Goal: Task Accomplishment & Management: Manage account settings

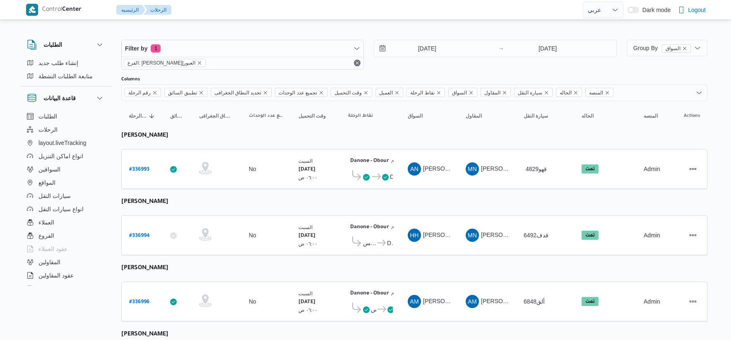
select select "ar"
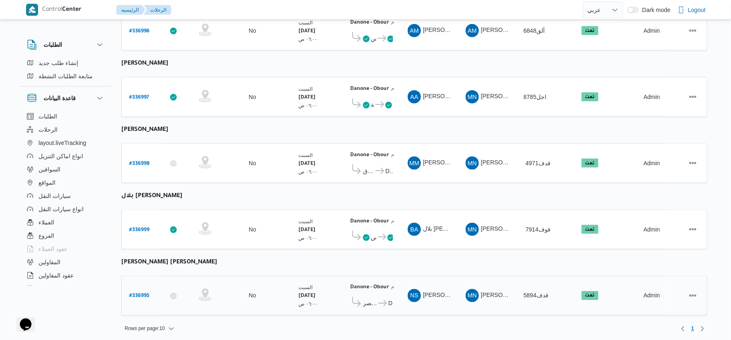
click at [377, 298] on span "Danone - Obour" at bounding box center [385, 303] width 16 height 10
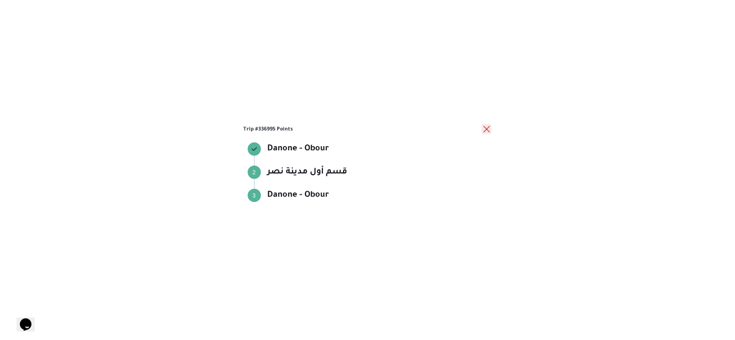
click at [489, 126] on button "close" at bounding box center [487, 129] width 10 height 10
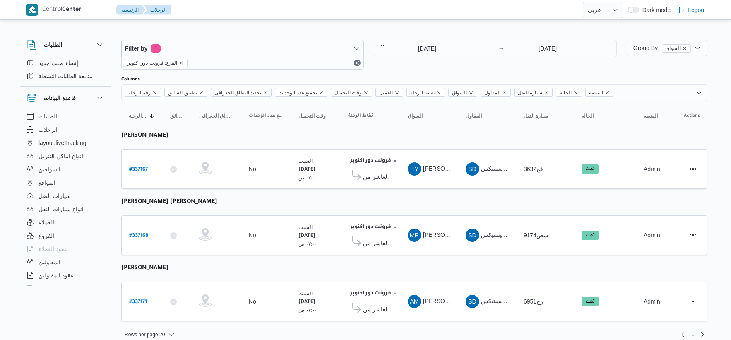
select select "ar"
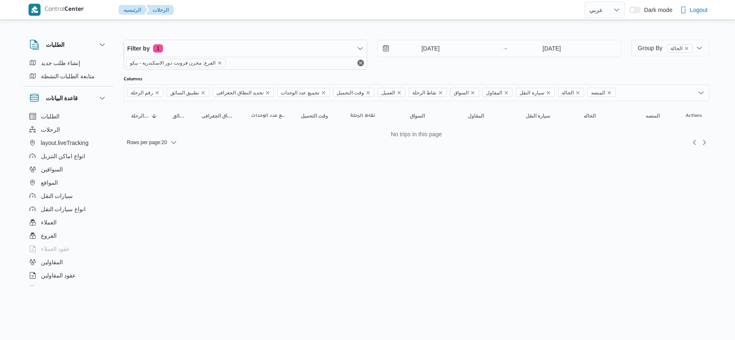
select select "ar"
click at [435, 43] on input "11/9/2025" at bounding box center [425, 48] width 94 height 17
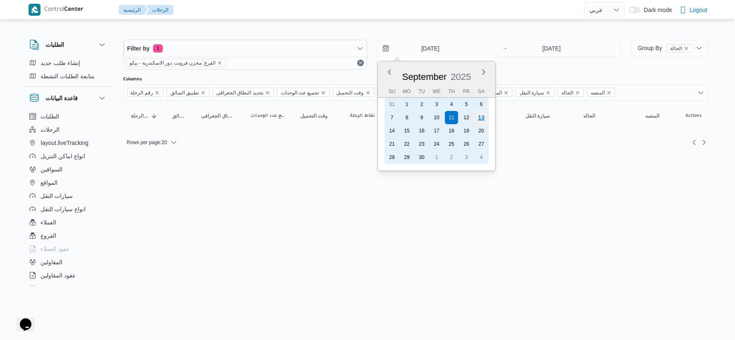
click at [486, 118] on div "13" at bounding box center [482, 118] width 16 height 16
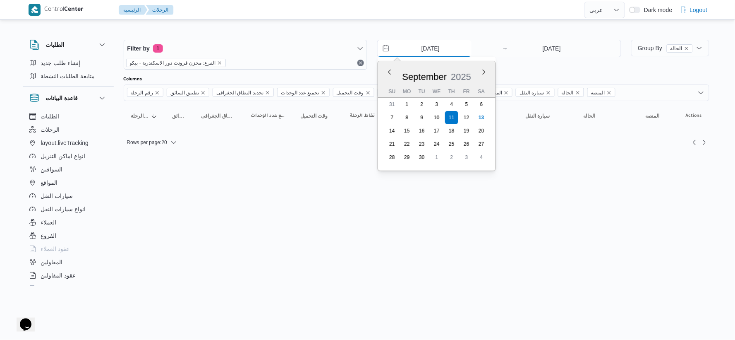
type input "[DATE]"
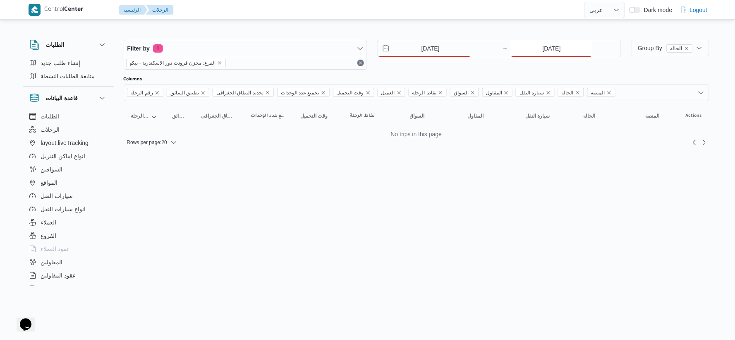
click at [562, 50] on input "[DATE]" at bounding box center [552, 48] width 82 height 17
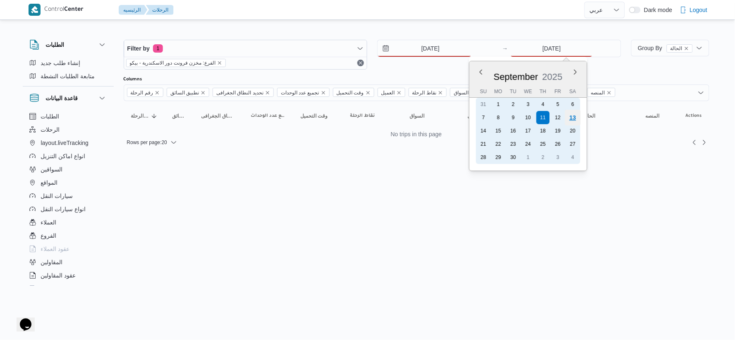
click at [576, 119] on div "13" at bounding box center [573, 118] width 16 height 16
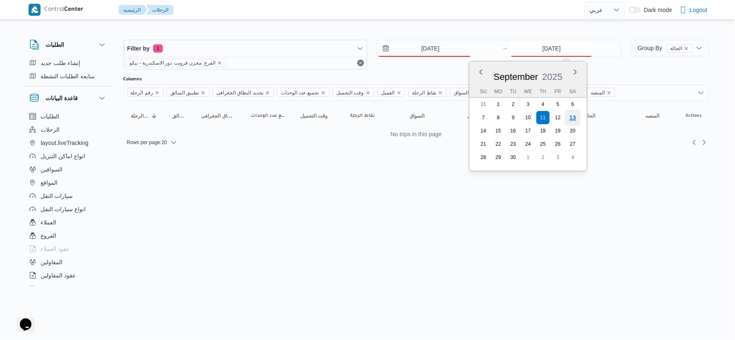
type input "[DATE]"
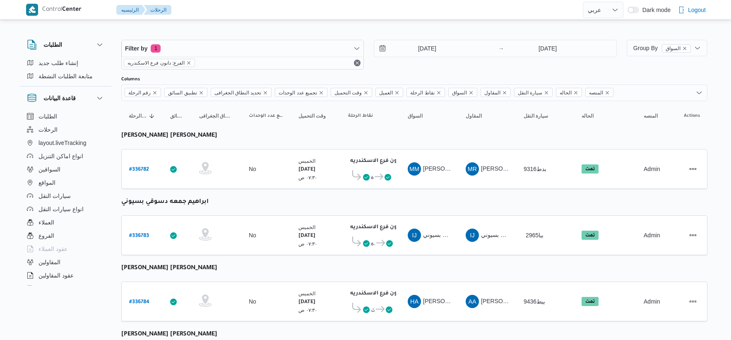
select select "ar"
click at [434, 46] on input "11/9/2025" at bounding box center [421, 48] width 94 height 17
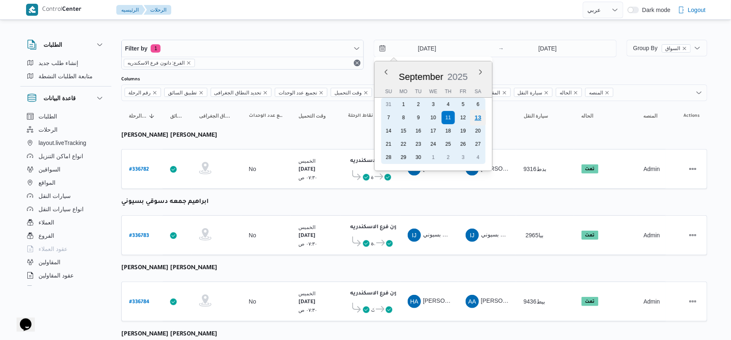
click at [480, 117] on div "13" at bounding box center [478, 118] width 16 height 16
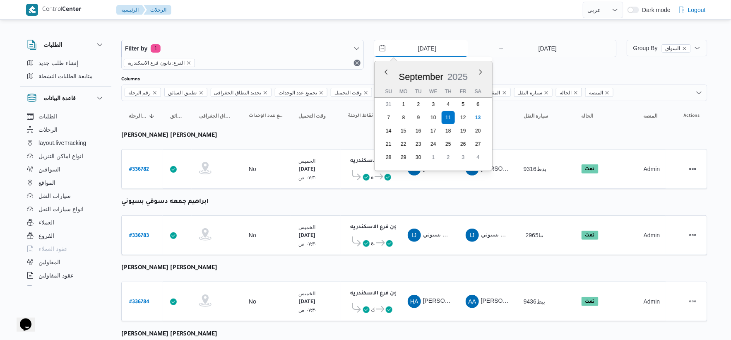
type input "[DATE]"
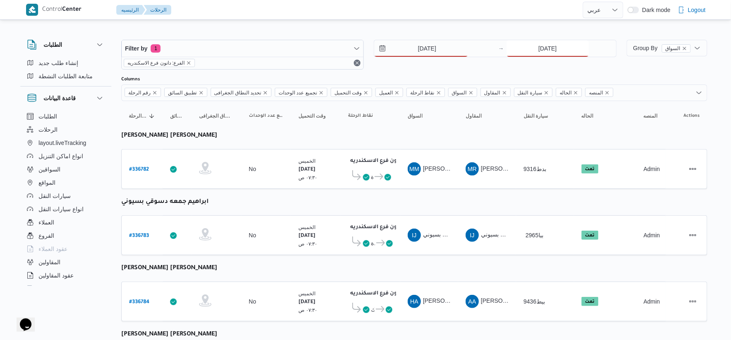
click at [551, 47] on input "11/9/2025" at bounding box center [547, 48] width 82 height 17
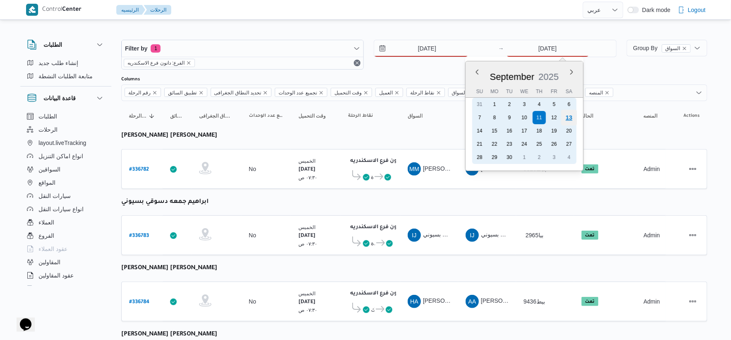
click at [568, 117] on div "13" at bounding box center [569, 118] width 16 height 16
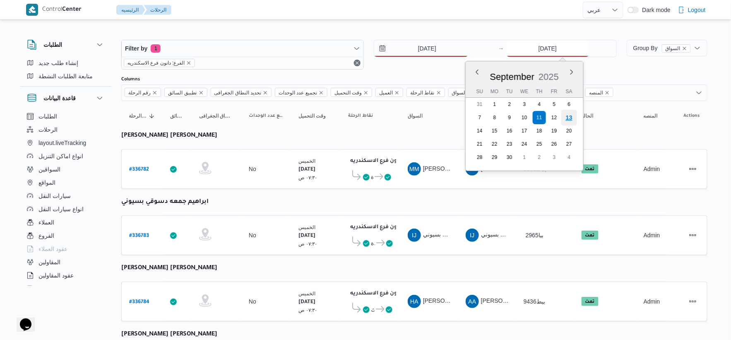
type input "[DATE]"
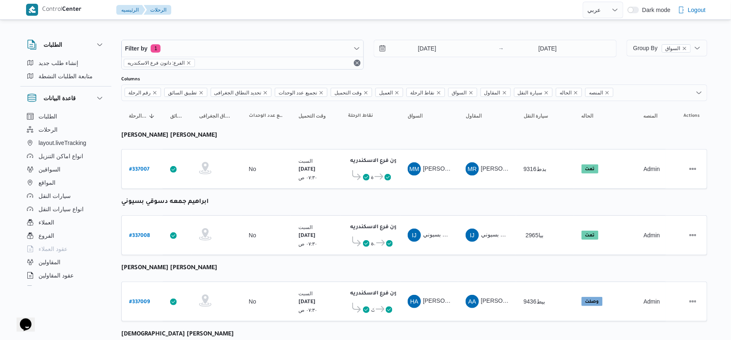
click at [406, 166] on div "MM محمد مبروك محمد عبدالعاطي" at bounding box center [429, 169] width 50 height 20
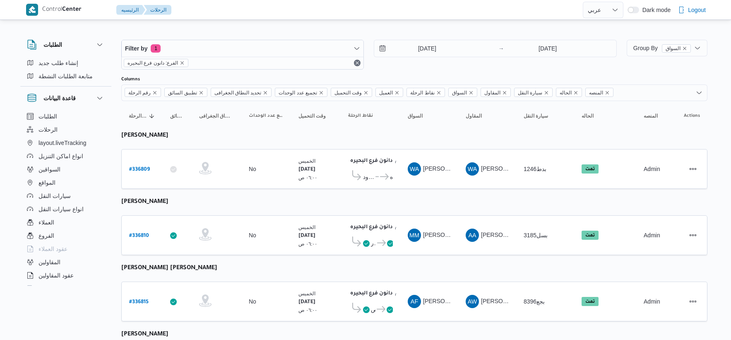
select select "ar"
click at [431, 51] on input "[DATE]" at bounding box center [421, 48] width 94 height 17
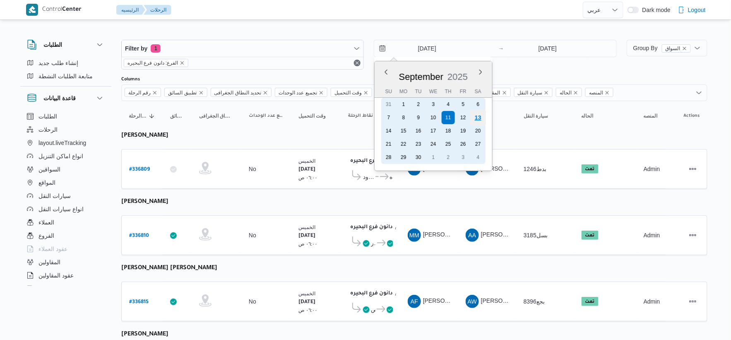
click at [474, 117] on div "13" at bounding box center [478, 118] width 16 height 16
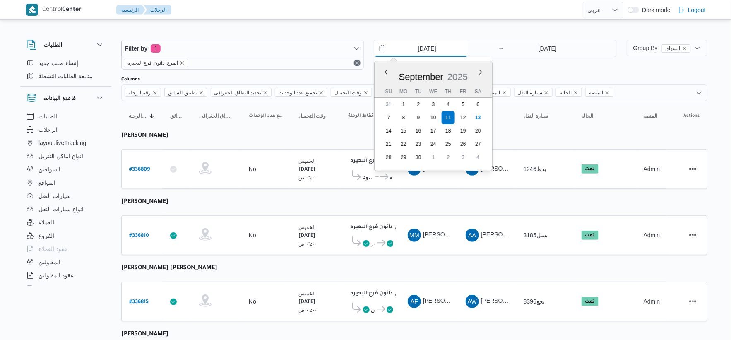
type input "[DATE]"
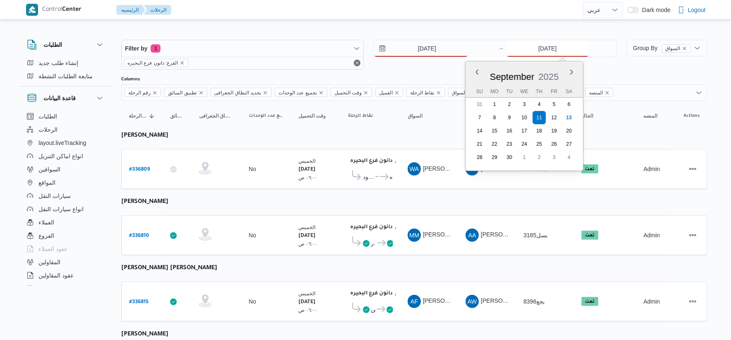
click at [540, 50] on input "[DATE]" at bounding box center [547, 48] width 82 height 17
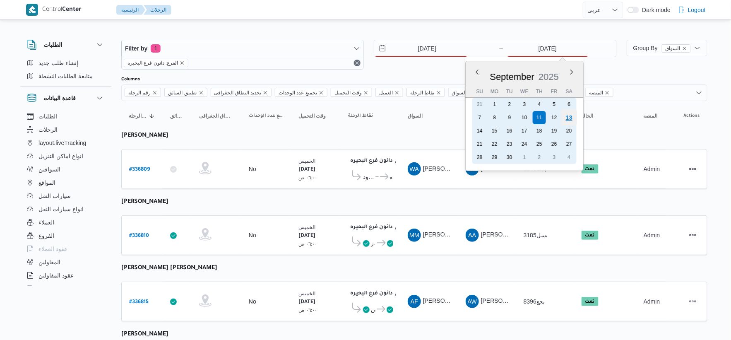
click at [570, 116] on div "13" at bounding box center [569, 118] width 16 height 16
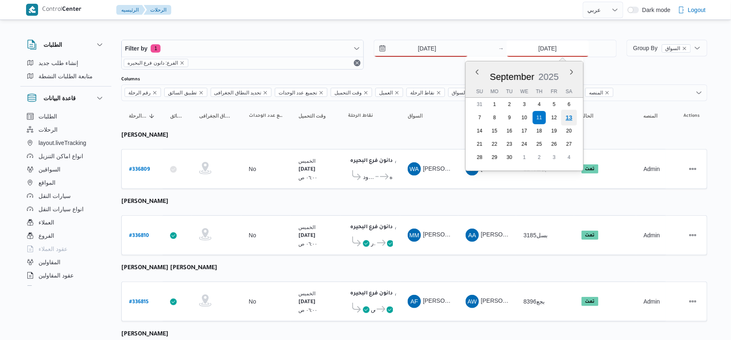
type input "13/9/2025"
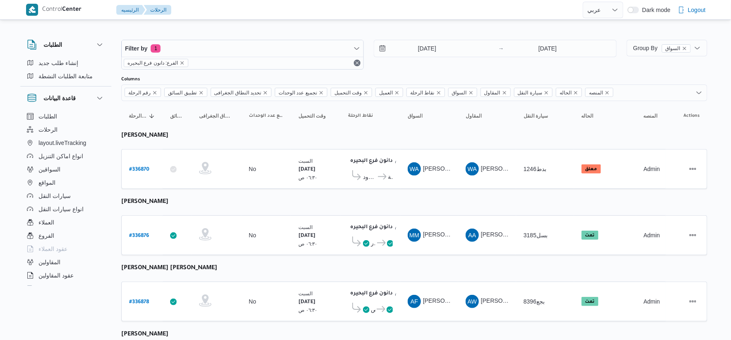
click at [437, 187] on td "السواق WA وليد احمد محمود المسيري" at bounding box center [429, 169] width 58 height 40
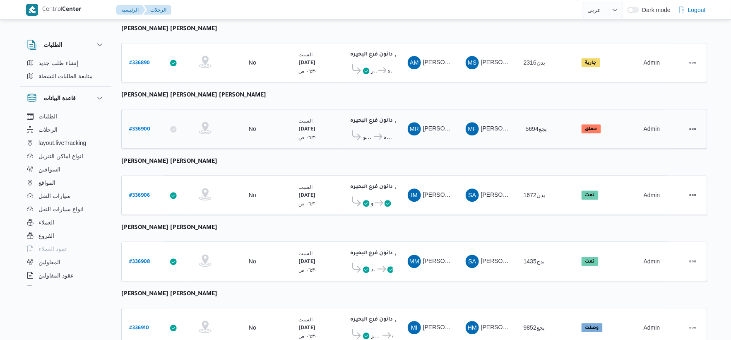
scroll to position [665, 0]
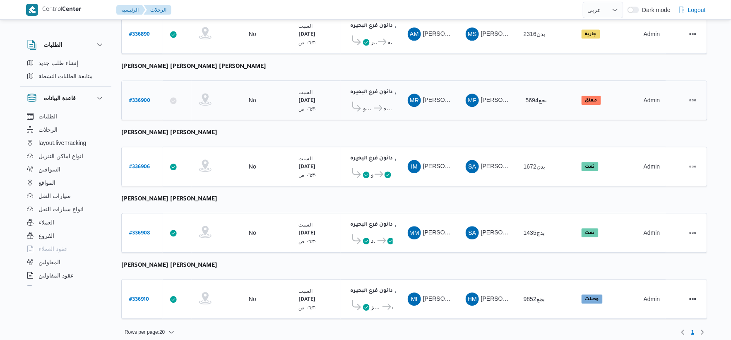
click at [139, 98] on b "# 336900" at bounding box center [139, 101] width 21 height 6
select select "ar"
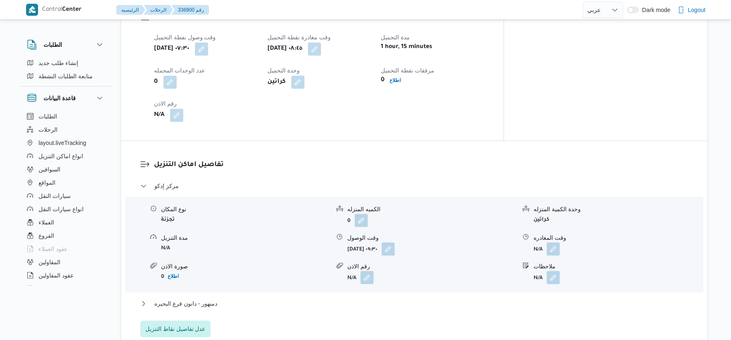
scroll to position [552, 0]
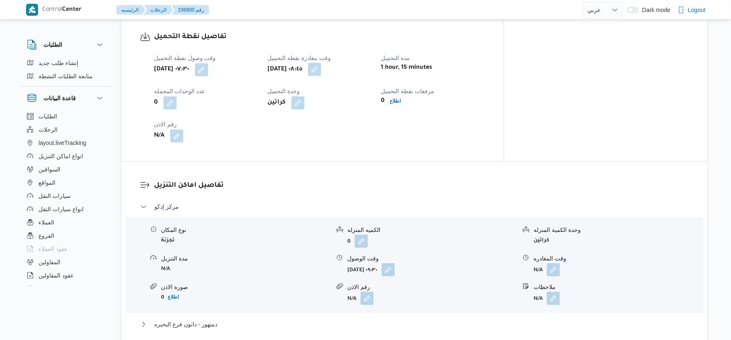
click at [321, 66] on button "button" at bounding box center [314, 68] width 13 height 13
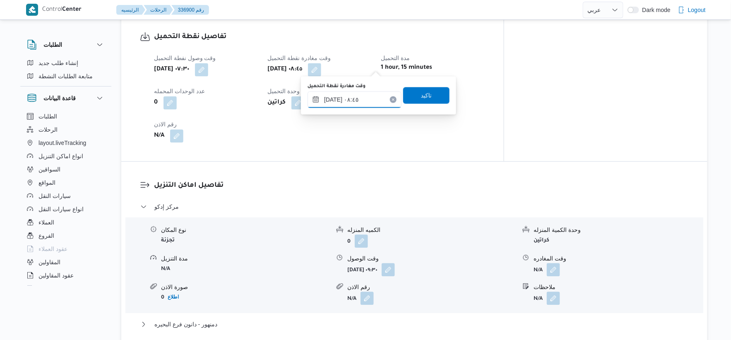
click at [362, 101] on input "١٣/٠٩/٢٠٢٥ ٠٨:٤٥" at bounding box center [354, 99] width 94 height 17
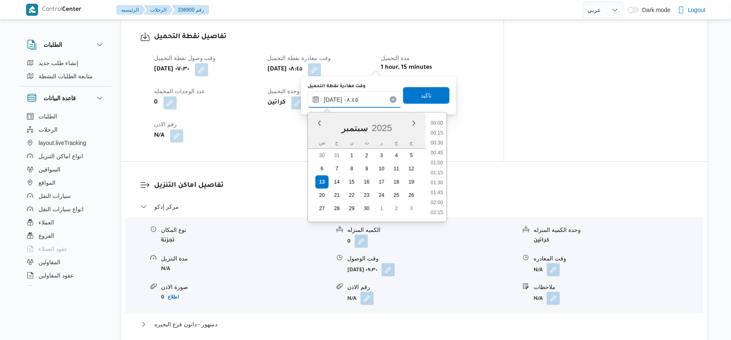
scroll to position [298, 0]
click at [439, 159] on li "08:30" at bounding box center [436, 162] width 19 height 8
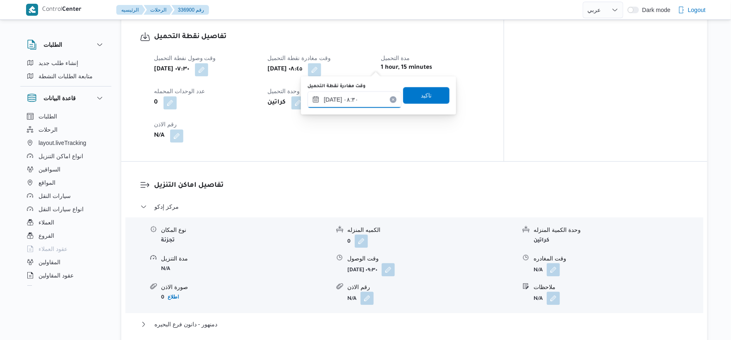
type input "١٣/٠٩/٢٠٢٥ ٠٨:٣٠"
click at [431, 98] on span "تاكيد" at bounding box center [426, 94] width 46 height 17
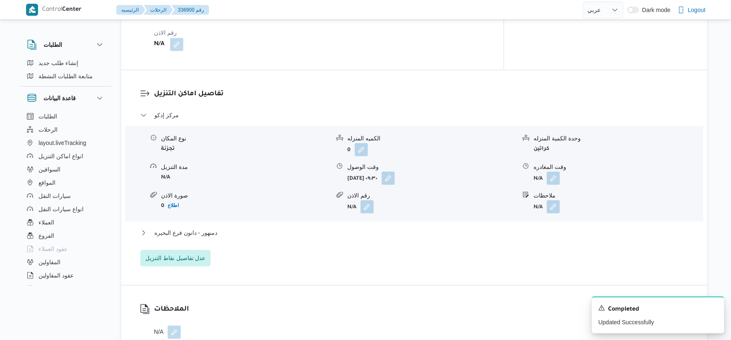
scroll to position [689, 0]
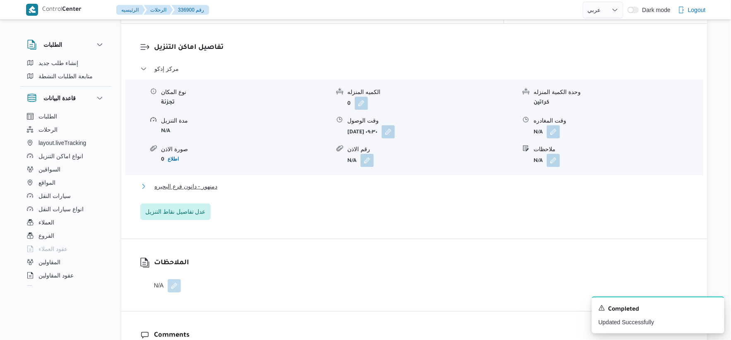
click at [255, 181] on button "دمنهور - دانون فرع البحيره" at bounding box center [414, 186] width 548 height 10
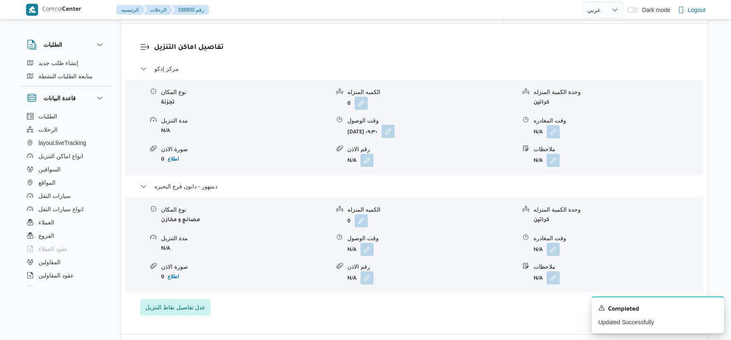
click at [395, 125] on button "button" at bounding box center [388, 131] width 13 height 13
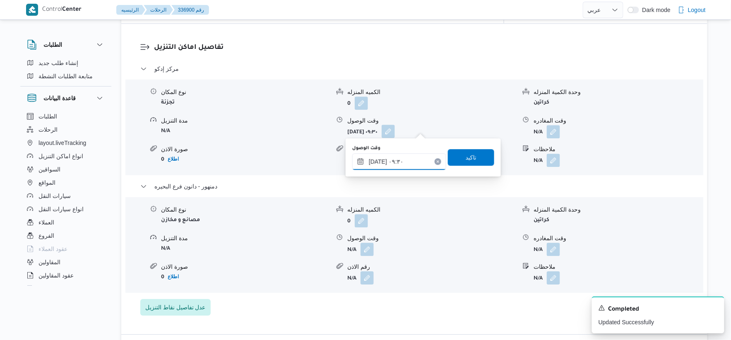
click at [410, 154] on input "[DATE] ٠٩:٣٠" at bounding box center [399, 161] width 94 height 17
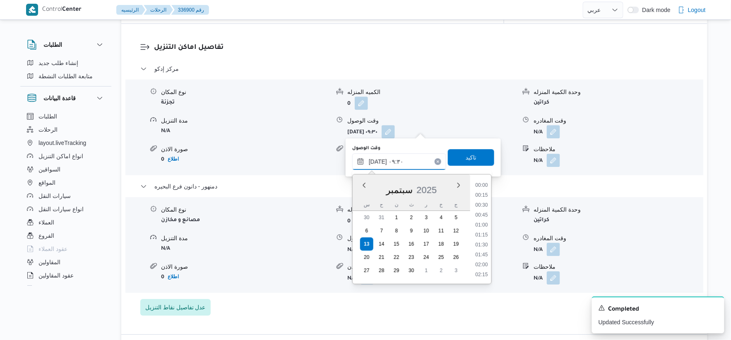
scroll to position [328, 0]
click at [483, 251] on li "10:00" at bounding box center [481, 254] width 19 height 8
type input "١٣/٠٩/٢٠٢٥ ١٠:٠٠"
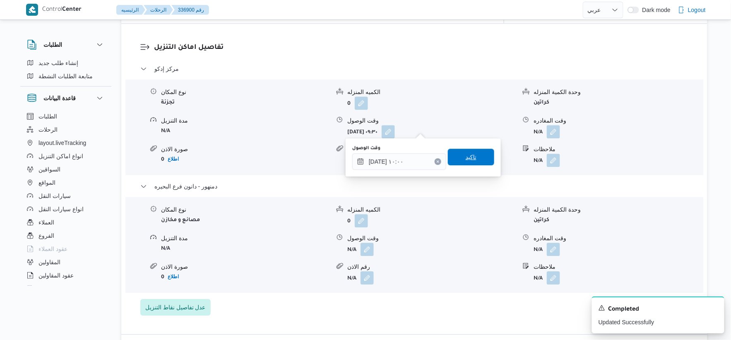
click at [468, 158] on span "تاكيد" at bounding box center [471, 157] width 11 height 10
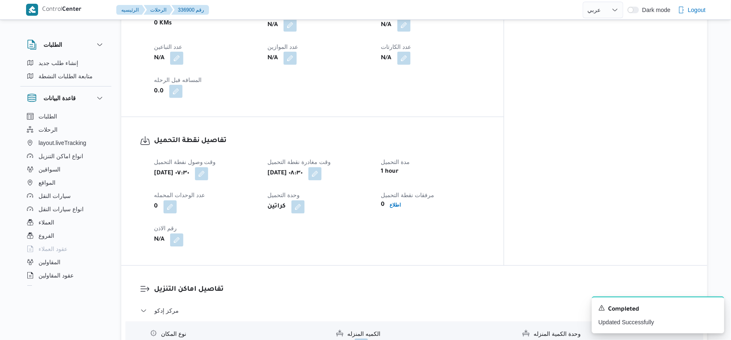
scroll to position [276, 0]
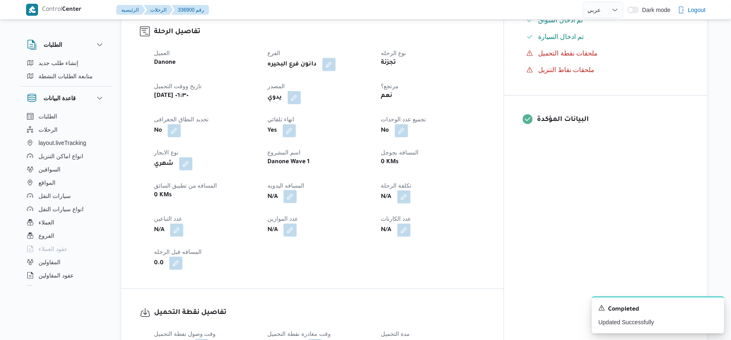
click at [297, 192] on button "button" at bounding box center [289, 196] width 13 height 13
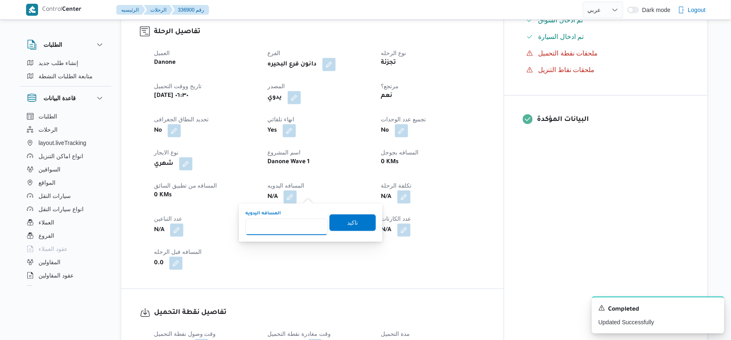
click at [295, 229] on input "المسافه اليدويه" at bounding box center [286, 226] width 82 height 17
type input "154"
click at [358, 223] on span "تاكيد" at bounding box center [352, 222] width 46 height 17
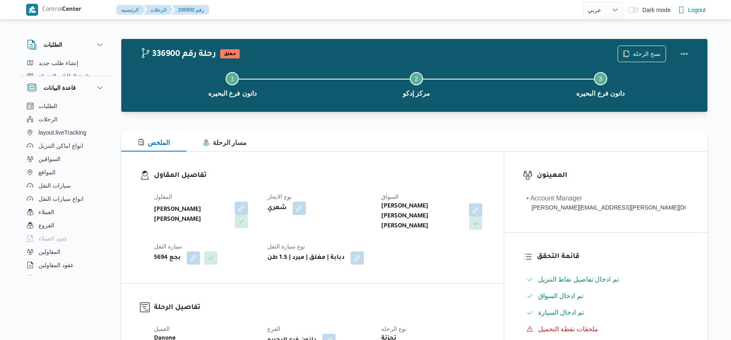
select select "ar"
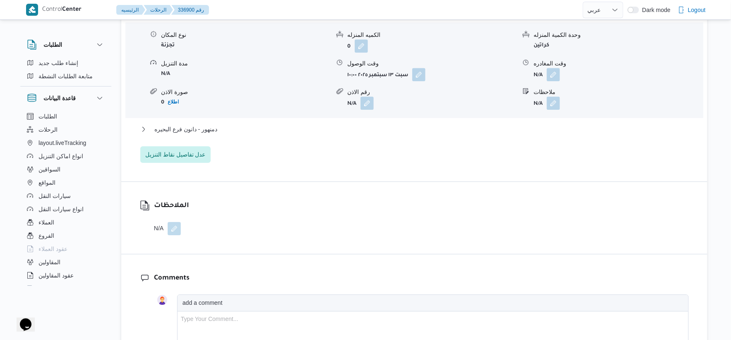
scroll to position [758, 0]
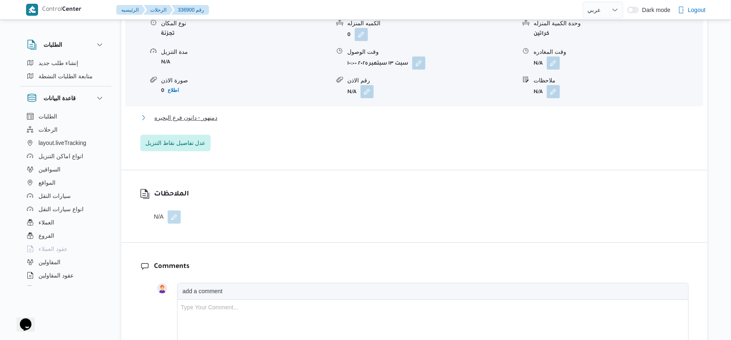
click at [220, 117] on button "دمنهور - دانون فرع البحيره" at bounding box center [414, 118] width 548 height 10
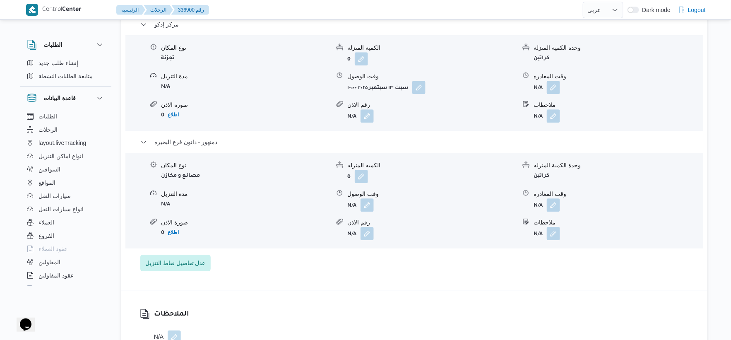
scroll to position [712, 0]
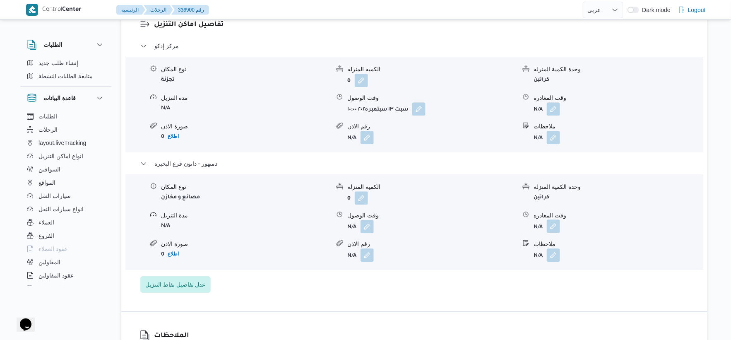
click at [551, 223] on button "button" at bounding box center [553, 225] width 13 height 13
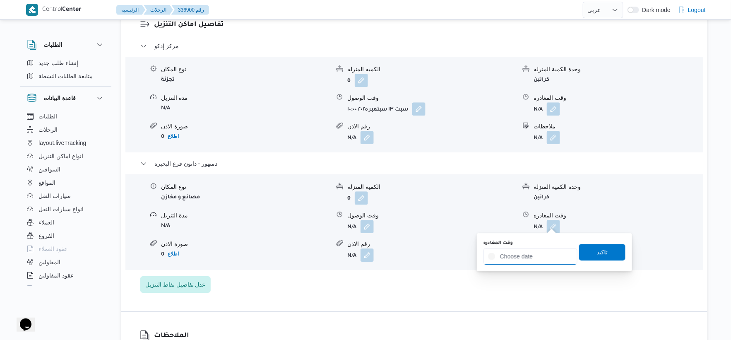
click at [551, 252] on input "وقت المغادره" at bounding box center [530, 256] width 94 height 17
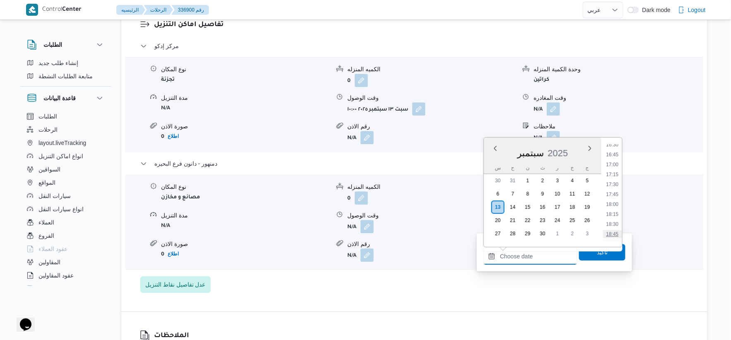
scroll to position [613, 0]
click at [614, 190] on li "16:30" at bounding box center [612, 190] width 19 height 8
type input "١٣/٠٩/٢٠٢٥ ١٦:٣٠"
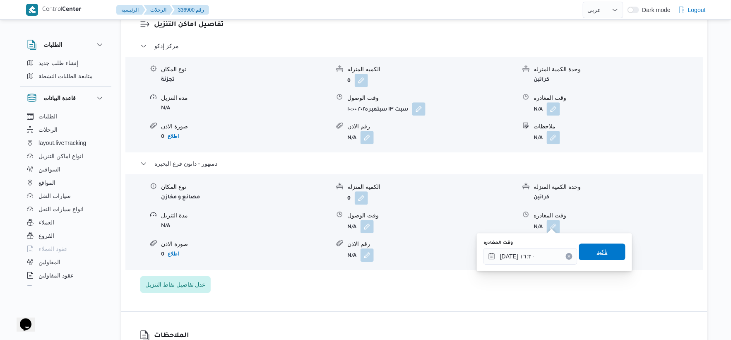
click at [614, 252] on span "تاكيد" at bounding box center [602, 251] width 46 height 17
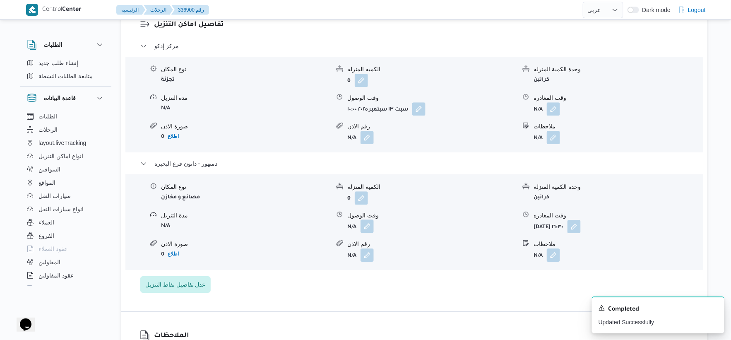
click at [370, 220] on button "button" at bounding box center [366, 225] width 13 height 13
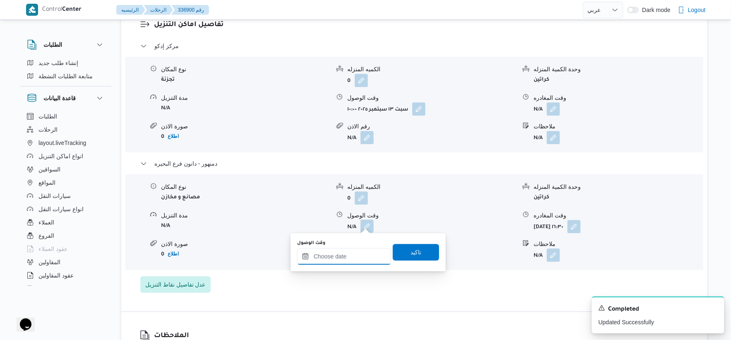
click at [351, 261] on input "وقت الوصول" at bounding box center [344, 256] width 94 height 17
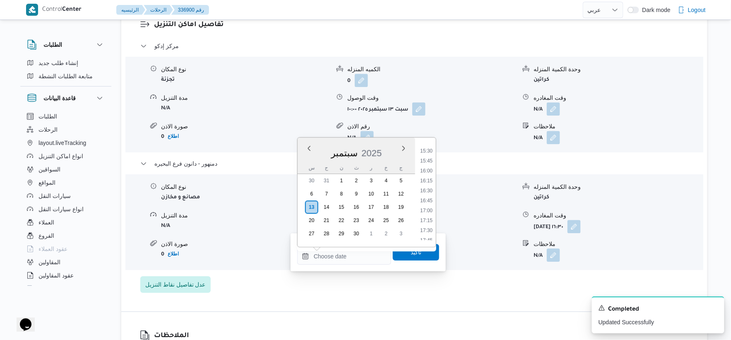
click at [431, 179] on li "16:15" at bounding box center [426, 180] width 19 height 8
type input "١٣/٠٩/٢٠٢٥ ١٦:١٥"
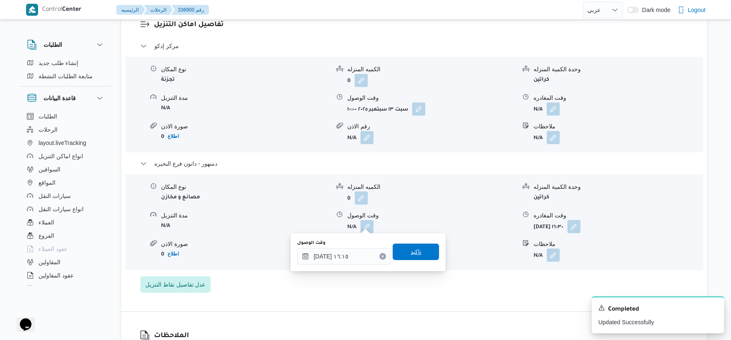
click at [421, 247] on span "تاكيد" at bounding box center [416, 251] width 46 height 17
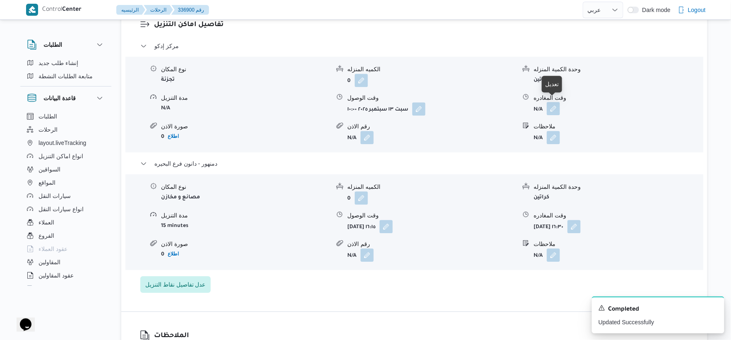
click at [557, 106] on button "button" at bounding box center [553, 108] width 13 height 13
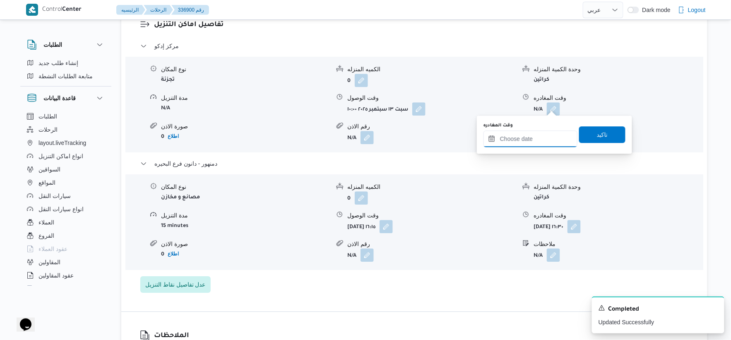
drag, startPoint x: 543, startPoint y: 134, endPoint x: 556, endPoint y: 142, distance: 15.4
click at [543, 134] on input "وقت المغادره" at bounding box center [530, 138] width 94 height 17
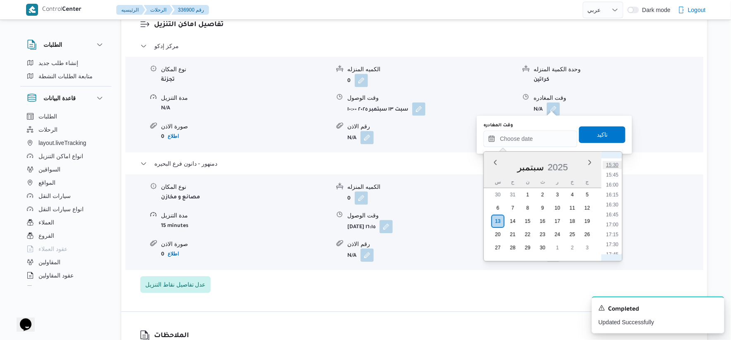
click at [613, 161] on li "15:30" at bounding box center [612, 165] width 19 height 8
type input "١٣/٠٩/٢٠٢٥ ١٥:٣٠"
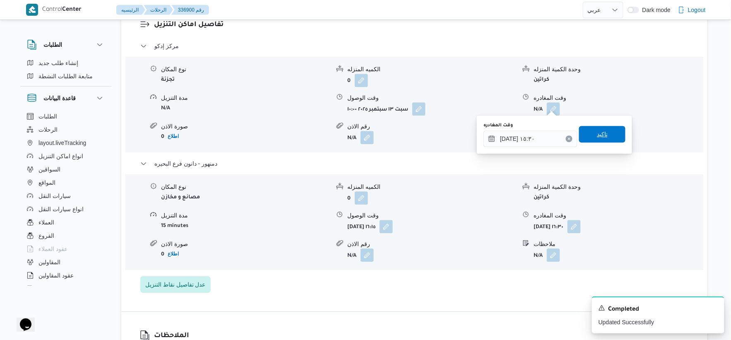
click at [608, 142] on span "تاكيد" at bounding box center [602, 134] width 46 height 17
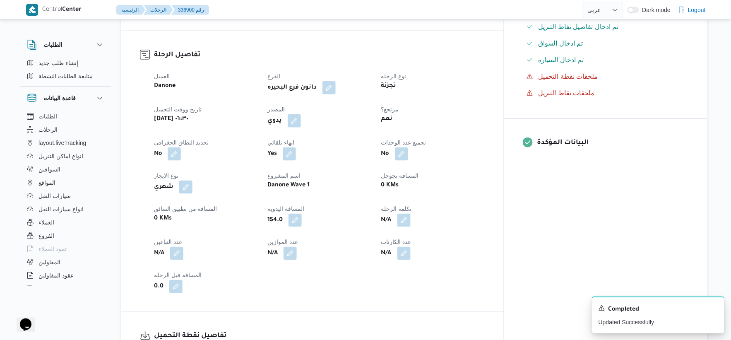
scroll to position [0, 0]
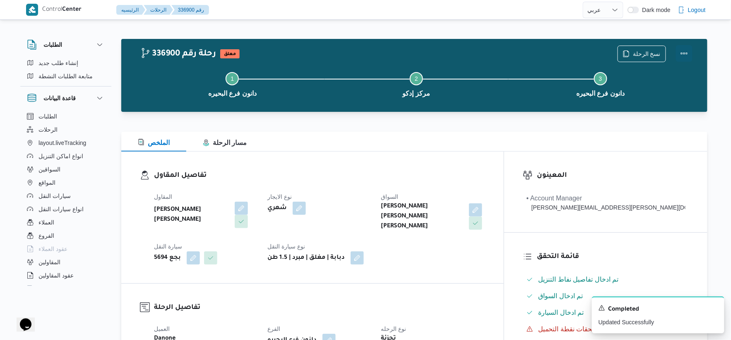
click at [686, 51] on button "Actions" at bounding box center [684, 53] width 17 height 17
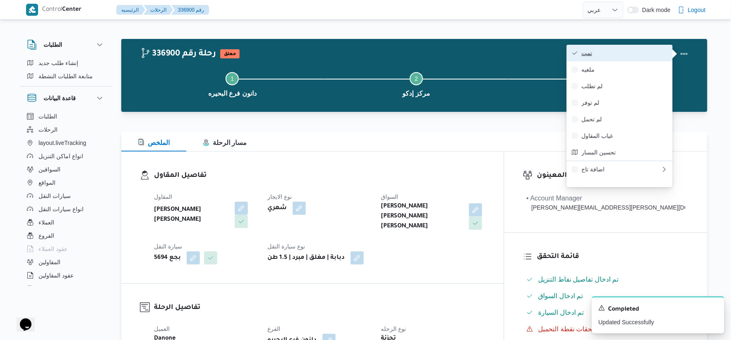
click at [639, 48] on button "تمت" at bounding box center [619, 53] width 106 height 17
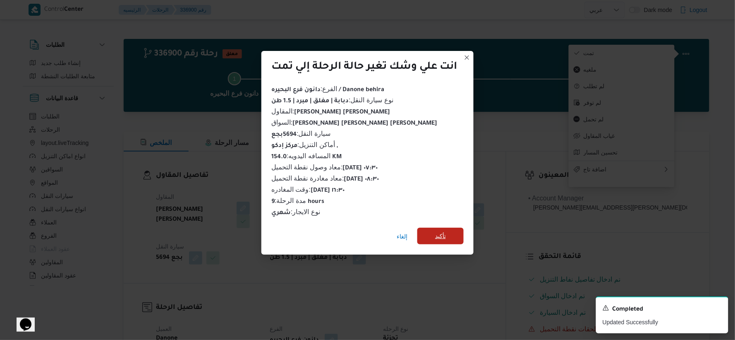
click at [453, 236] on span "تأكيد" at bounding box center [441, 236] width 46 height 17
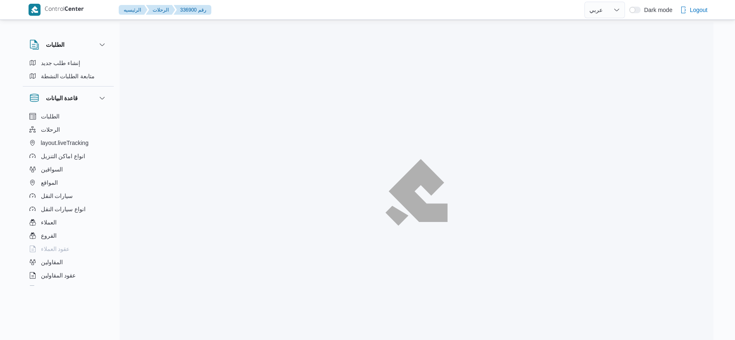
select select "ar"
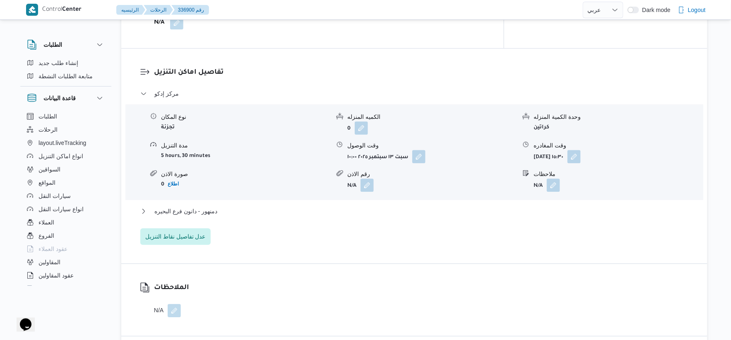
scroll to position [689, 0]
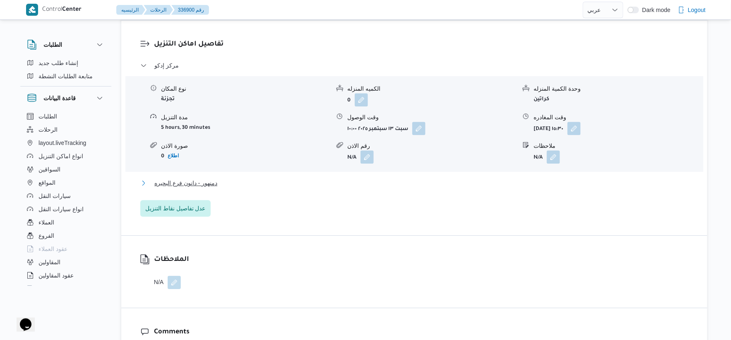
click at [235, 178] on button "دمنهور - دانون فرع البحيره" at bounding box center [414, 183] width 548 height 10
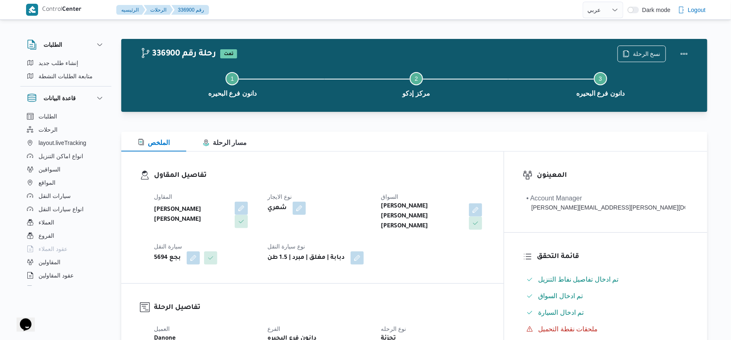
scroll to position [322, 0]
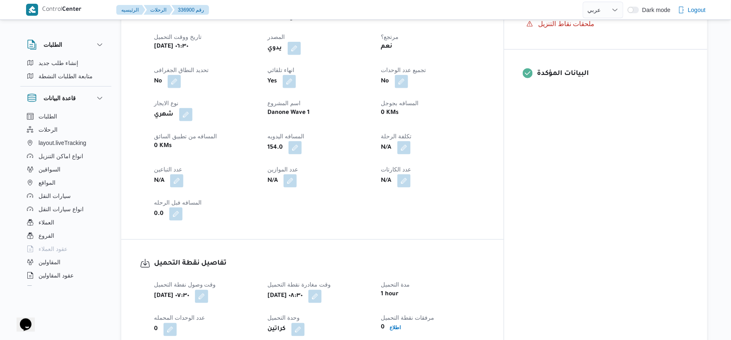
scroll to position [665, 0]
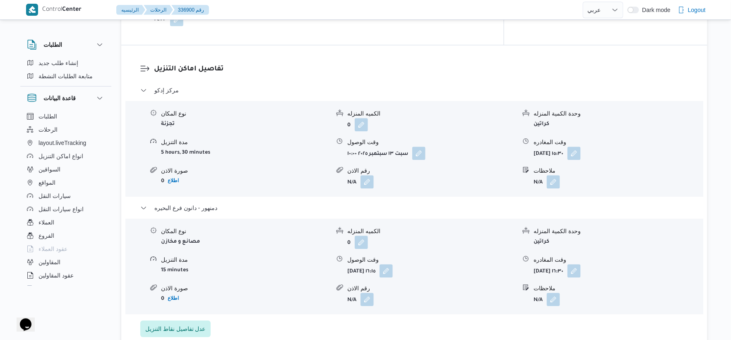
select select "ar"
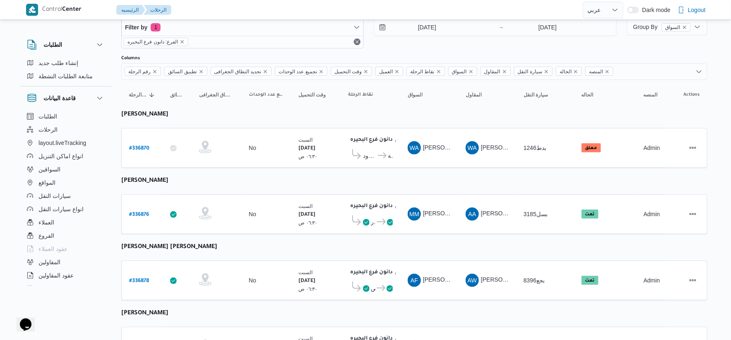
scroll to position [0, 0]
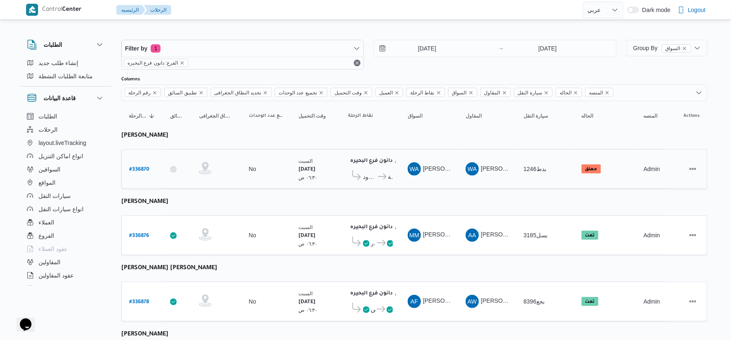
click at [142, 167] on b "# 336870" at bounding box center [139, 170] width 20 height 6
select select "ar"
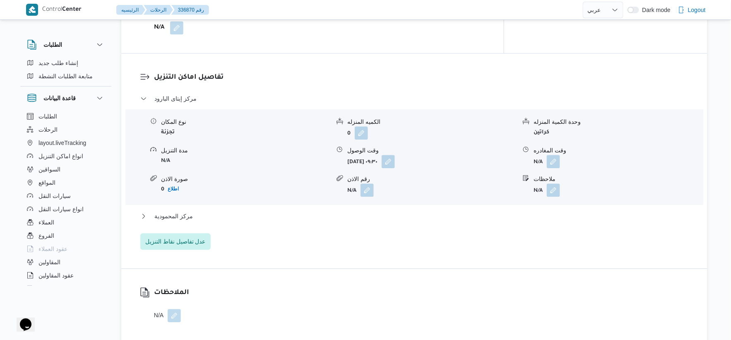
scroll to position [643, 0]
click at [395, 158] on button "button" at bounding box center [388, 160] width 13 height 13
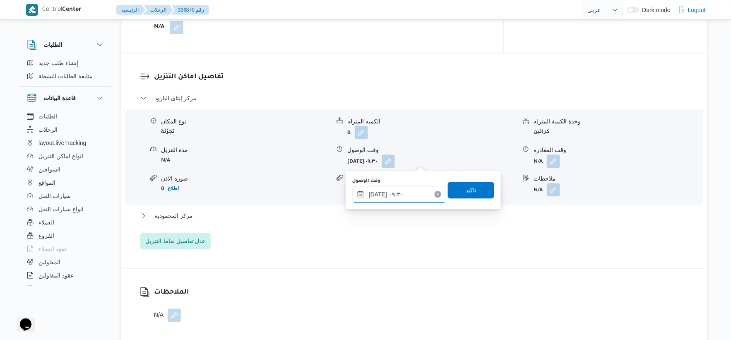
click at [399, 189] on input "[DATE] ٠٩:٣٠" at bounding box center [399, 194] width 94 height 17
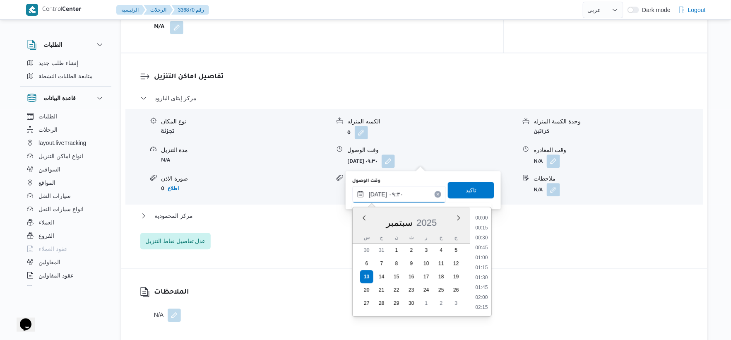
scroll to position [328, 0]
drag, startPoint x: 484, startPoint y: 254, endPoint x: 479, endPoint y: 195, distance: 59.4
click at [485, 251] on ul "00:00 00:15 00:30 00:45 01:00 01:15 01:30 01:45 02:00 02:15 02:30 02:45 03:00 0…" at bounding box center [481, 262] width 19 height 96
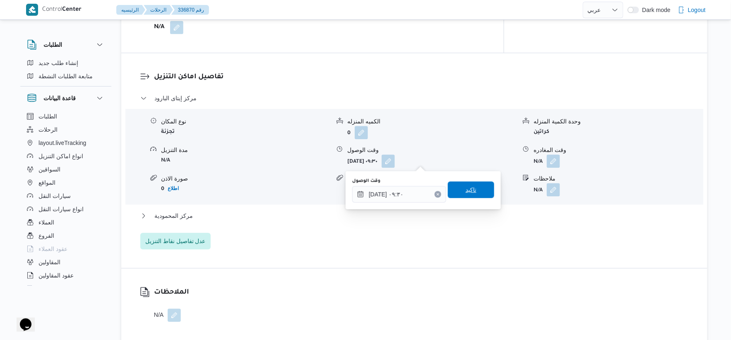
click at [478, 189] on span "تاكيد" at bounding box center [471, 189] width 46 height 17
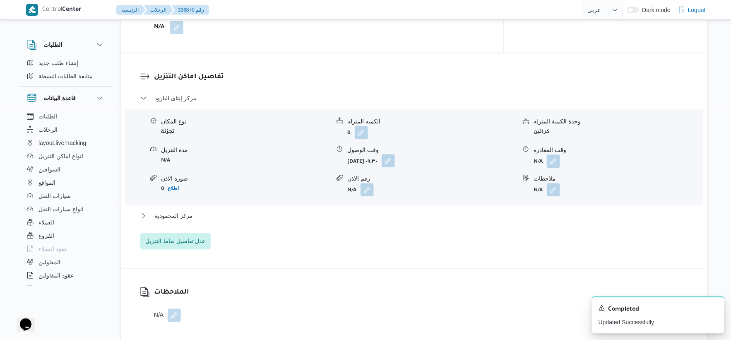
click at [395, 157] on button "button" at bounding box center [388, 160] width 13 height 13
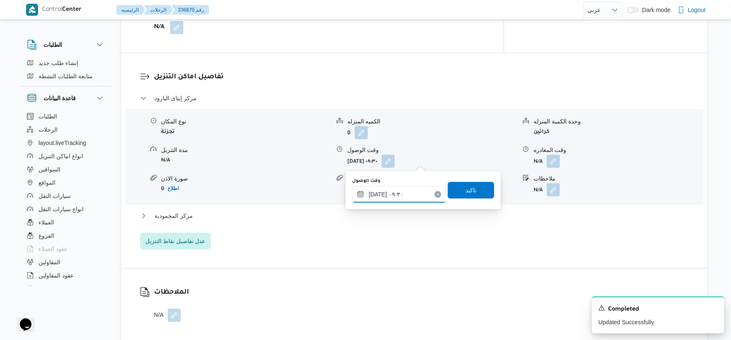
click at [406, 188] on input "١٣/٠٩/٢٠٢٥ ٠٩:٣٠" at bounding box center [399, 194] width 94 height 17
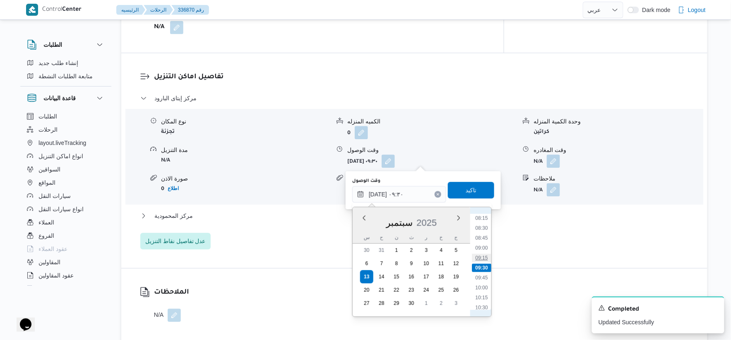
click at [479, 255] on li "09:15" at bounding box center [481, 257] width 19 height 8
type input "١٣/٠٩/٢٠٢٥ ٠٩:١٥"
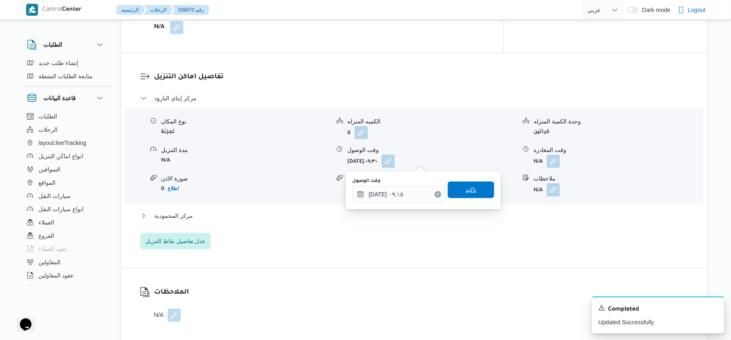
click at [487, 187] on span "تاكيد" at bounding box center [471, 189] width 46 height 17
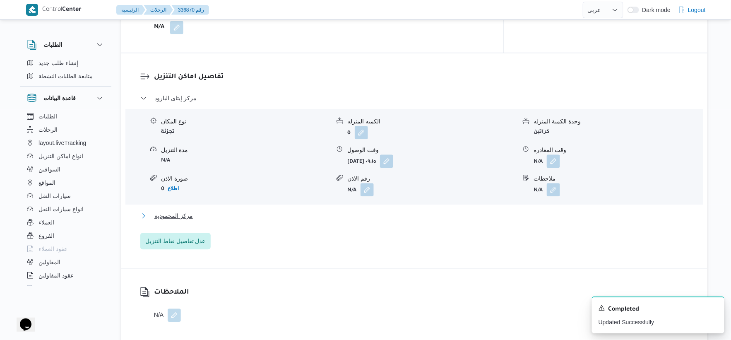
click at [226, 217] on button "مركز المحمودية" at bounding box center [414, 216] width 548 height 10
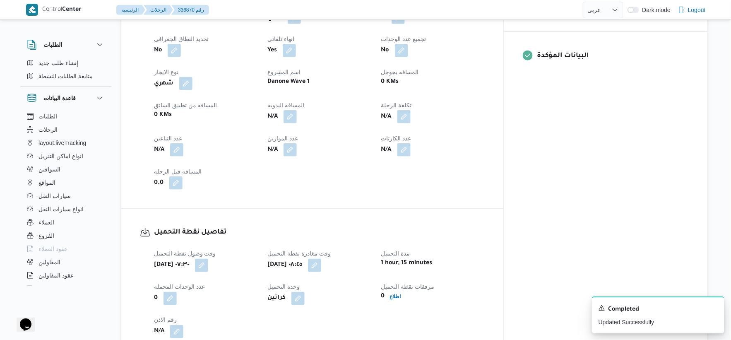
scroll to position [230, 0]
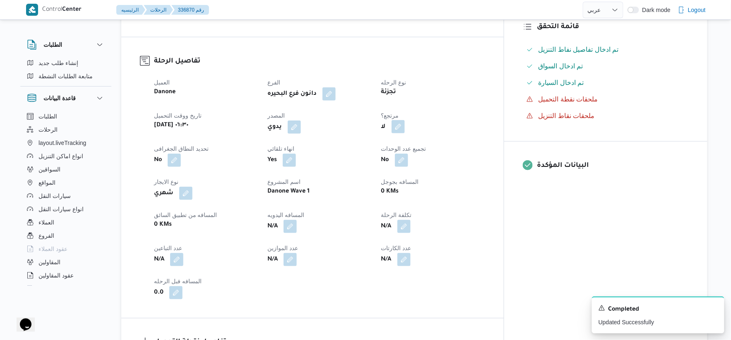
click at [405, 128] on button "button" at bounding box center [397, 126] width 13 height 13
click at [420, 155] on label "هل هناك مرتجع؟" at bounding box center [410, 152] width 50 height 10
checkbox input "true"
click at [449, 148] on span "تاكيد" at bounding box center [460, 151] width 46 height 17
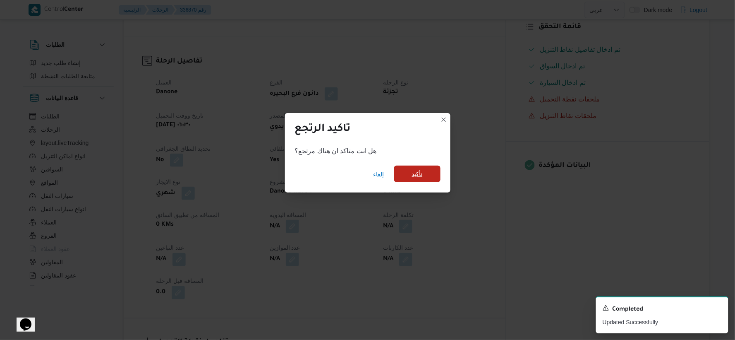
click at [411, 180] on span "تأكيد" at bounding box center [417, 174] width 46 height 17
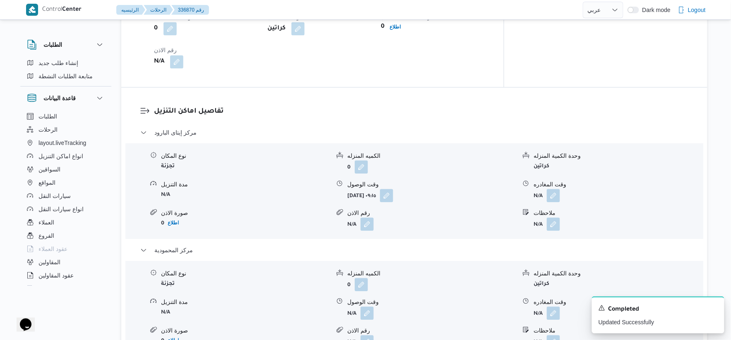
scroll to position [735, 0]
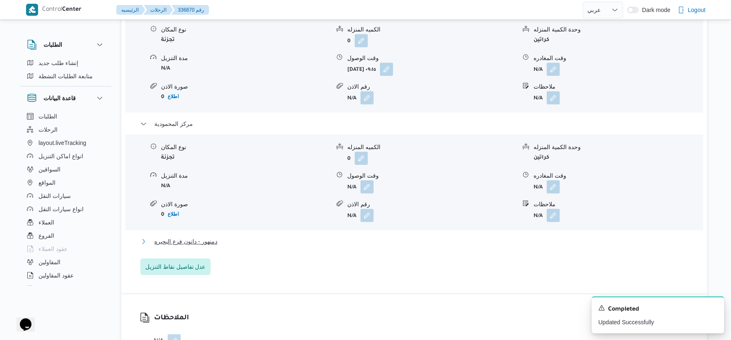
click at [226, 237] on button "دمنهور - دانون فرع البحيره" at bounding box center [414, 241] width 548 height 10
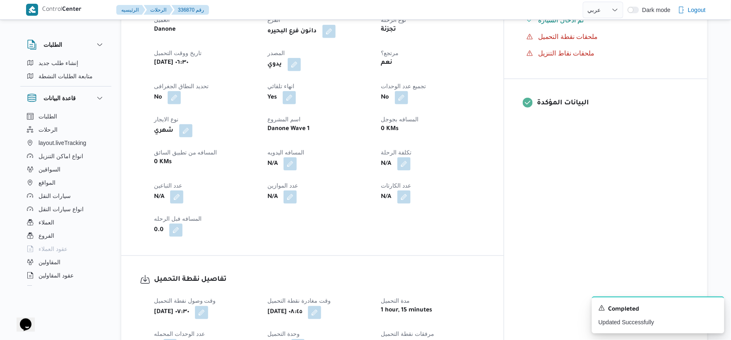
scroll to position [276, 0]
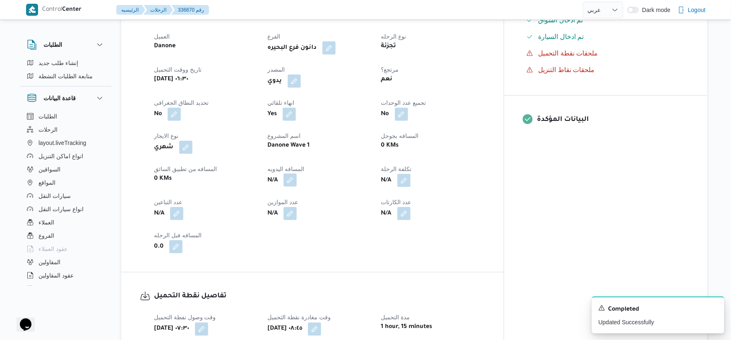
click at [297, 180] on button "button" at bounding box center [289, 179] width 13 height 13
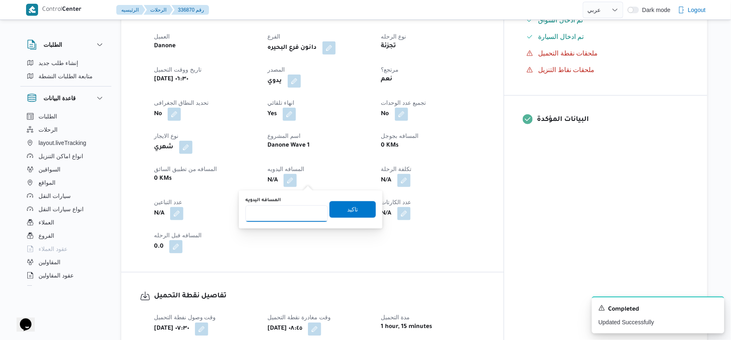
click at [287, 210] on input "المسافه اليدويه" at bounding box center [286, 213] width 82 height 17
type input "140"
click at [347, 208] on span "تاكيد" at bounding box center [352, 209] width 11 height 10
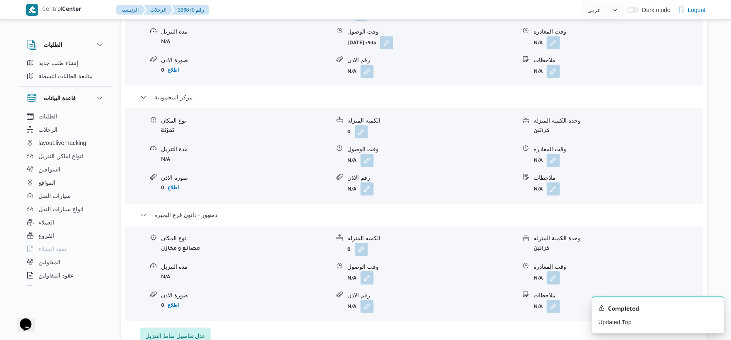
scroll to position [781, 0]
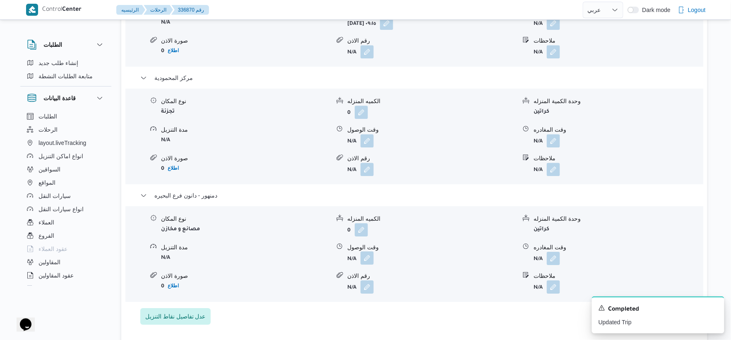
click at [372, 259] on button "button" at bounding box center [366, 257] width 13 height 13
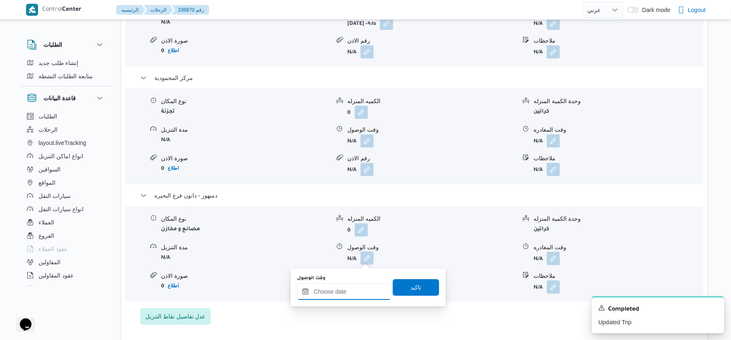
drag, startPoint x: 372, startPoint y: 260, endPoint x: 361, endPoint y: 284, distance: 26.5
click at [346, 290] on input "وقت الوصول" at bounding box center [344, 291] width 94 height 17
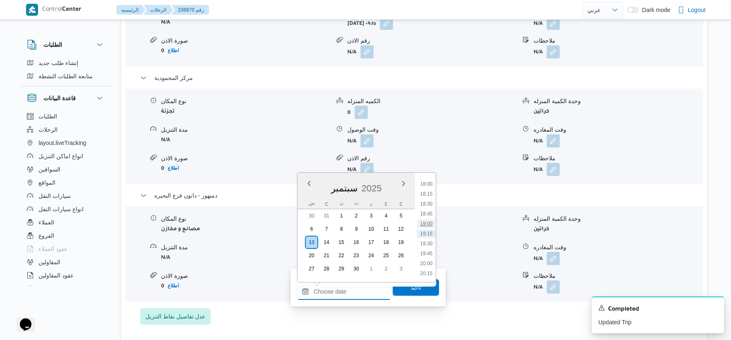
scroll to position [669, 0]
click at [428, 197] on li "17:15" at bounding box center [426, 200] width 19 height 8
type input "١٣/٠٩/٢٠٢٥ ١٧:١٥"
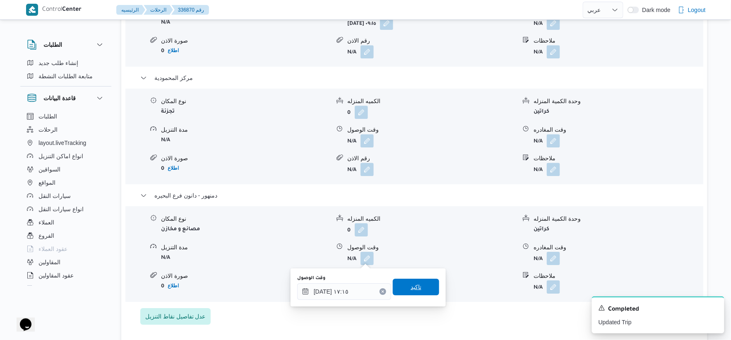
click at [420, 279] on div "تاكيد" at bounding box center [416, 287] width 46 height 17
drag, startPoint x: 430, startPoint y: 286, endPoint x: 550, endPoint y: 262, distance: 122.5
click at [429, 286] on span "تاكيد" at bounding box center [416, 287] width 46 height 17
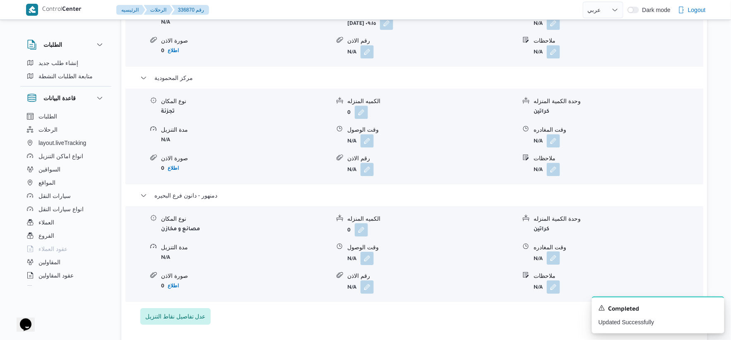
click at [551, 262] on button "button" at bounding box center [553, 257] width 13 height 13
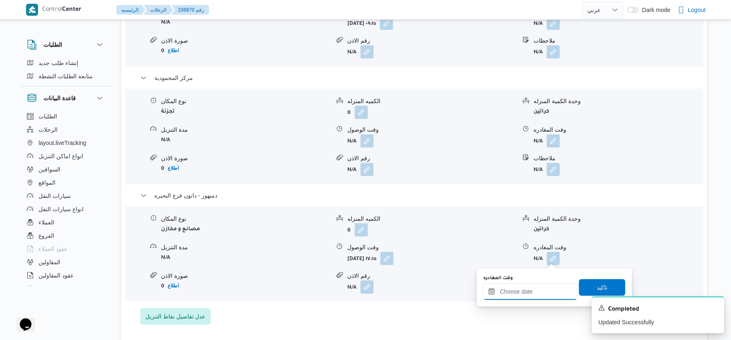
click at [542, 290] on input "وقت المغادره" at bounding box center [530, 291] width 94 height 17
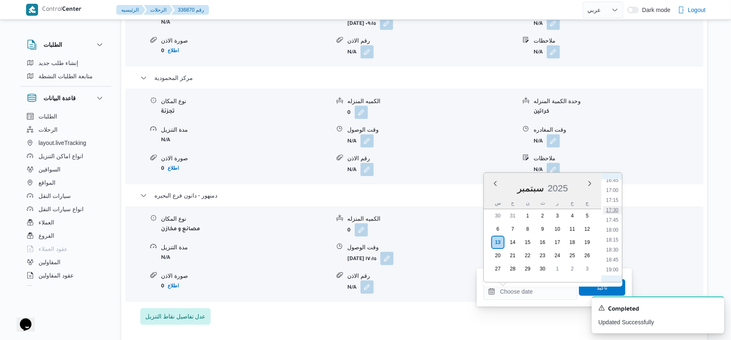
click at [612, 208] on li "17:30" at bounding box center [612, 210] width 19 height 8
type input "١٣/٠٩/٢٠٢٥ ١٧:٣٠"
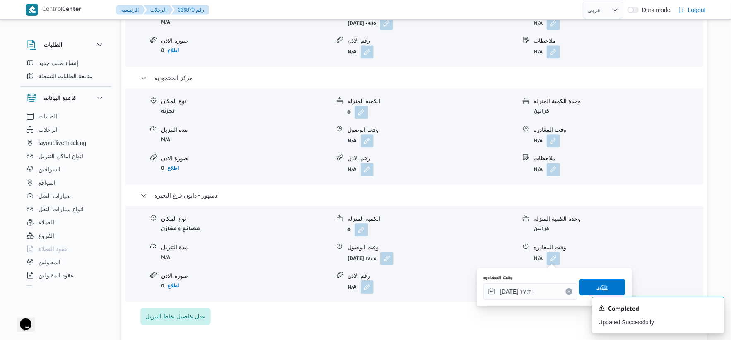
click at [601, 286] on span "تاكيد" at bounding box center [602, 287] width 11 height 10
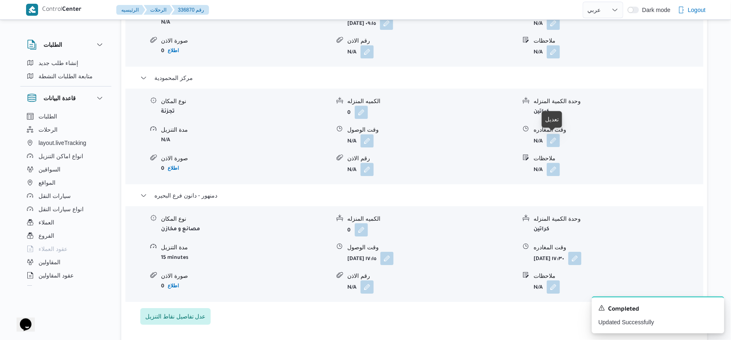
click at [560, 140] on button "button" at bounding box center [553, 140] width 13 height 13
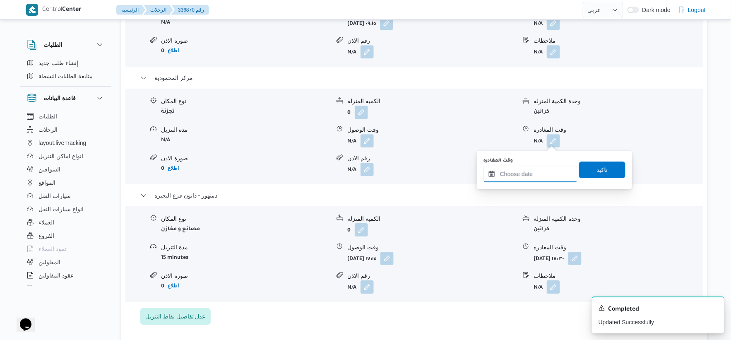
click at [546, 170] on input "وقت المغادره" at bounding box center [530, 174] width 94 height 17
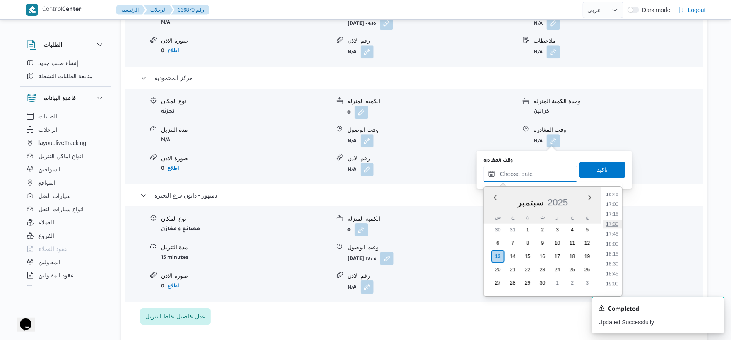
scroll to position [623, 0]
click at [614, 239] on li "16:45" at bounding box center [612, 240] width 19 height 8
type input "١٣/٠٩/٢٠٢٥ ١٦:٤٥"
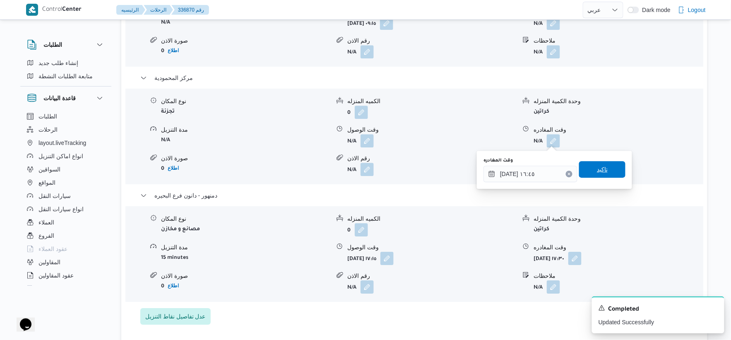
click at [612, 161] on span "تاكيد" at bounding box center [602, 169] width 46 height 17
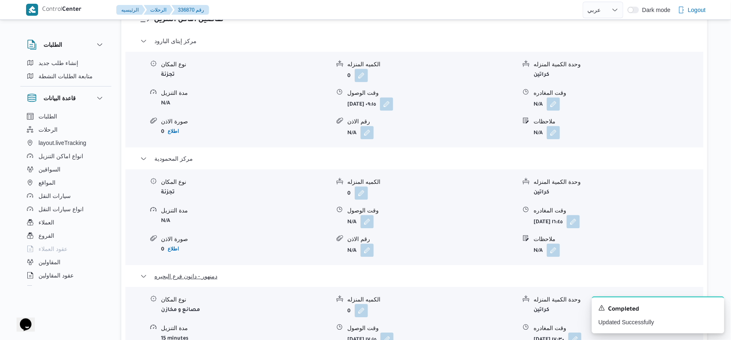
scroll to position [689, 0]
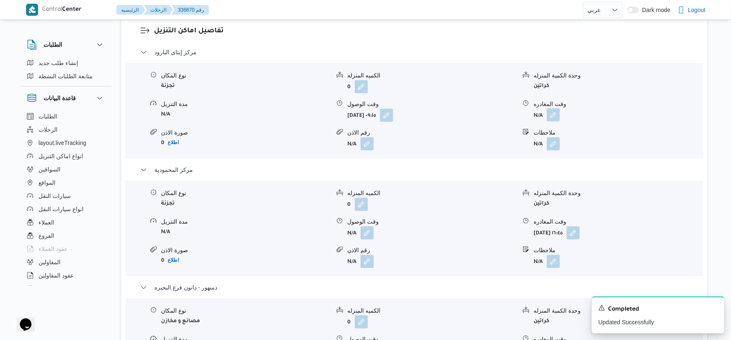
click at [551, 114] on button "button" at bounding box center [553, 114] width 13 height 13
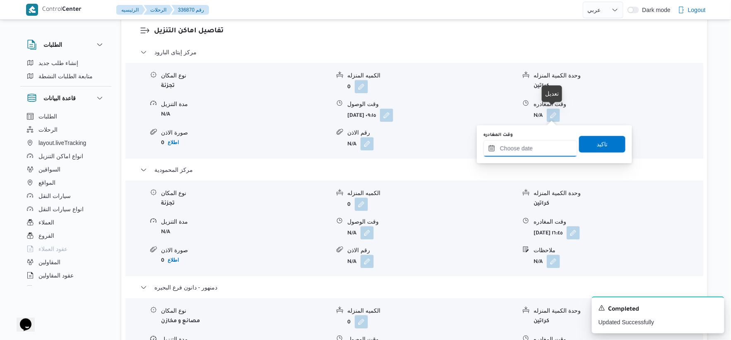
click at [535, 143] on input "وقت المغادره" at bounding box center [530, 148] width 94 height 17
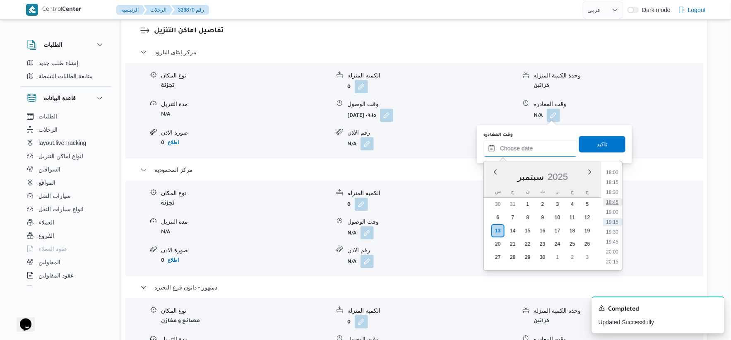
scroll to position [531, 0]
click at [613, 193] on li "14:00" at bounding box center [612, 197] width 19 height 8
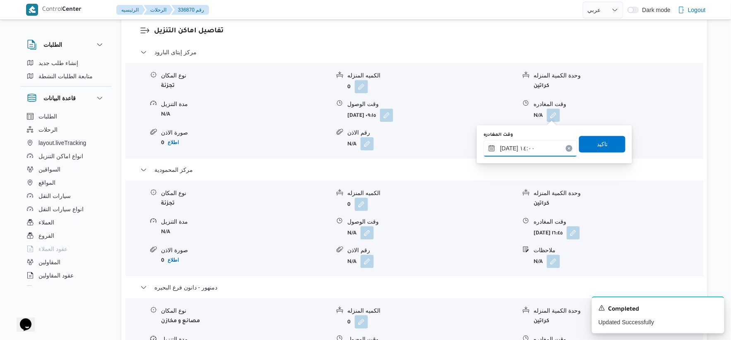
click at [534, 150] on input "١٣/٠٩/٢٠٢٥ ١٤:٠٠" at bounding box center [530, 148] width 94 height 17
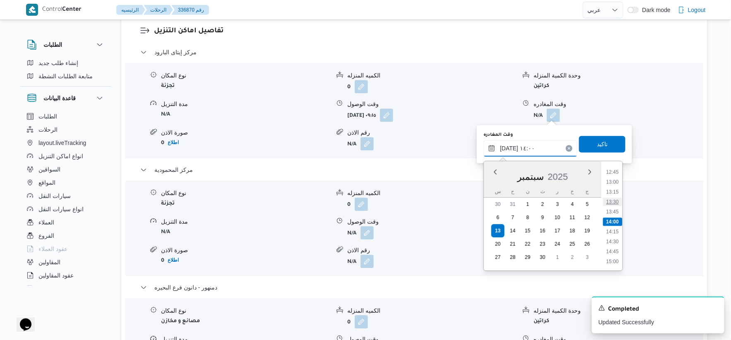
scroll to position [461, 0]
click at [614, 226] on li "13:00" at bounding box center [612, 227] width 19 height 8
type input "١٣/٠٩/٢٠٢٥ ١٣:٠٠"
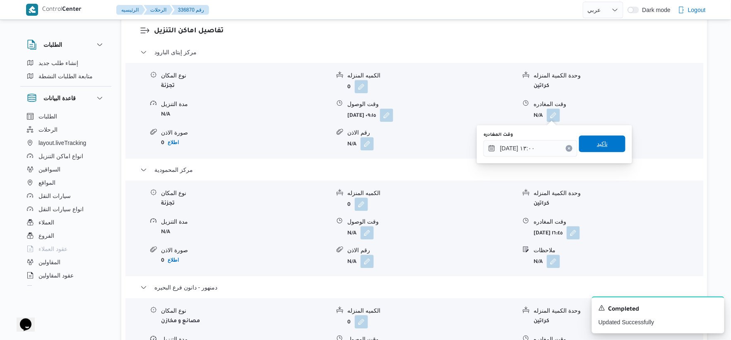
click at [609, 146] on span "تاكيد" at bounding box center [602, 143] width 46 height 17
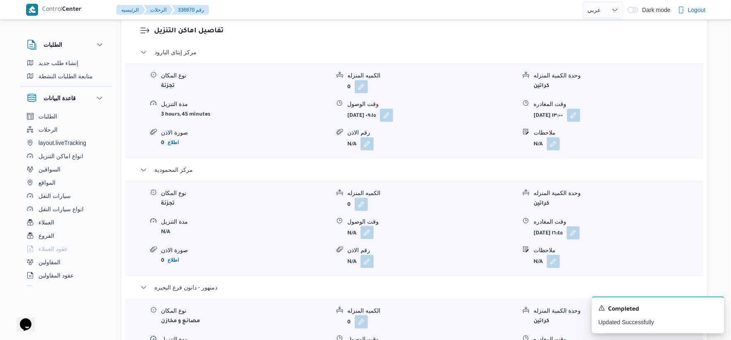
click at [370, 233] on button "button" at bounding box center [366, 232] width 13 height 13
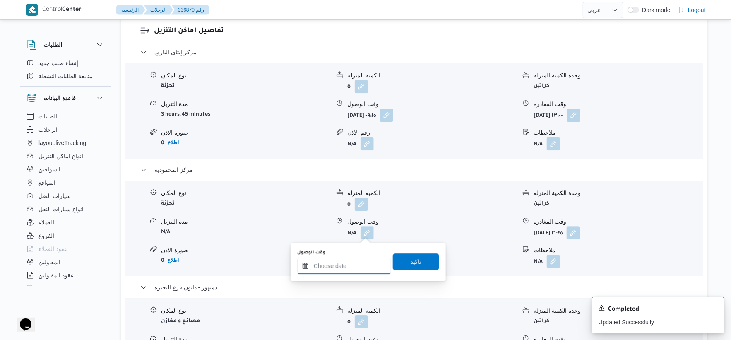
drag, startPoint x: 349, startPoint y: 266, endPoint x: 358, endPoint y: 264, distance: 8.8
click at [349, 266] on input "وقت الوصول" at bounding box center [344, 265] width 94 height 17
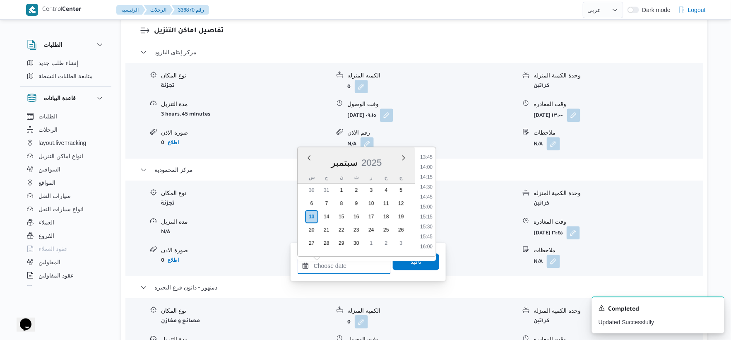
scroll to position [531, 0]
click at [428, 163] on li "13:30" at bounding box center [426, 163] width 19 height 8
type input "١٣/٠٩/٢٠٢٥ ١٣:٣٠"
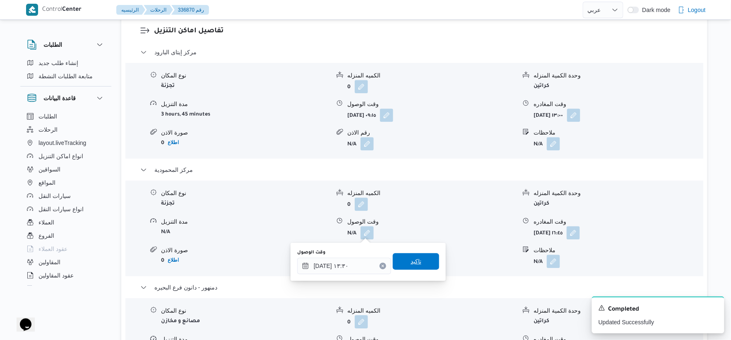
click at [418, 259] on span "تاكيد" at bounding box center [416, 261] width 46 height 17
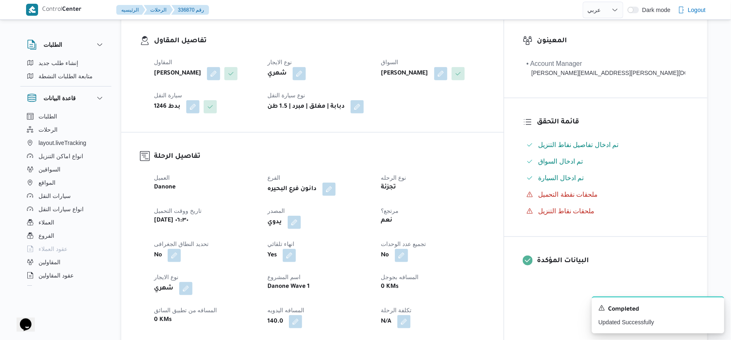
scroll to position [0, 0]
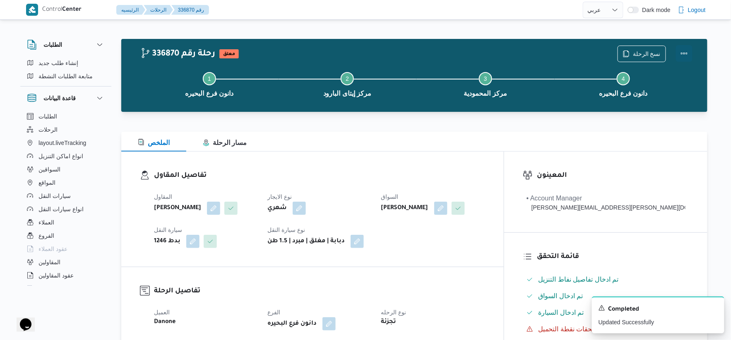
click at [686, 54] on button "Actions" at bounding box center [684, 53] width 17 height 17
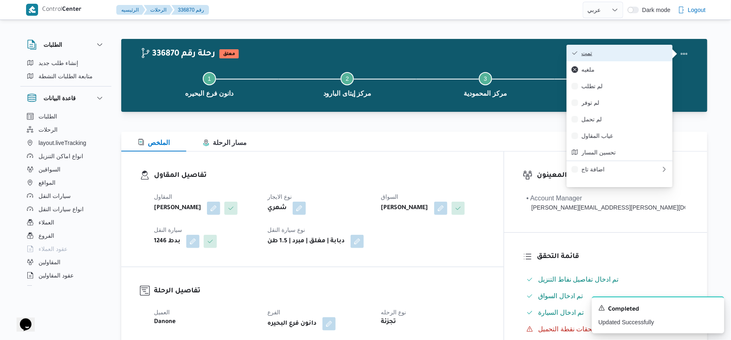
click at [618, 51] on span "تمت" at bounding box center [624, 53] width 86 height 7
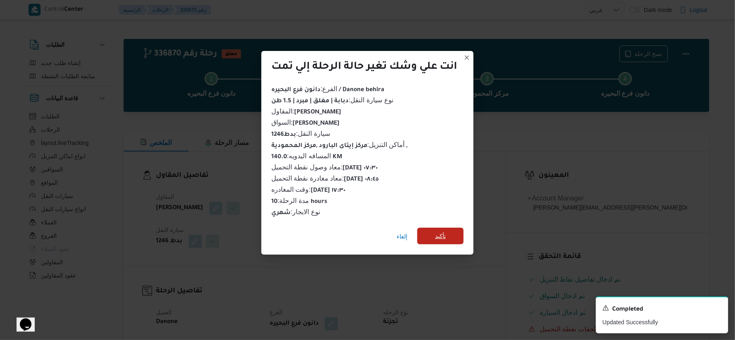
click at [430, 228] on span "تأكيد" at bounding box center [441, 236] width 46 height 17
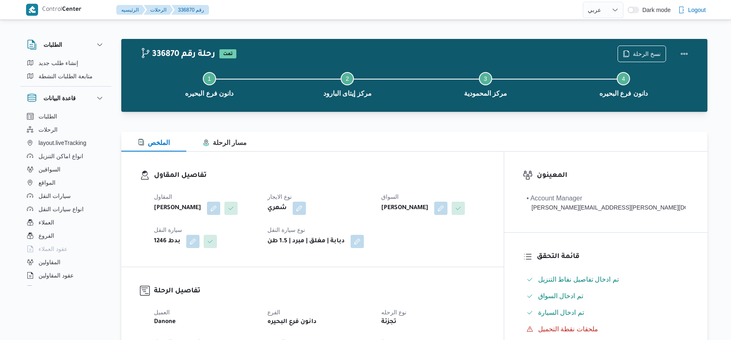
select select "ar"
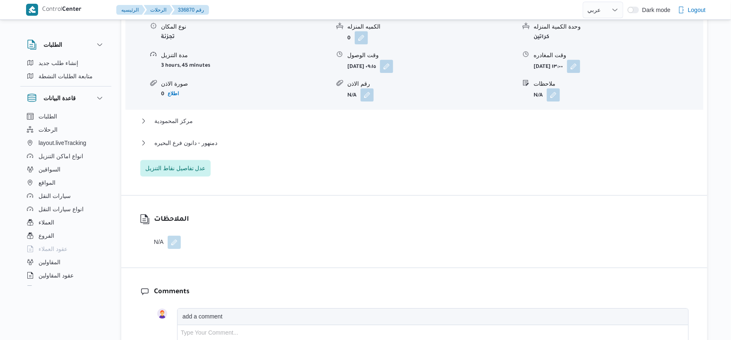
scroll to position [735, 0]
click at [185, 116] on span "مركز المحمودية" at bounding box center [173, 120] width 38 height 10
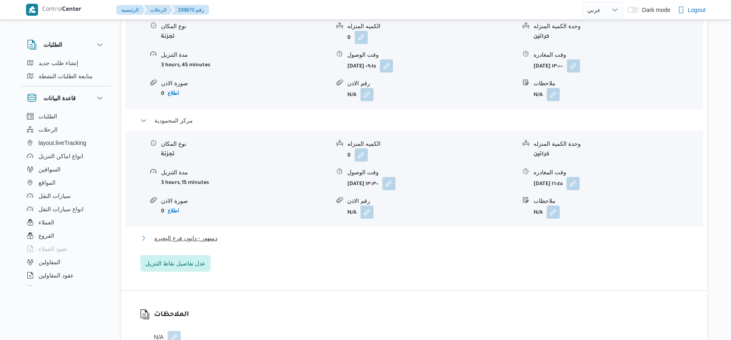
click at [198, 235] on span "دمنهور - دانون فرع البحيره" at bounding box center [185, 238] width 63 height 10
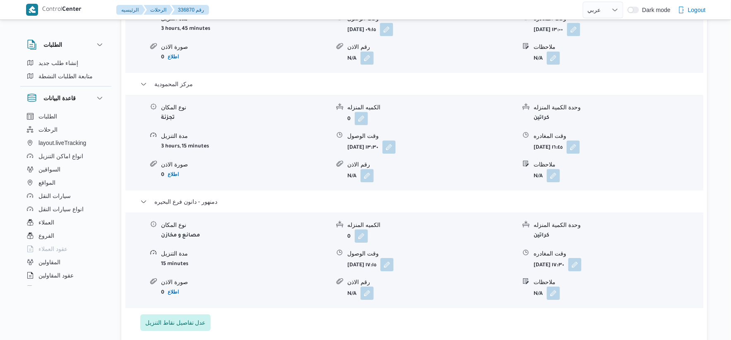
scroll to position [828, 0]
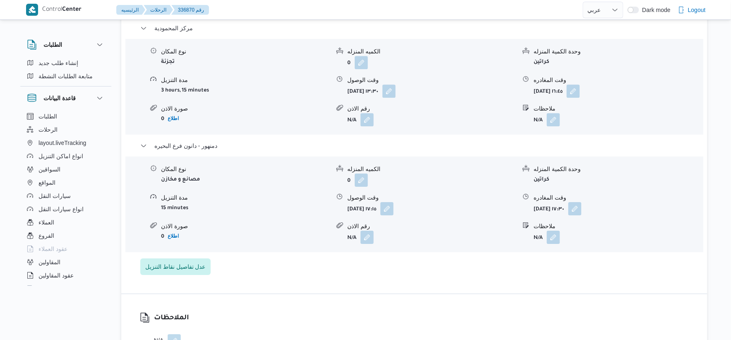
select select "ar"
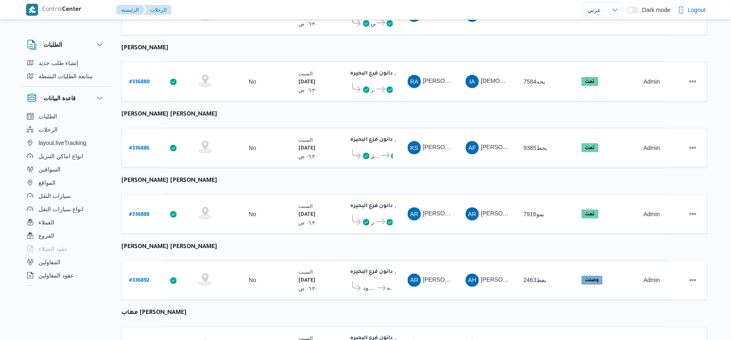
scroll to position [322, 0]
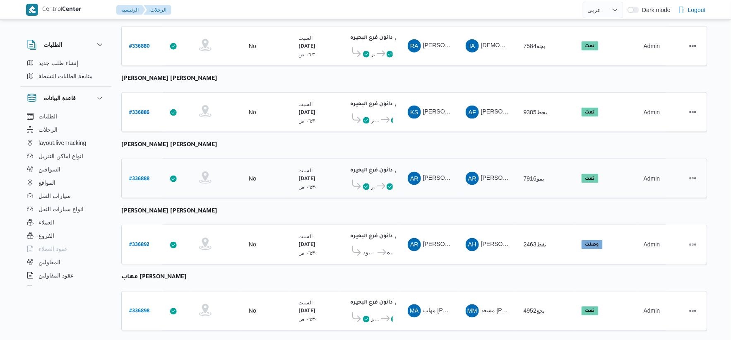
click at [142, 176] on b "# 336888" at bounding box center [139, 179] width 20 height 6
select select "ar"
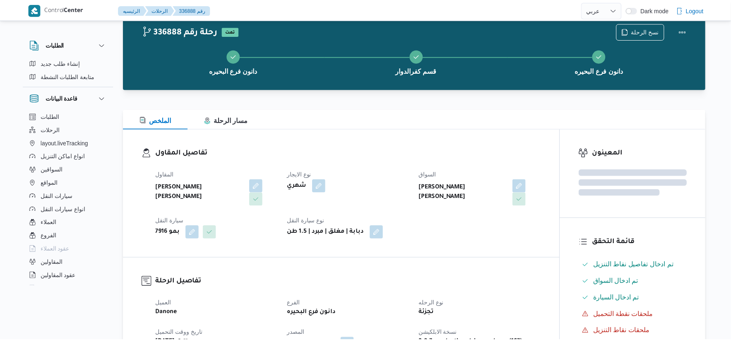
scroll to position [322, 0]
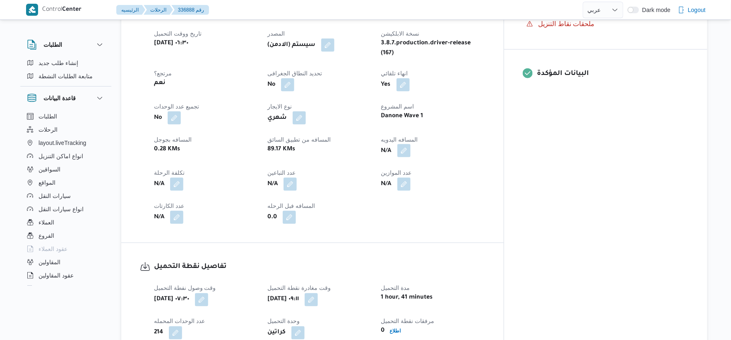
click at [410, 144] on button "button" at bounding box center [403, 150] width 13 height 13
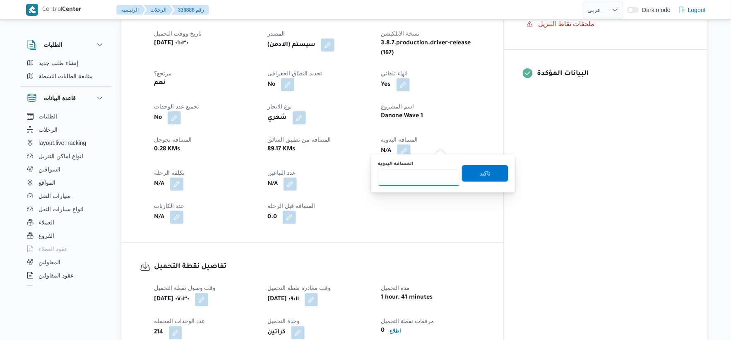
click at [412, 178] on input "المسافه اليدويه" at bounding box center [419, 177] width 82 height 17
type input "103"
click at [482, 171] on span "تاكيد" at bounding box center [485, 173] width 11 height 10
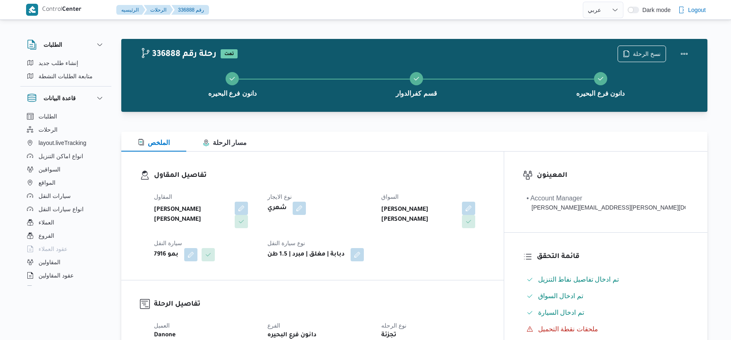
select select "ar"
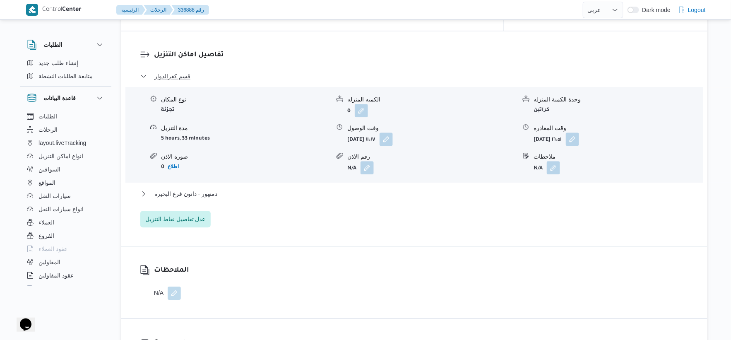
scroll to position [712, 0]
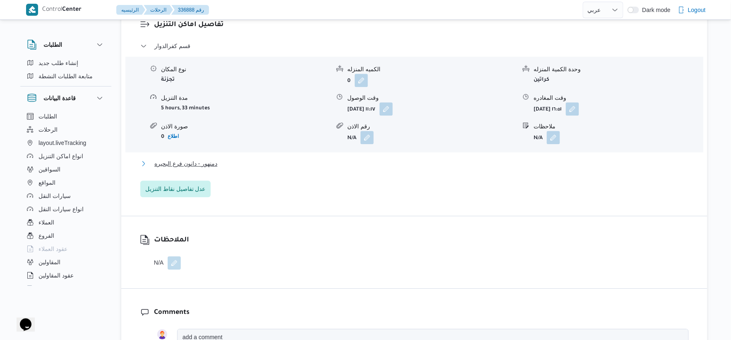
click at [232, 158] on button "دمنهور - دانون فرع البحيره" at bounding box center [414, 163] width 548 height 10
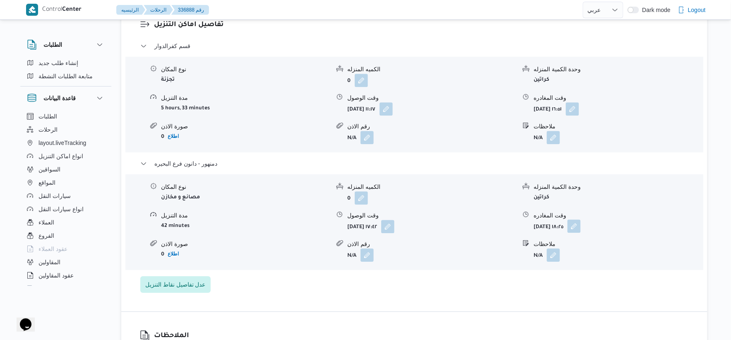
click at [581, 219] on button "button" at bounding box center [573, 225] width 13 height 13
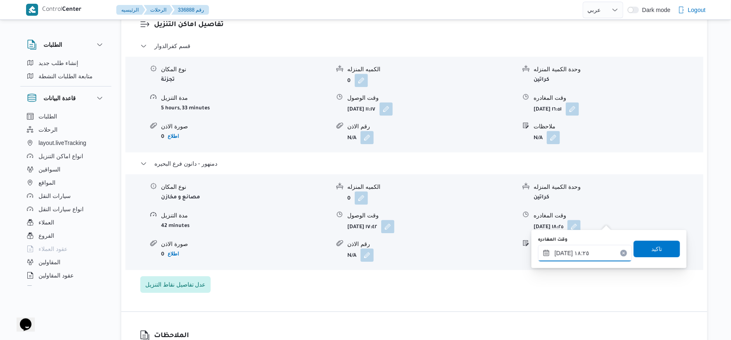
click at [603, 256] on input "[DATE] ١٨:٢٥" at bounding box center [585, 253] width 94 height 17
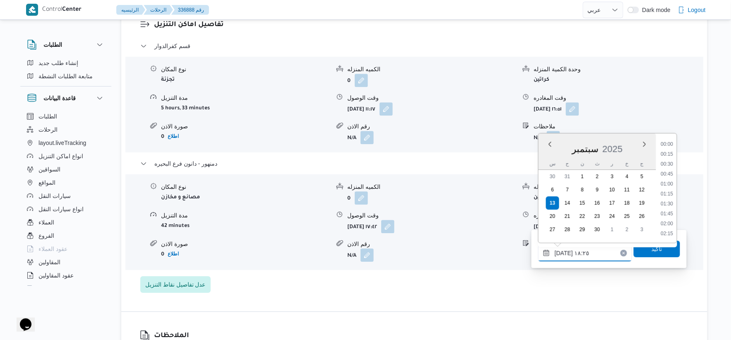
scroll to position [675, 0]
click at [667, 174] on li "17:45" at bounding box center [667, 174] width 19 height 8
type input "[DATE] ١٧:٤٥"
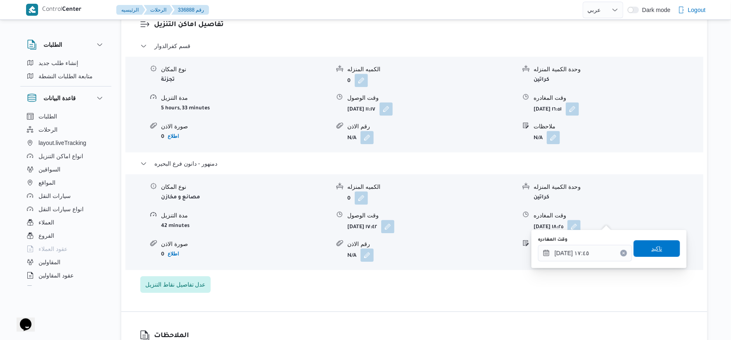
click at [657, 240] on div "تاكيد" at bounding box center [657, 248] width 46 height 17
click at [657, 240] on span "تاكيد" at bounding box center [657, 248] width 46 height 17
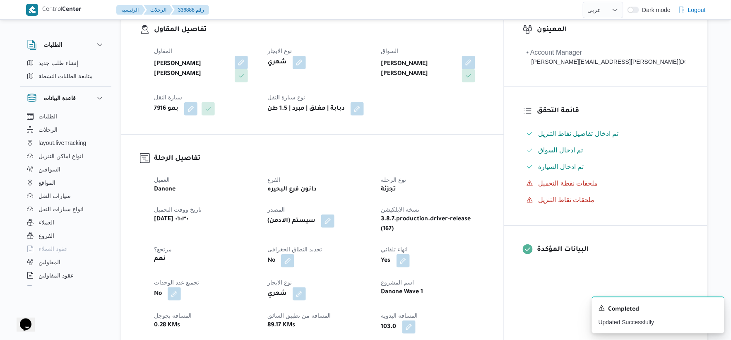
scroll to position [322, 0]
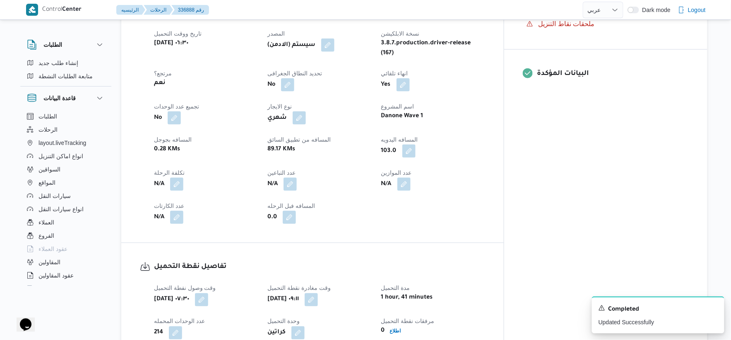
select select "ar"
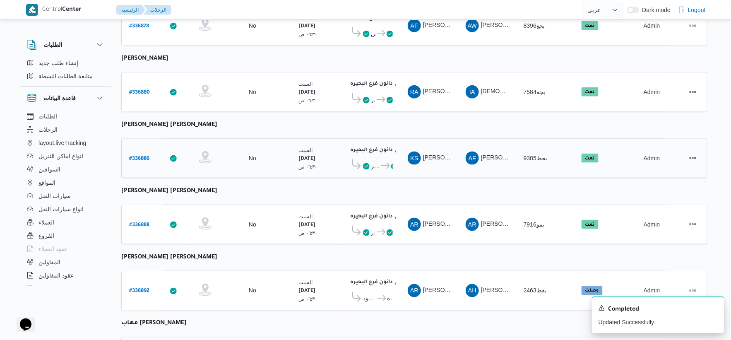
click at [139, 156] on b "# 336886" at bounding box center [139, 159] width 20 height 6
select select "ar"
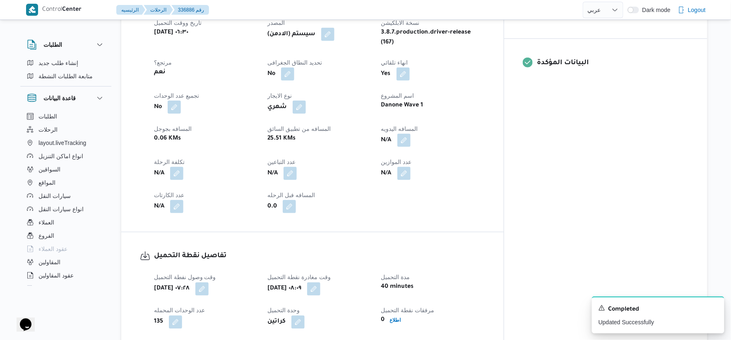
scroll to position [322, 0]
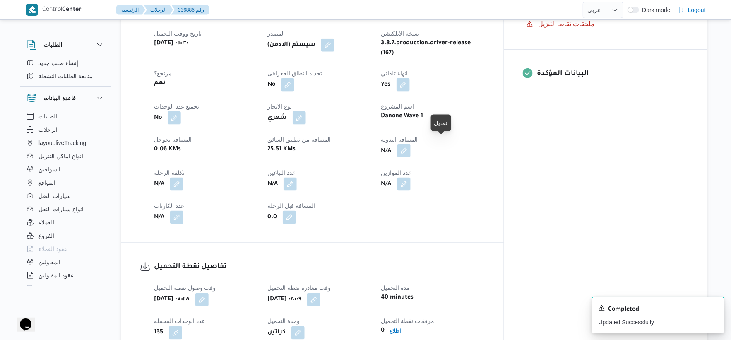
click at [410, 144] on button "button" at bounding box center [403, 150] width 13 height 13
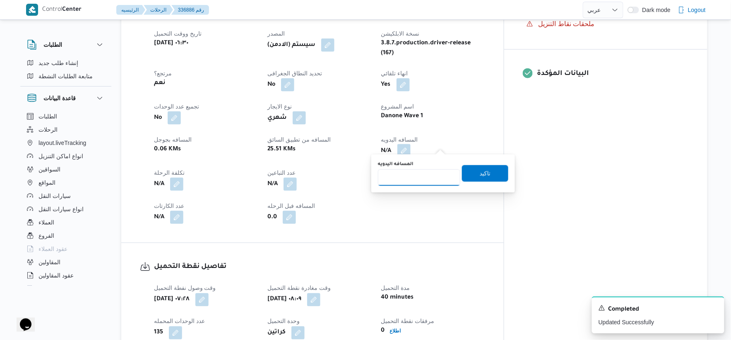
click at [418, 177] on input "المسافه اليدويه" at bounding box center [419, 177] width 82 height 17
type input "29"
click at [480, 166] on span "تاكيد" at bounding box center [485, 173] width 46 height 17
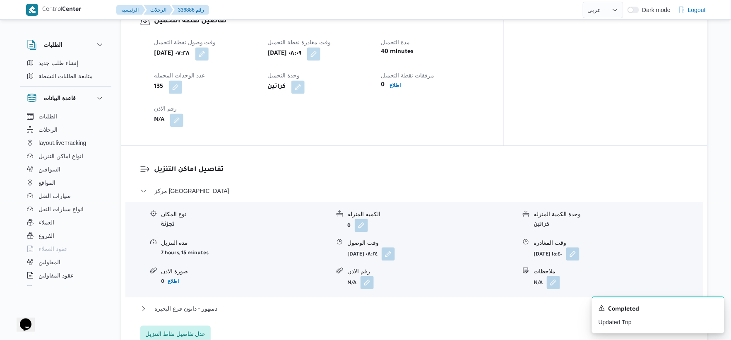
scroll to position [689, 0]
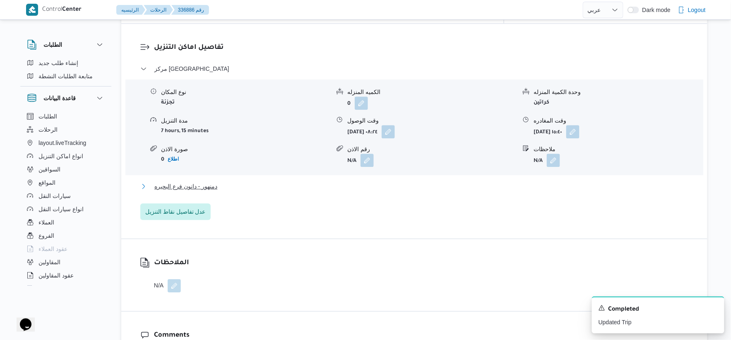
click at [218, 182] on button "دمنهور - دانون فرع البحيره" at bounding box center [414, 186] width 548 height 10
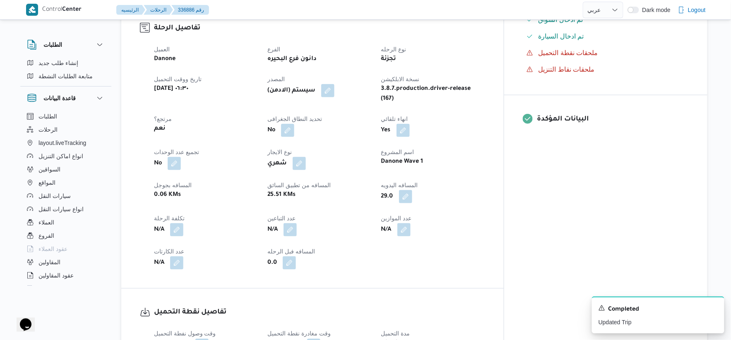
scroll to position [276, 0]
select select "ar"
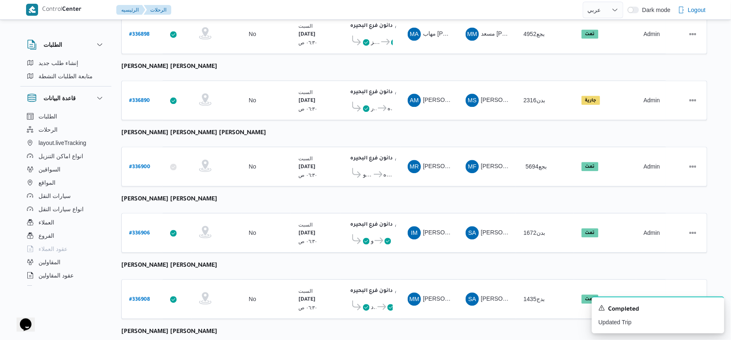
scroll to position [665, 0]
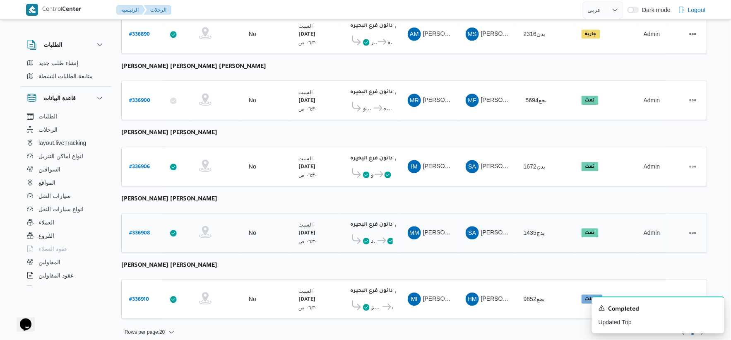
click at [139, 230] on b "# 336908" at bounding box center [139, 233] width 21 height 6
select select "ar"
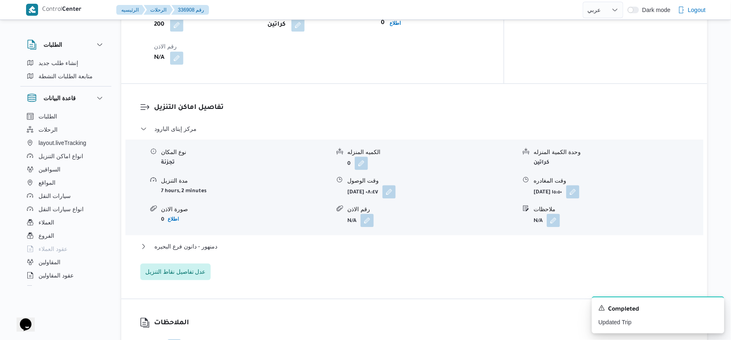
scroll to position [689, 0]
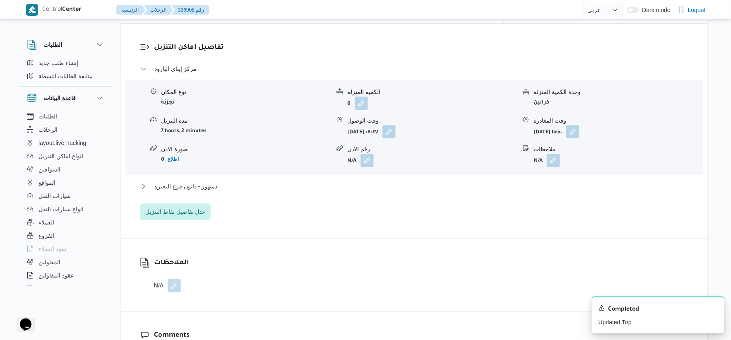
click at [240, 172] on div "مركز إيتاى البارود نوع المكان تجزئة الكميه المنزله 0 وحدة الكمية المنزله كراتين…" at bounding box center [414, 142] width 548 height 156
click at [245, 181] on button "دمنهور - دانون فرع البحيره" at bounding box center [414, 186] width 548 height 10
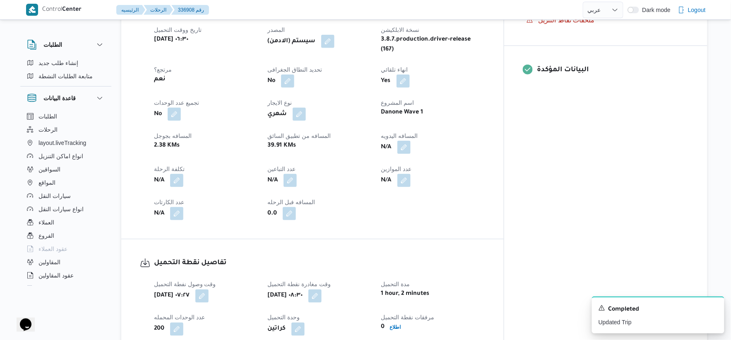
scroll to position [322, 0]
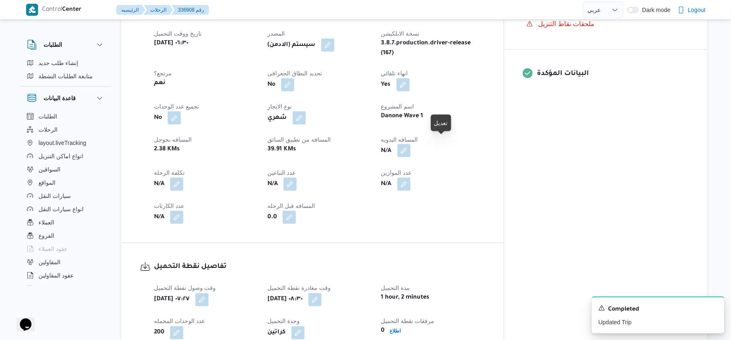
click at [410, 144] on button "button" at bounding box center [403, 150] width 13 height 13
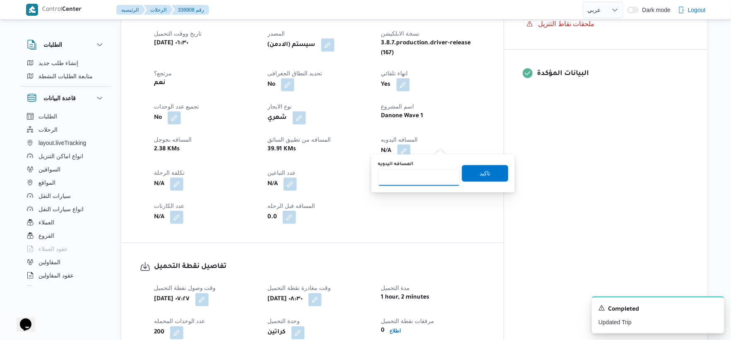
click at [405, 173] on input "المسافه اليدويه" at bounding box center [419, 177] width 82 height 17
type input "55"
click at [480, 170] on span "تاكيد" at bounding box center [485, 173] width 11 height 10
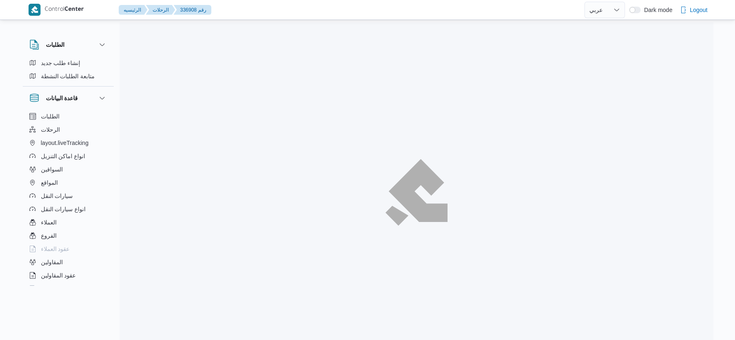
select select "ar"
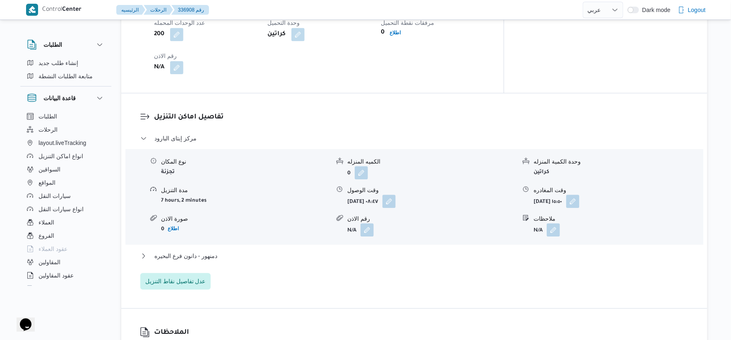
scroll to position [758, 0]
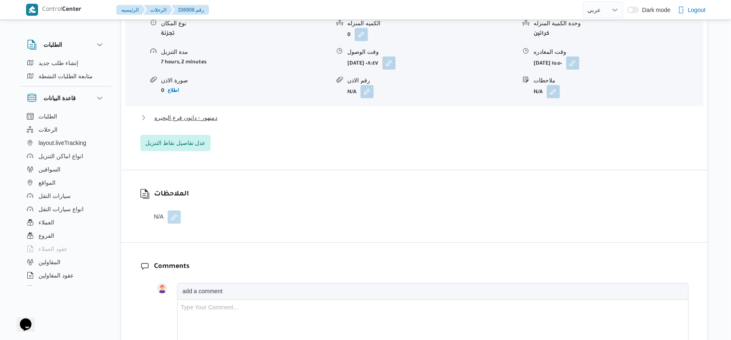
click at [213, 113] on span "دمنهور - دانون فرع البحيره" at bounding box center [185, 118] width 63 height 10
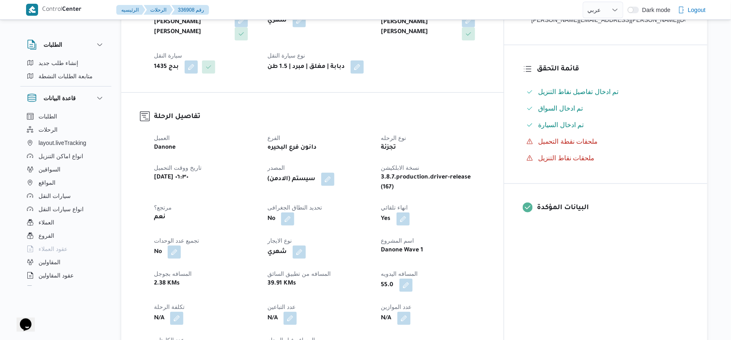
scroll to position [322, 0]
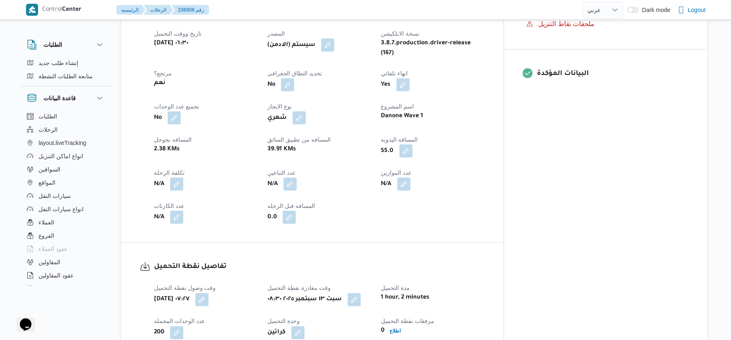
select select "ar"
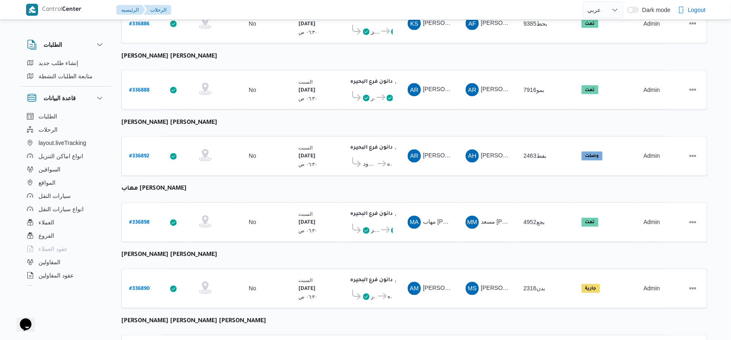
scroll to position [389, 0]
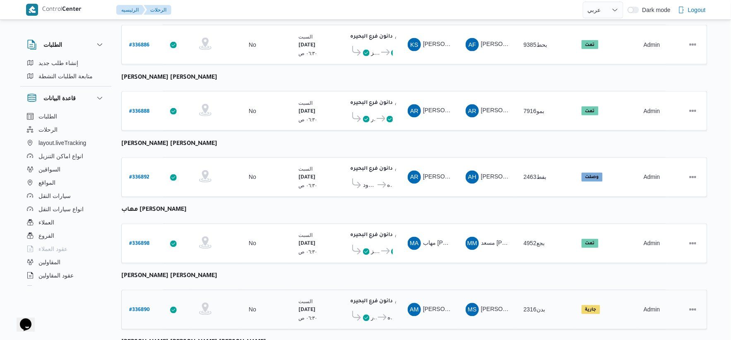
click at [142, 307] on b "# 336890" at bounding box center [139, 310] width 21 height 6
select select "ar"
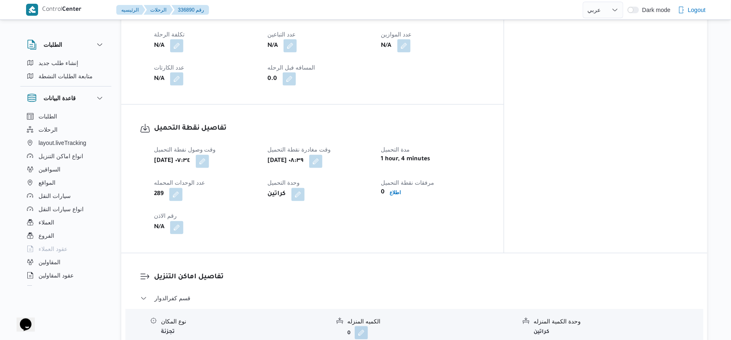
scroll to position [573, 0]
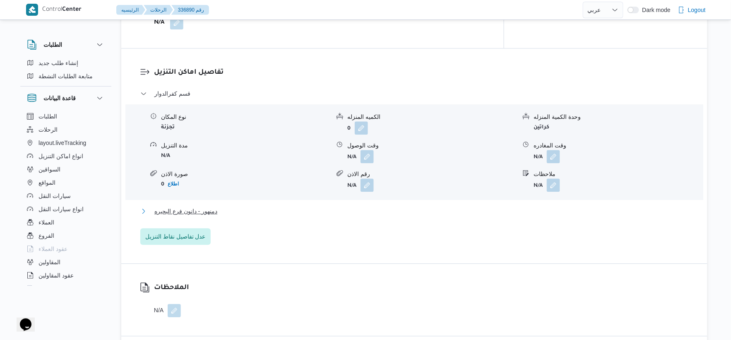
click at [220, 206] on button "دمنهور - دانون فرع البحيره" at bounding box center [414, 211] width 548 height 10
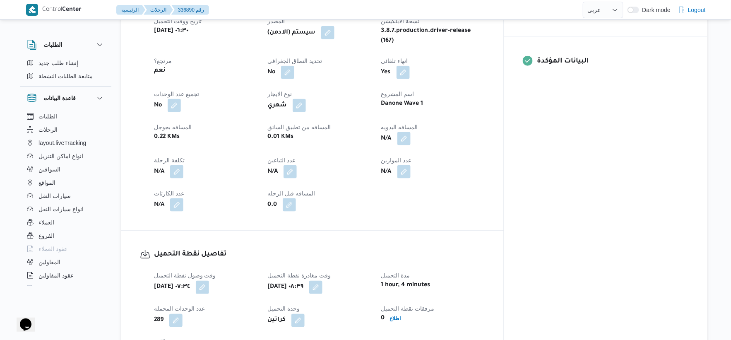
scroll to position [343, 0]
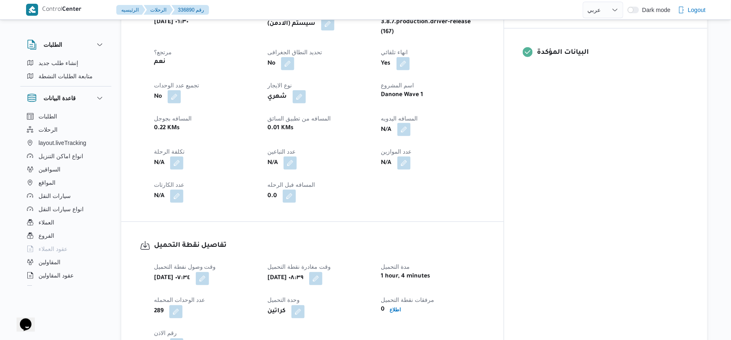
click at [410, 123] on button "button" at bounding box center [403, 129] width 13 height 13
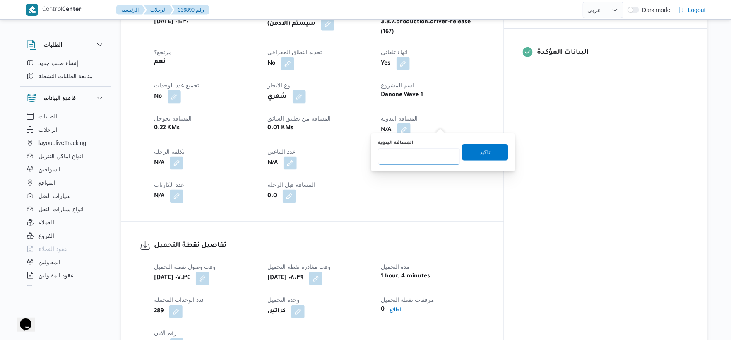
click at [407, 163] on input "المسافه اليدويه" at bounding box center [419, 156] width 82 height 17
type input "116"
click at [483, 155] on span "تاكيد" at bounding box center [485, 152] width 11 height 10
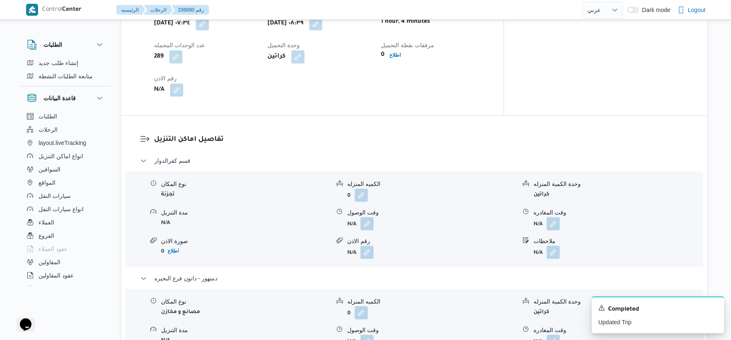
scroll to position [552, 0]
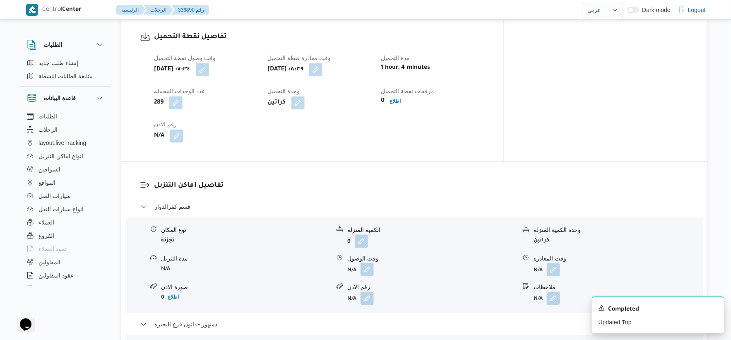
click at [368, 266] on button "button" at bounding box center [366, 268] width 13 height 13
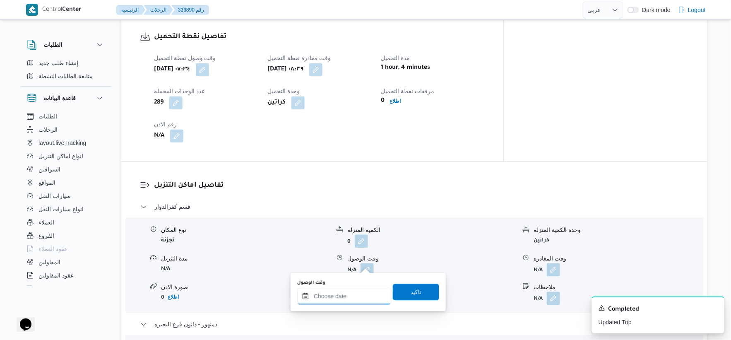
click at [352, 299] on input "وقت الوصول" at bounding box center [344, 296] width 94 height 17
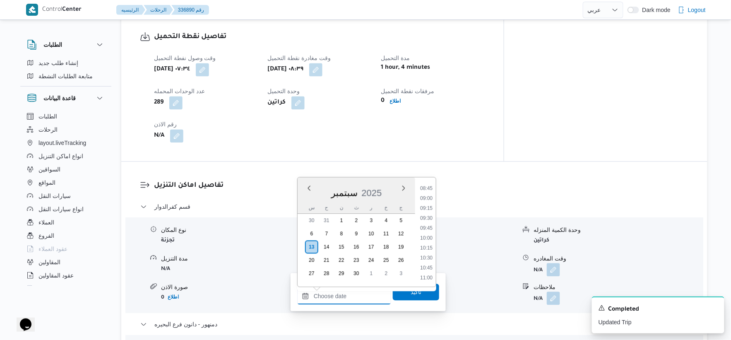
scroll to position [347, 0]
click at [429, 207] on li "09:15" at bounding box center [426, 208] width 19 height 8
type input "١٣/٠٩/٢٠٢٥ ٠٩:١٥"
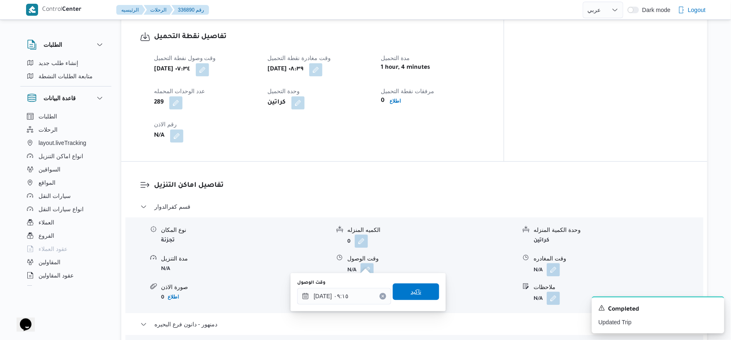
click at [417, 292] on span "تاكيد" at bounding box center [416, 291] width 46 height 17
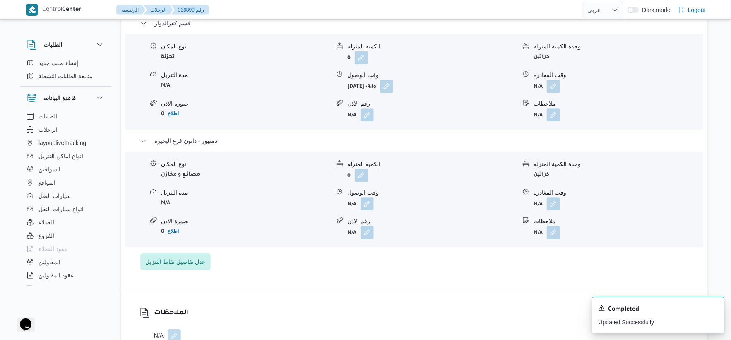
scroll to position [735, 0]
click at [367, 201] on button "button" at bounding box center [366, 202] width 13 height 13
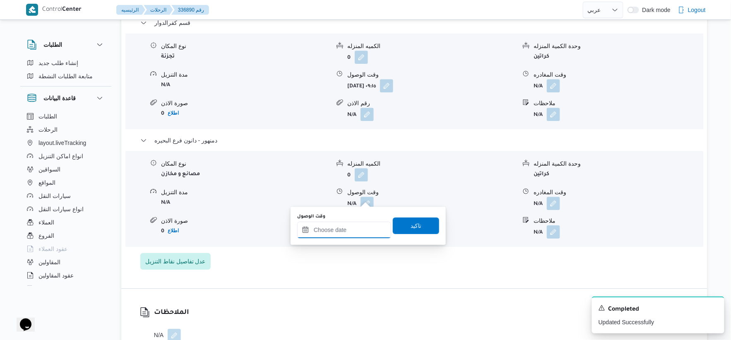
click at [359, 231] on input "وقت الوصول" at bounding box center [344, 229] width 94 height 17
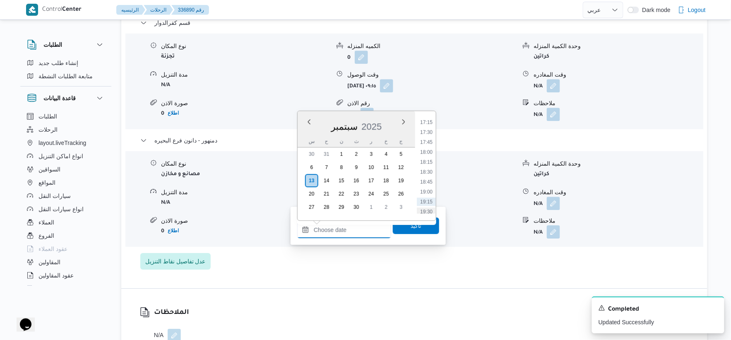
scroll to position [669, 0]
click at [429, 118] on li "16:45" at bounding box center [426, 118] width 19 height 8
type input "١٣/٠٩/٢٠٢٥ ١٦:٤٥"
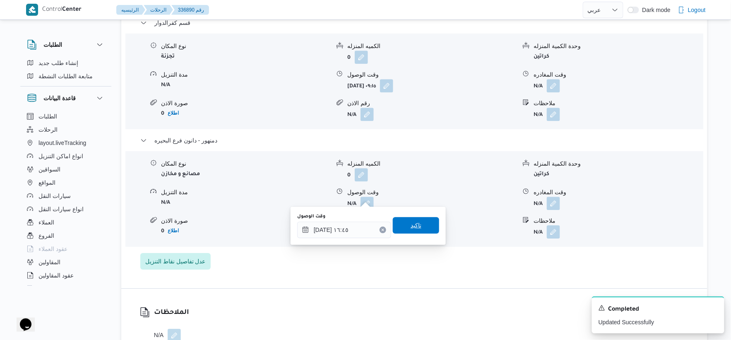
click at [422, 225] on span "تاكيد" at bounding box center [416, 225] width 46 height 17
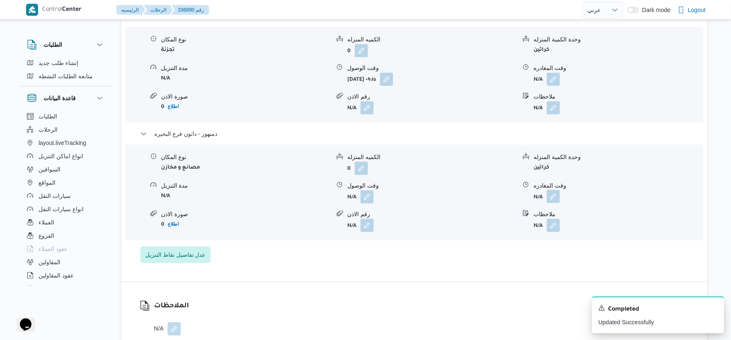
click at [555, 194] on button "button" at bounding box center [553, 196] width 13 height 13
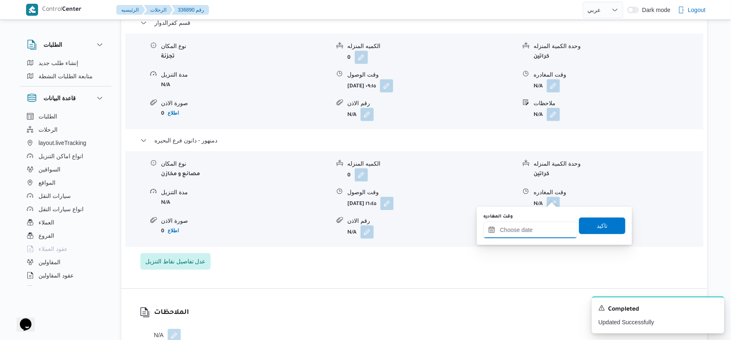
click at [544, 232] on input "وقت المغادره" at bounding box center [530, 229] width 94 height 17
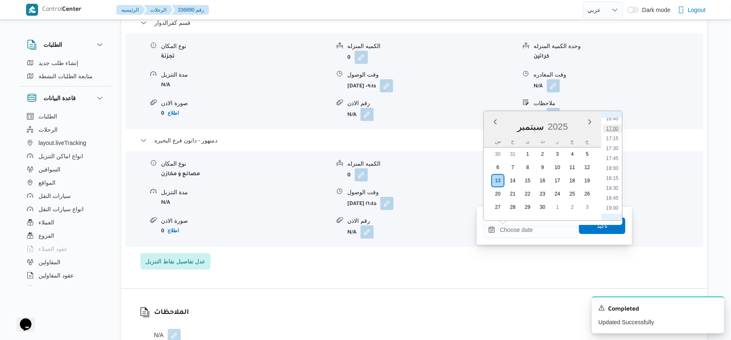
click at [613, 127] on li "17:00" at bounding box center [612, 128] width 19 height 8
type input "١٣/٠٩/٢٠٢٥ ١٧:٠٠"
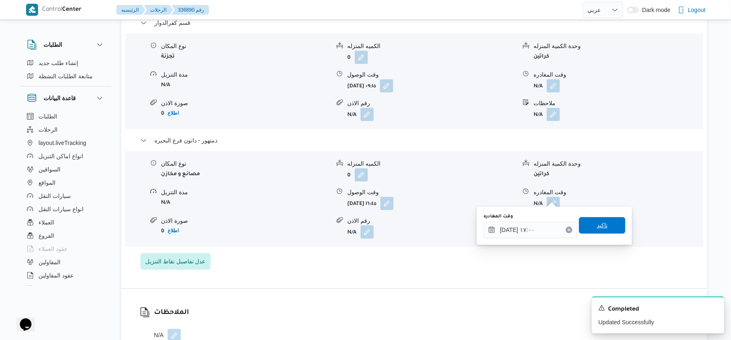
click at [609, 222] on span "تاكيد" at bounding box center [602, 225] width 46 height 17
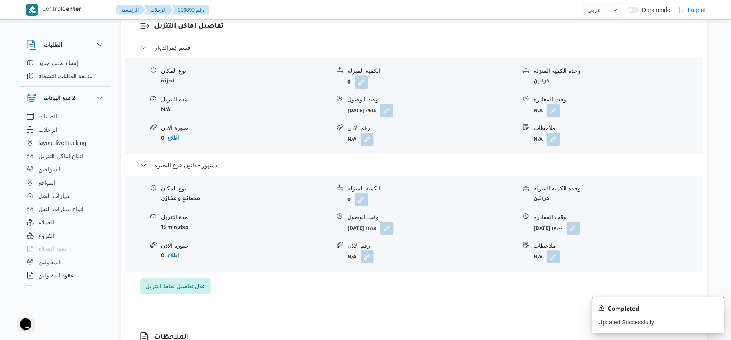
scroll to position [643, 0]
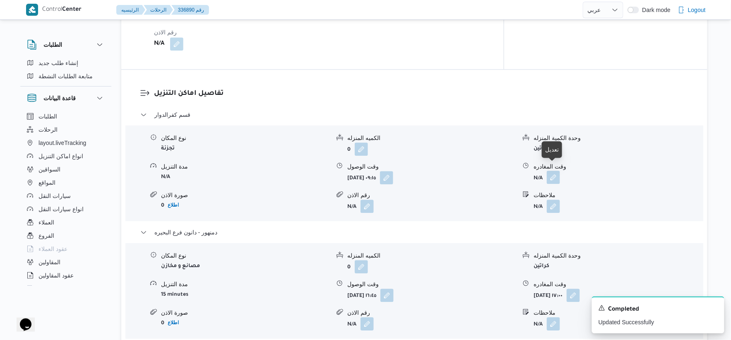
click at [556, 170] on button "button" at bounding box center [553, 176] width 13 height 13
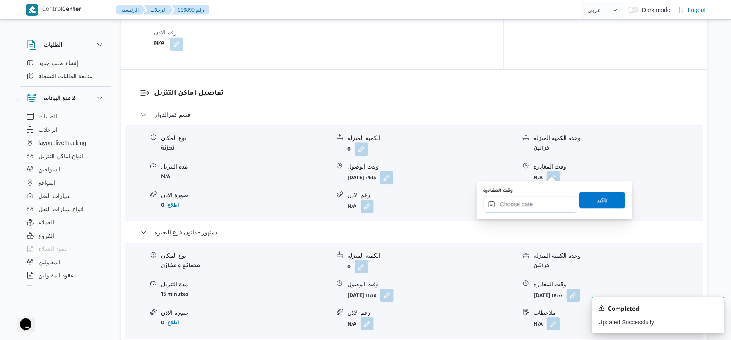
click at [544, 206] on input "وقت المغادره" at bounding box center [530, 204] width 94 height 17
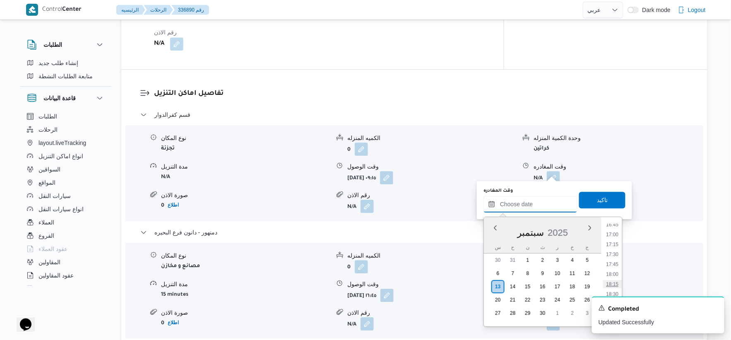
scroll to position [623, 0]
click at [613, 238] on li "16:00" at bounding box center [612, 240] width 19 height 8
type input "١٣/٠٩/٢٠٢٥ ١٦:٠٠"
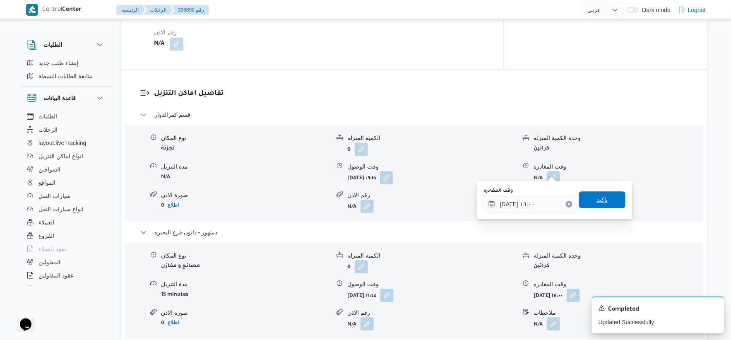
click at [598, 197] on span "تاكيد" at bounding box center [602, 199] width 11 height 10
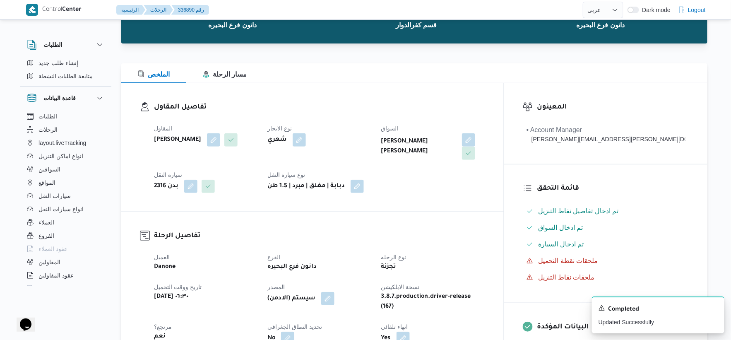
scroll to position [0, 0]
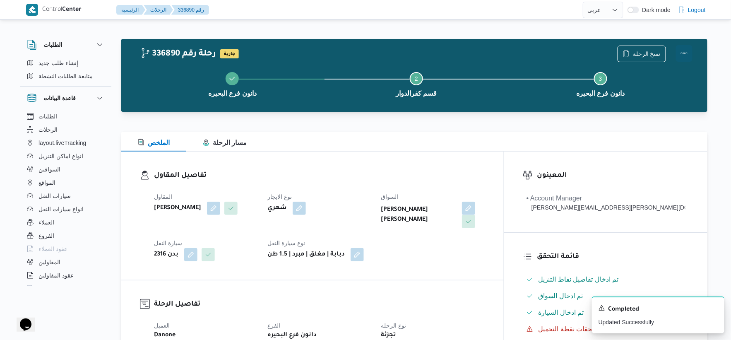
click at [684, 52] on button "Actions" at bounding box center [684, 53] width 17 height 17
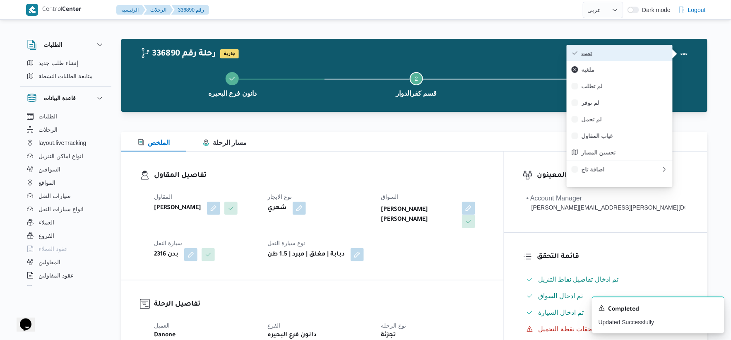
click at [627, 51] on span "تمت" at bounding box center [624, 53] width 86 height 7
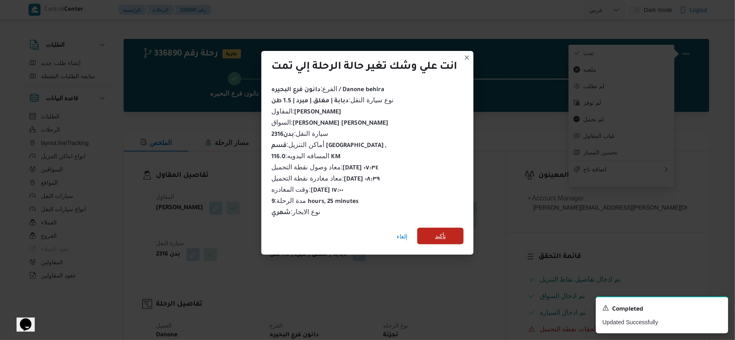
click at [451, 236] on span "تأكيد" at bounding box center [441, 236] width 46 height 17
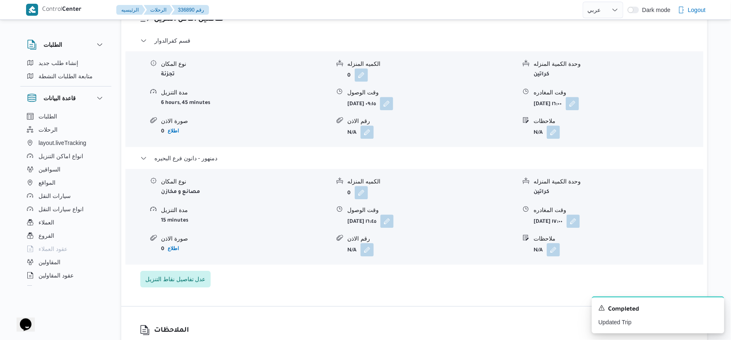
scroll to position [735, 0]
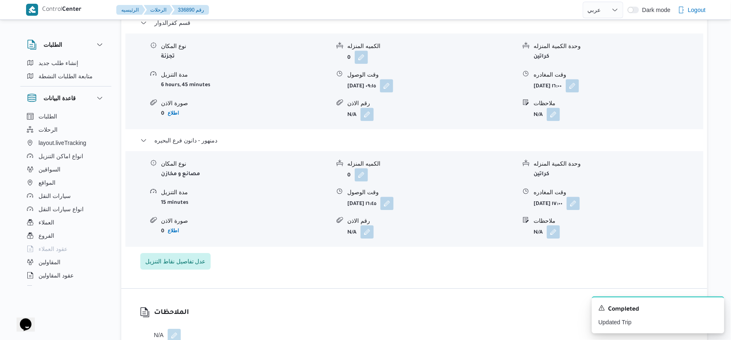
select select "ar"
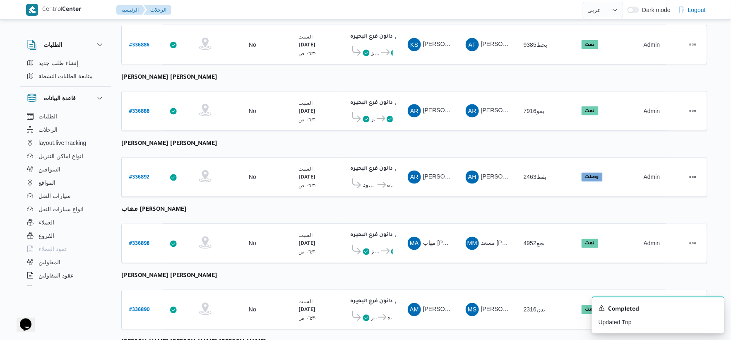
scroll to position [505, 0]
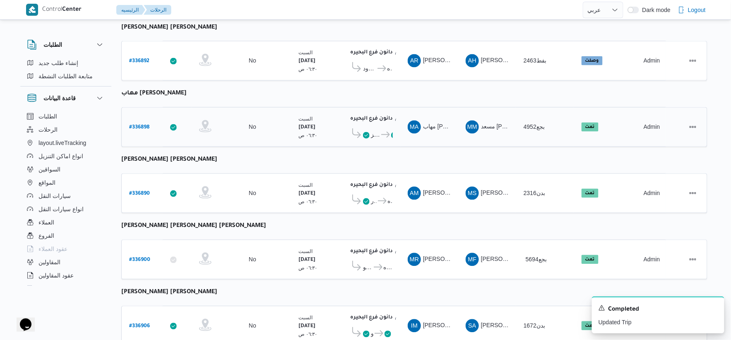
click at [143, 122] on link "# 336898" at bounding box center [139, 127] width 20 height 11
select select "ar"
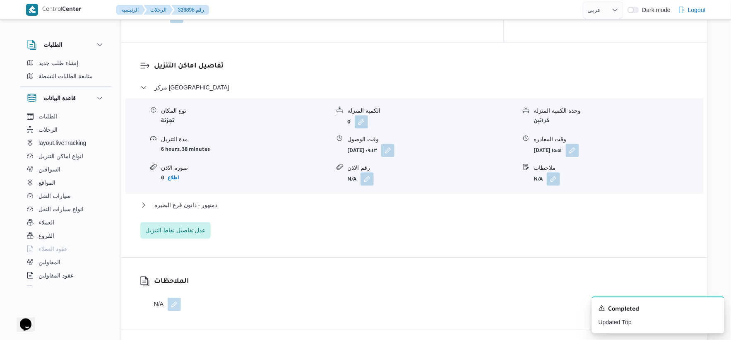
scroll to position [689, 0]
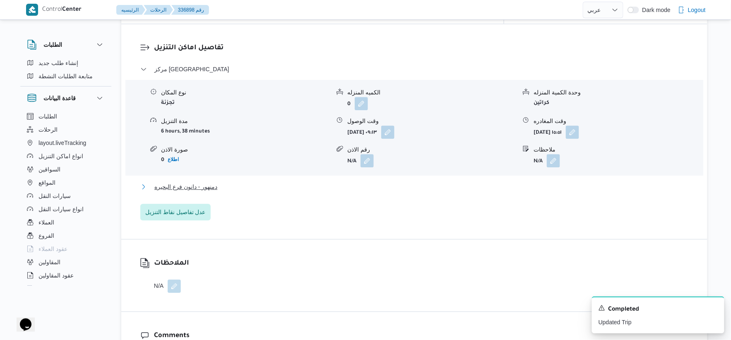
click at [228, 182] on button "دمنهور - دانون فرع البحيره" at bounding box center [414, 187] width 548 height 10
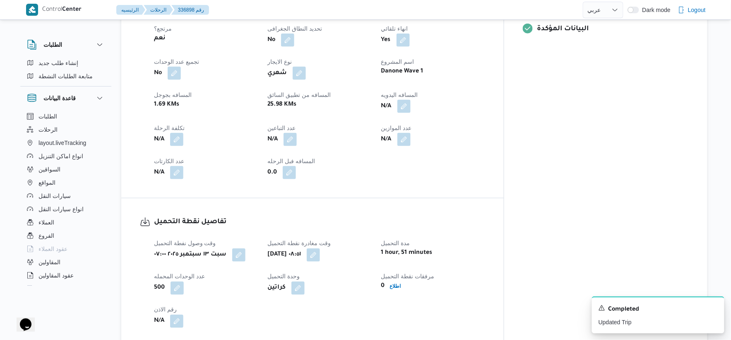
scroll to position [321, 0]
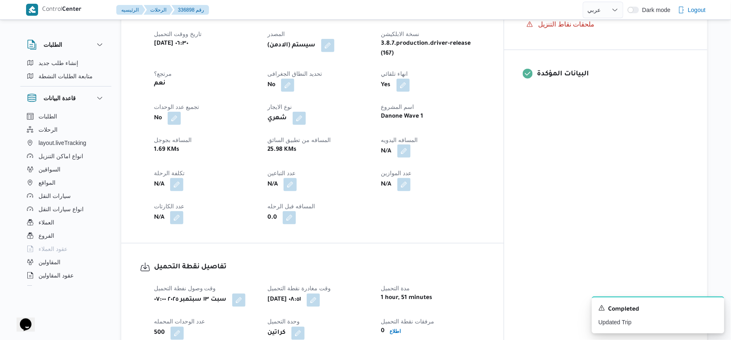
click at [410, 144] on button "button" at bounding box center [403, 150] width 13 height 13
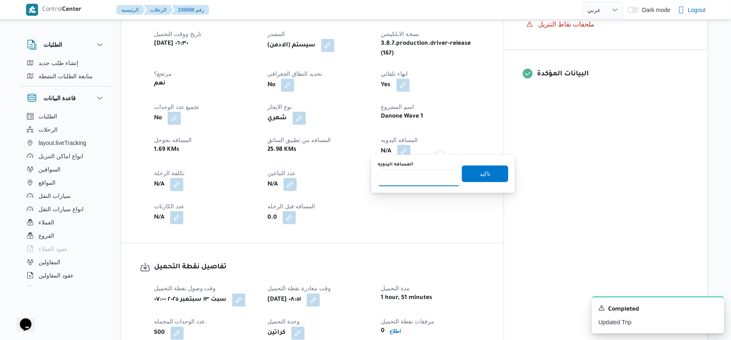
click at [419, 175] on input "المسافه اليدويه" at bounding box center [419, 178] width 82 height 17
type input "23"
click at [493, 167] on span "تاكيد" at bounding box center [485, 173] width 46 height 17
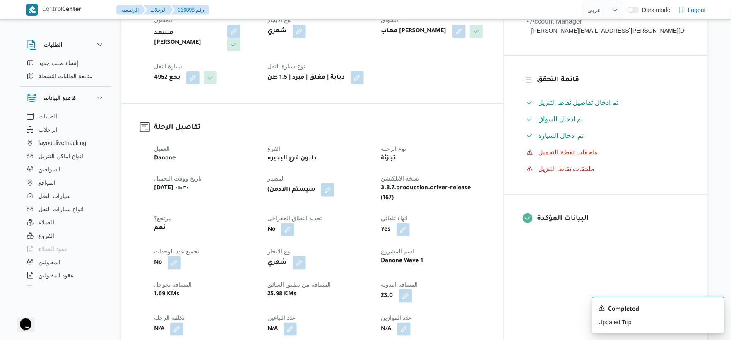
scroll to position [322, 0]
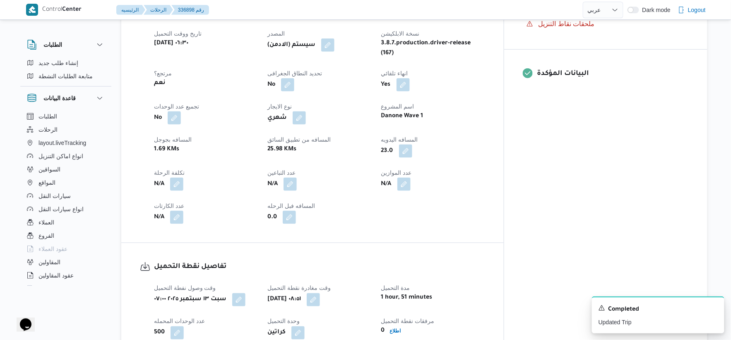
select select "ar"
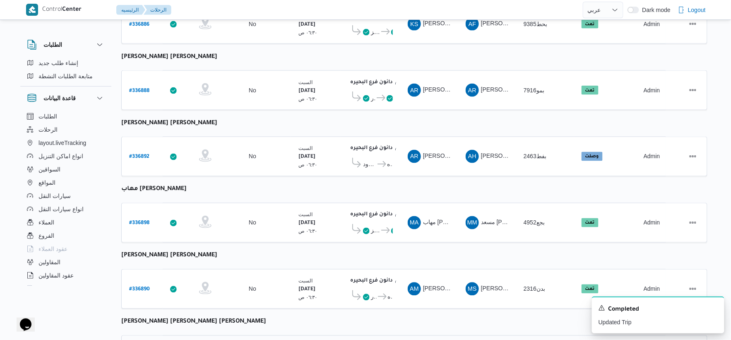
scroll to position [544, 0]
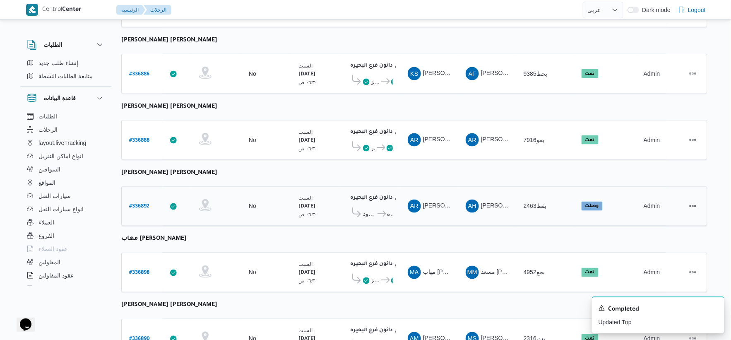
click at [147, 204] on b "# 336892" at bounding box center [139, 207] width 20 height 6
select select "ar"
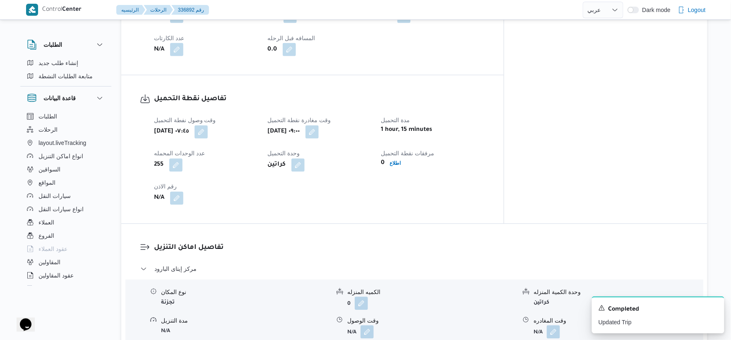
scroll to position [314, 0]
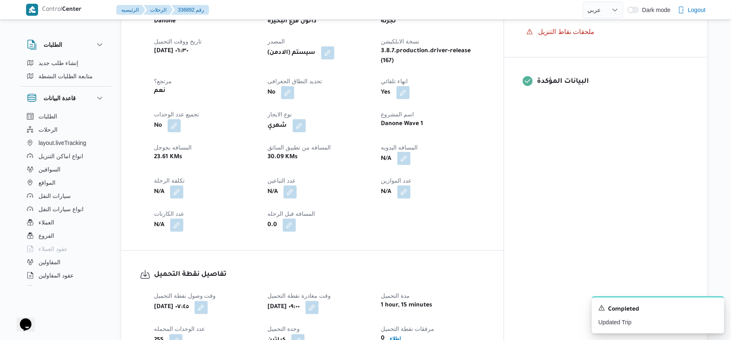
click at [410, 152] on button "button" at bounding box center [403, 158] width 13 height 13
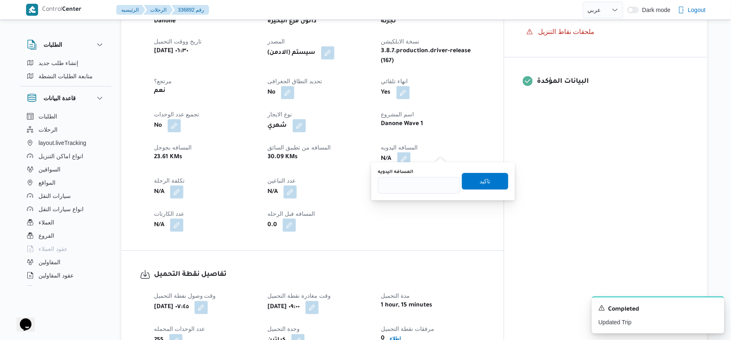
click at [412, 195] on div "You are in a dialog. To close this dialog, hit escape. المسافه اليدويه تاكيد" at bounding box center [443, 181] width 144 height 38
click at [416, 187] on input "المسافه اليدويه" at bounding box center [419, 185] width 82 height 17
type input "70"
click at [486, 184] on span "تاكيد" at bounding box center [485, 181] width 46 height 17
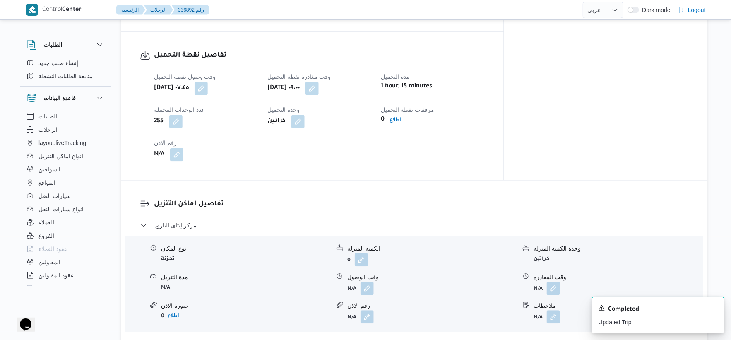
scroll to position [544, 0]
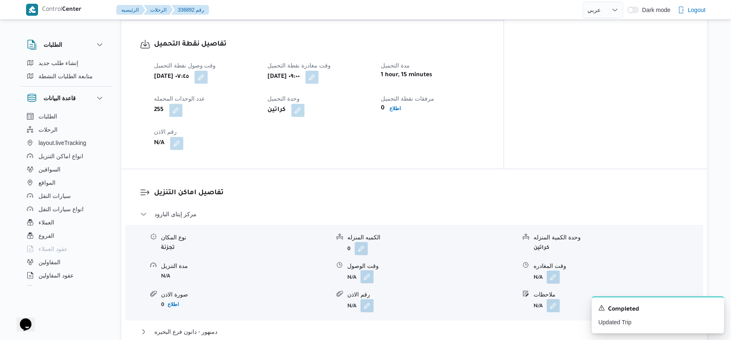
click at [368, 271] on button "button" at bounding box center [366, 276] width 13 height 13
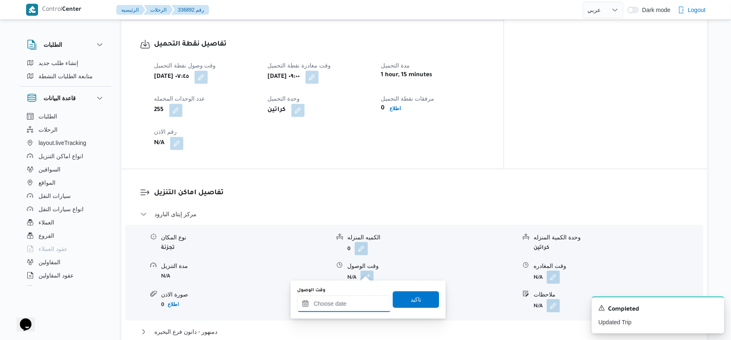
click at [348, 300] on input "وقت الوصول" at bounding box center [344, 303] width 94 height 17
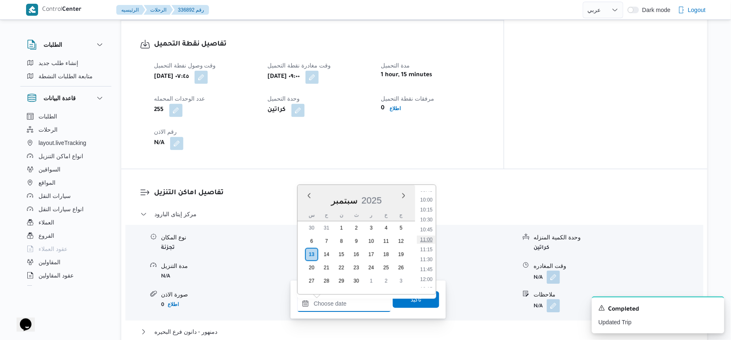
scroll to position [347, 0]
click at [427, 225] on li "09:30" at bounding box center [426, 226] width 19 height 8
type input "١٣/٠٩/٢٠٢٥ ٠٩:٣٠"
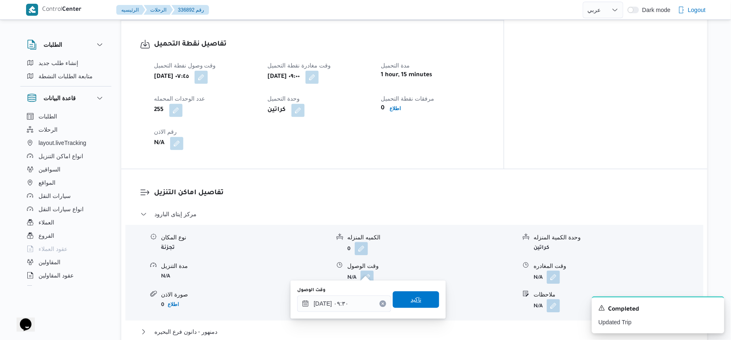
drag, startPoint x: 422, startPoint y: 299, endPoint x: 444, endPoint y: 266, distance: 39.0
click at [422, 299] on span "تاكيد" at bounding box center [416, 299] width 46 height 17
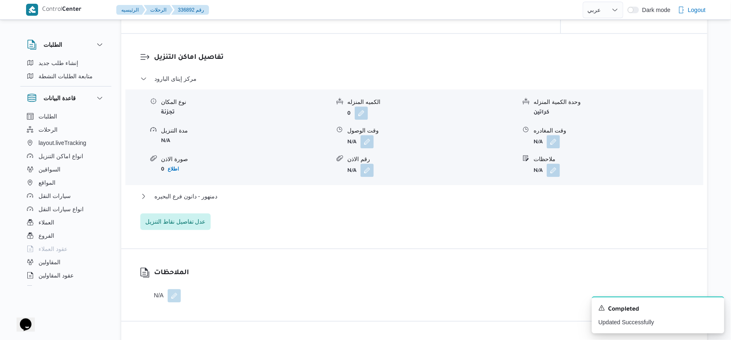
scroll to position [682, 0]
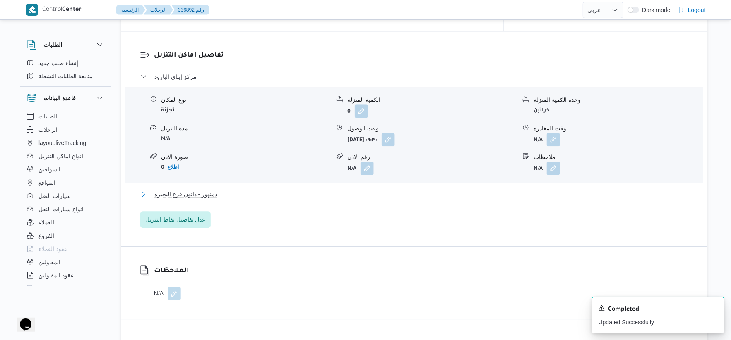
click at [229, 189] on button "دمنهور - دانون فرع البحيره" at bounding box center [414, 194] width 548 height 10
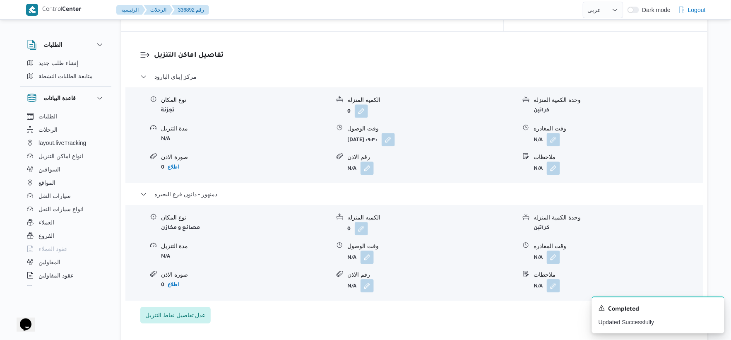
scroll to position [544, 0]
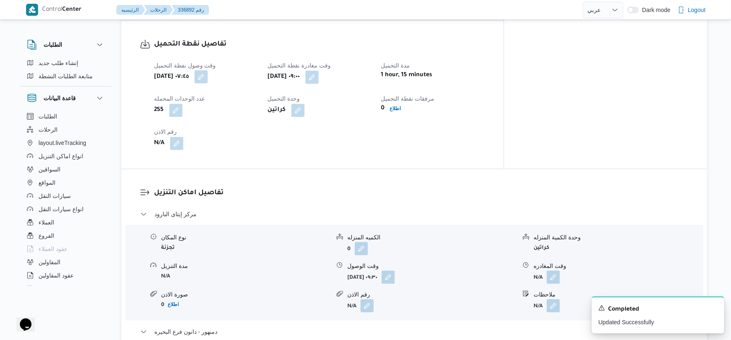
click at [208, 70] on button "button" at bounding box center [200, 76] width 13 height 13
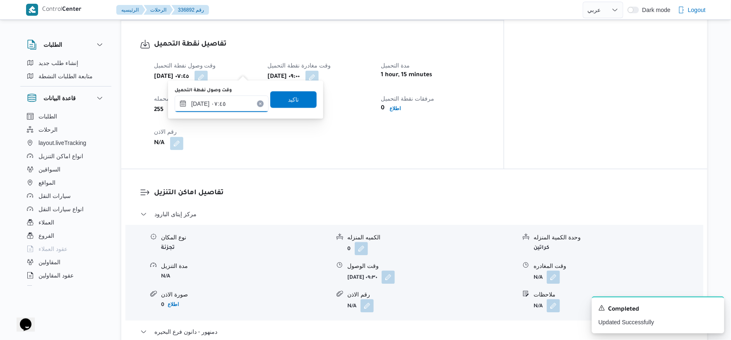
click at [231, 104] on input "١٣/٠٩/٢٠٢٥ ٠٧:٤٥" at bounding box center [222, 104] width 94 height 17
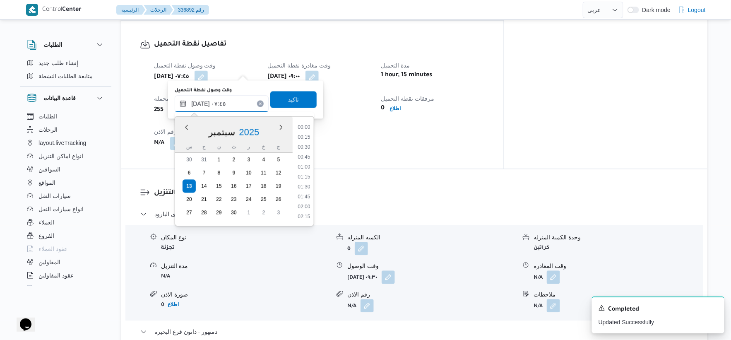
scroll to position [258, 0]
click at [310, 165] on li "07:30" at bounding box center [304, 167] width 19 height 8
type input "١٣/٠٩/٢٠٢٥ ٠٧:٣٠"
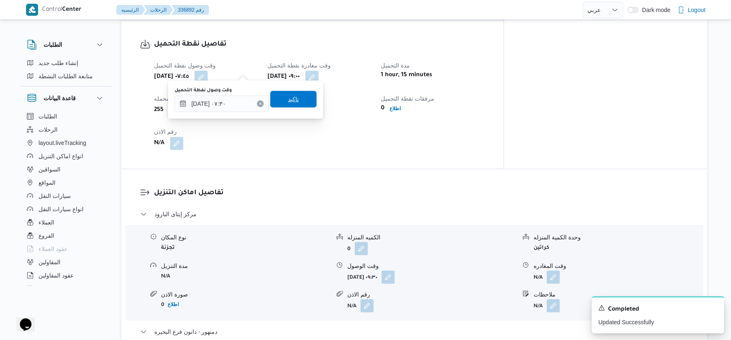
click at [287, 93] on span "تاكيد" at bounding box center [293, 99] width 46 height 17
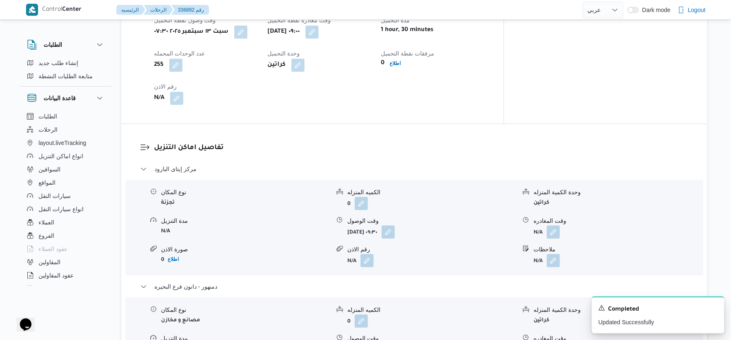
scroll to position [682, 0]
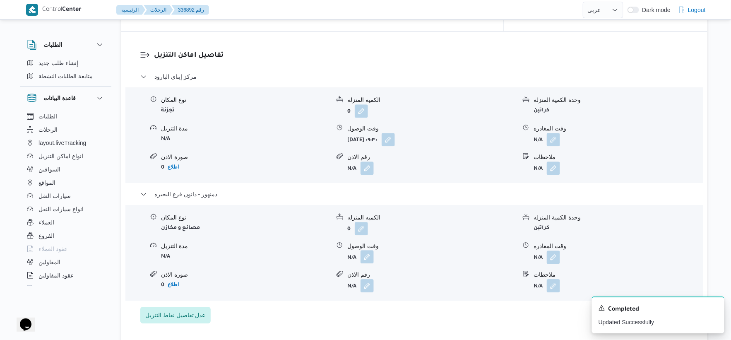
click at [362, 252] on button "button" at bounding box center [366, 256] width 13 height 13
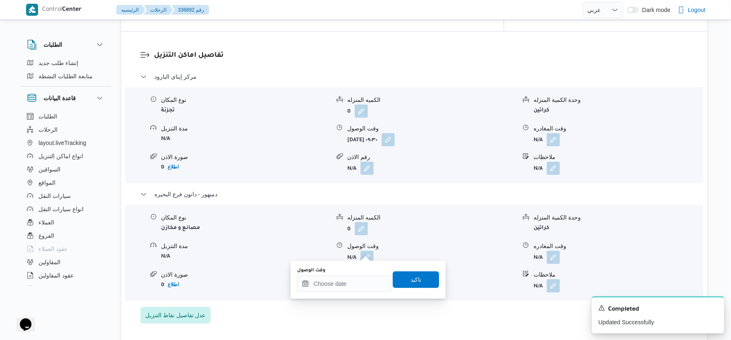
click at [358, 274] on div "وقت الوصول" at bounding box center [344, 279] width 94 height 25
click at [366, 278] on input "وقت الوصول" at bounding box center [344, 283] width 94 height 17
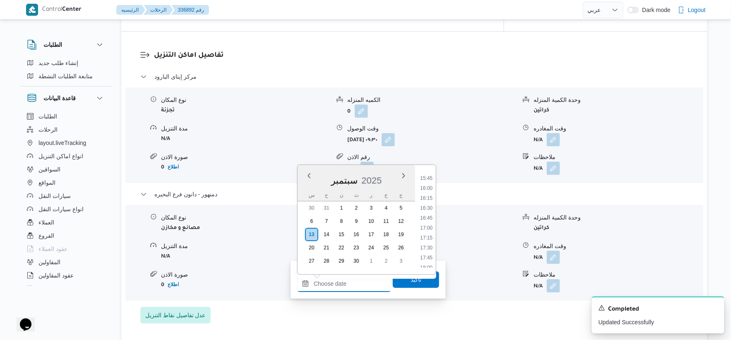
scroll to position [623, 0]
click at [429, 177] on li "15:45" at bounding box center [426, 178] width 19 height 8
type input "١٣/٠٩/٢٠٢٥ ١٥:٤٥"
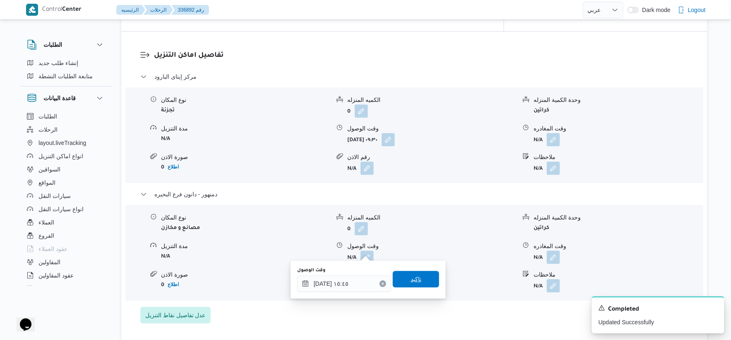
click at [421, 274] on span "تاكيد" at bounding box center [416, 279] width 46 height 17
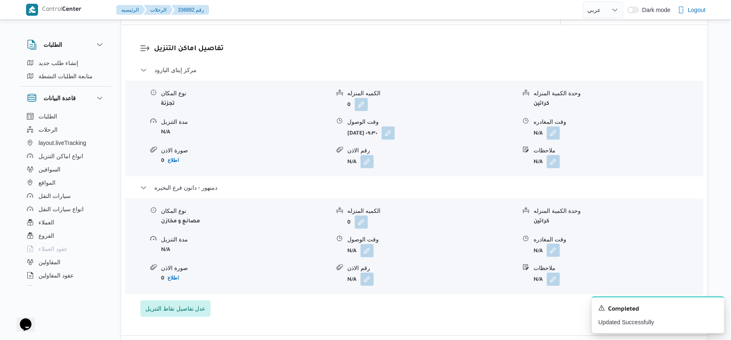
click at [554, 249] on button "button" at bounding box center [553, 249] width 13 height 13
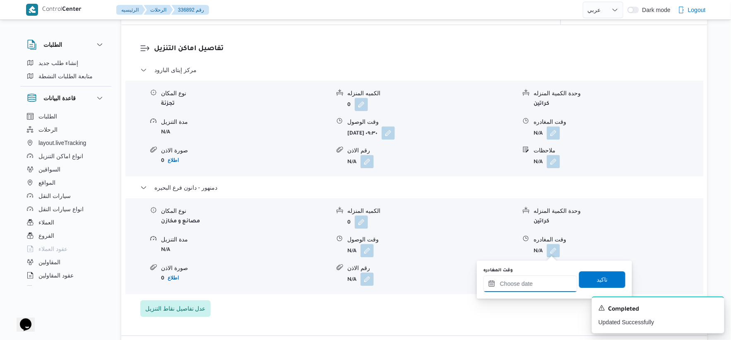
click at [542, 280] on input "وقت المغادره" at bounding box center [530, 283] width 94 height 17
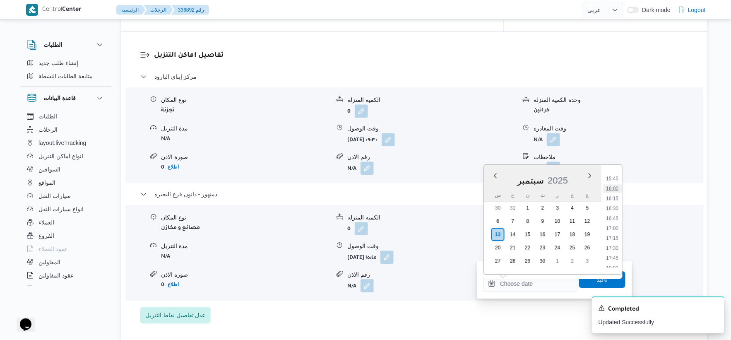
click at [614, 187] on li "16:00" at bounding box center [612, 188] width 19 height 8
type input "١٣/٠٩/٢٠٢٥ ١٦:٠٠"
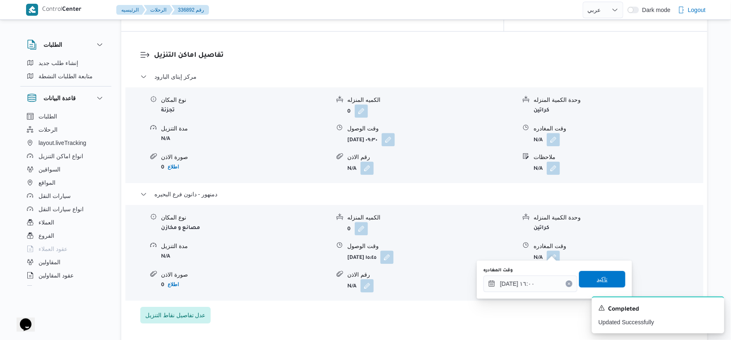
click at [607, 276] on span "تاكيد" at bounding box center [602, 279] width 46 height 17
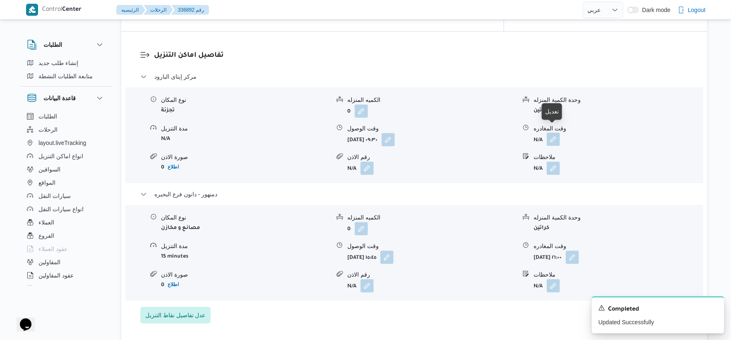
click at [557, 132] on button "button" at bounding box center [553, 138] width 13 height 13
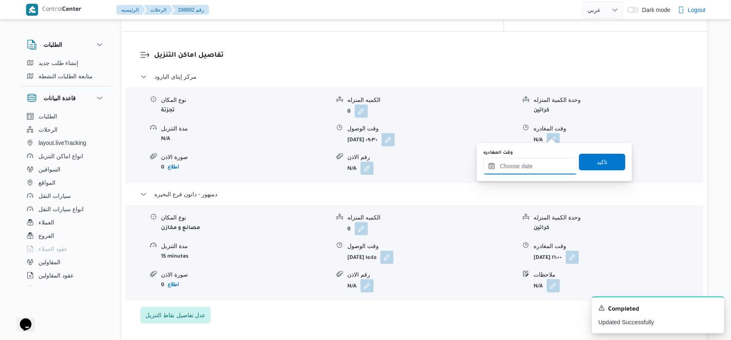
drag, startPoint x: 537, startPoint y: 163, endPoint x: 537, endPoint y: 168, distance: 5.0
click at [537, 164] on input "وقت المغادره" at bounding box center [530, 166] width 94 height 17
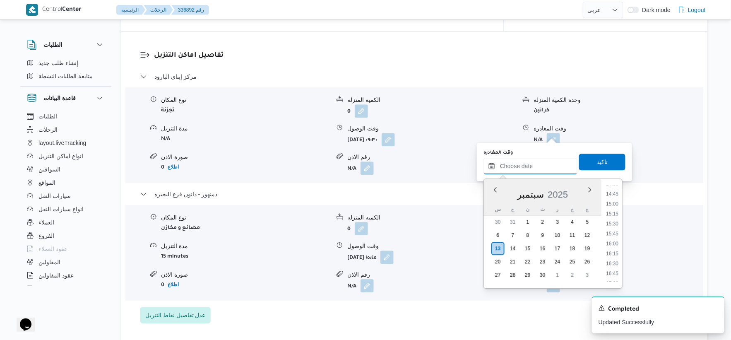
scroll to position [577, 0]
click at [614, 217] on li "15:15" at bounding box center [612, 218] width 19 height 8
type input "١٣/٠٩/٢٠٢٥ ١٥:١٥"
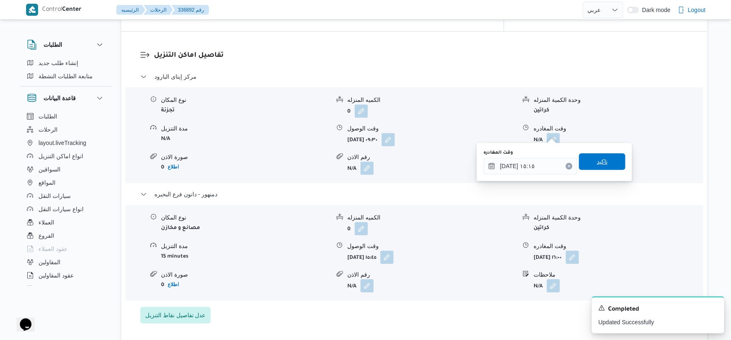
click at [609, 166] on span "تاكيد" at bounding box center [602, 161] width 46 height 17
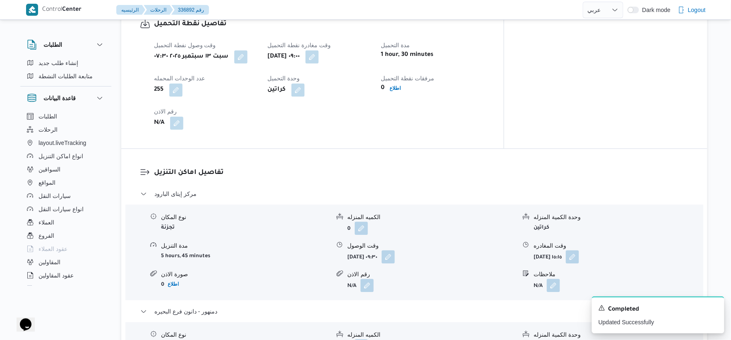
scroll to position [544, 0]
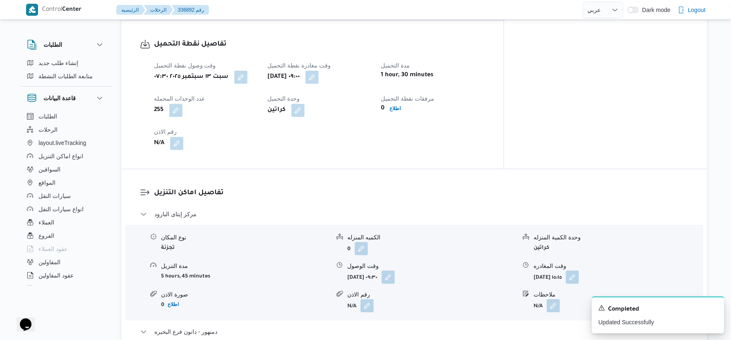
drag, startPoint x: 376, startPoint y: 68, endPoint x: 354, endPoint y: 102, distance: 39.8
click at [319, 71] on button "button" at bounding box center [311, 77] width 13 height 13
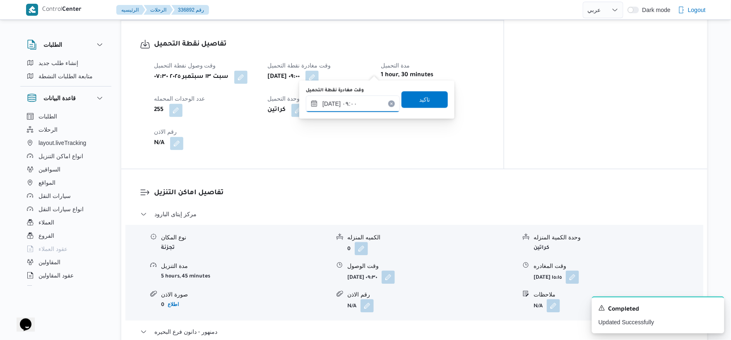
click at [352, 105] on input "١٣/٠٩/٢٠٢٥ ٠٩:٠٠" at bounding box center [353, 104] width 94 height 17
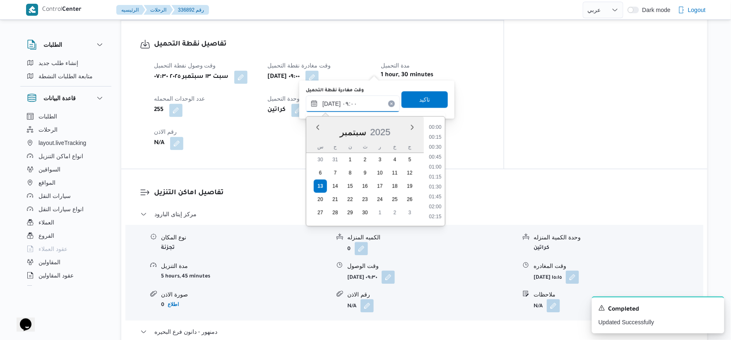
scroll to position [308, 0]
click at [440, 158] on li "08:30" at bounding box center [434, 157] width 19 height 8
type input "١٣/٠٩/٢٠٢٥ ٠٨:٣٠"
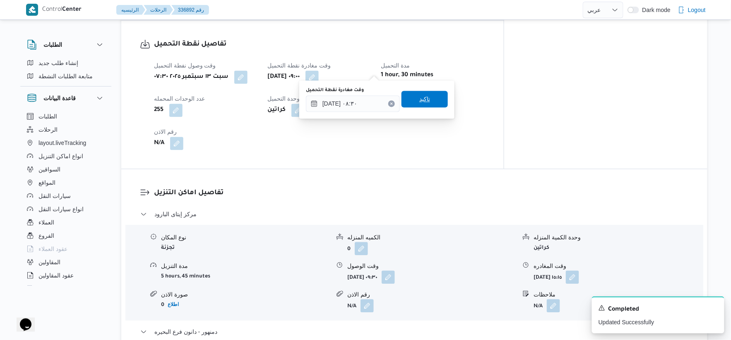
click at [423, 96] on span "تاكيد" at bounding box center [424, 99] width 11 height 10
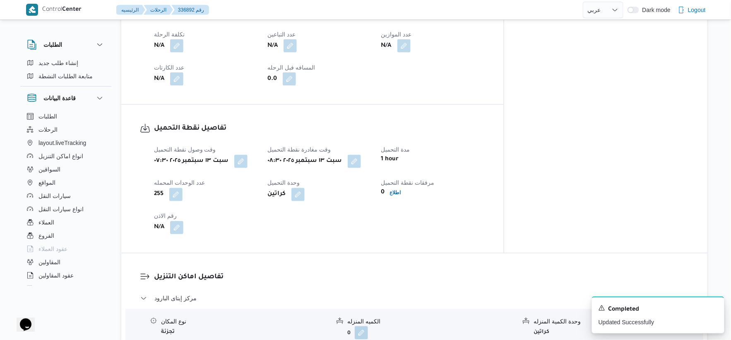
scroll to position [552, 0]
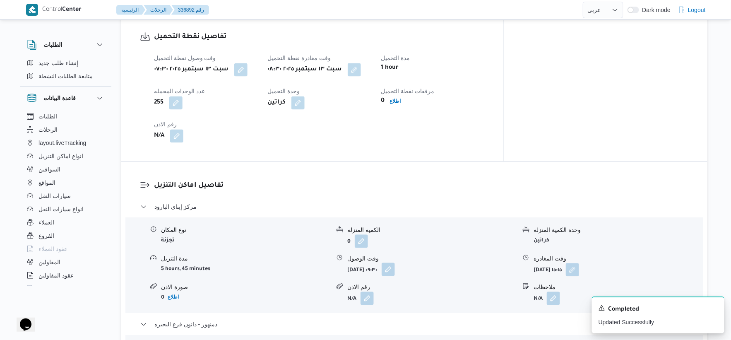
click at [395, 262] on button "button" at bounding box center [388, 268] width 13 height 13
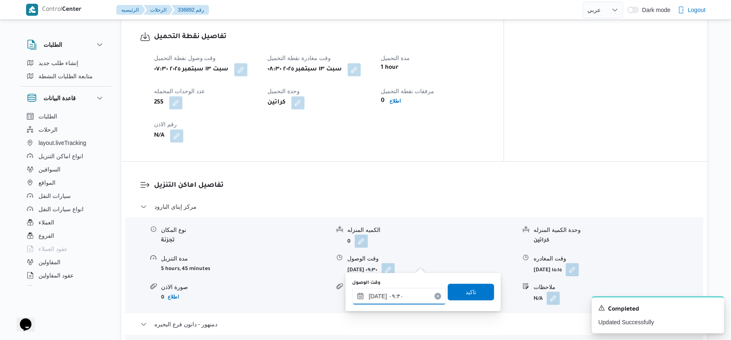
click at [411, 293] on input "١٣/٠٩/٢٠٢٥ ٠٩:٣٠" at bounding box center [399, 296] width 94 height 17
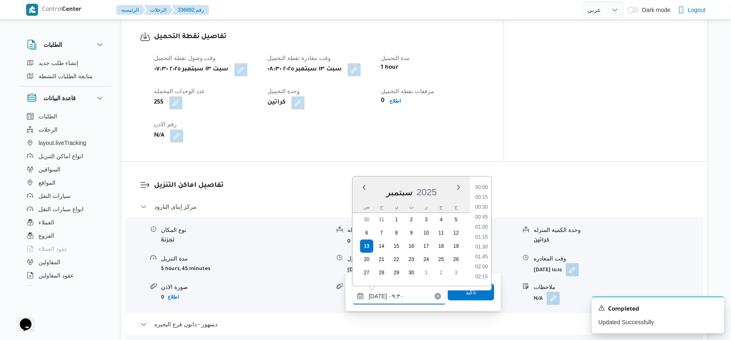
scroll to position [328, 0]
click at [486, 216] on li "09:00" at bounding box center [481, 217] width 19 height 8
type input "١٣/٠٩/٢٠٢٥ ٠٩:٠٠"
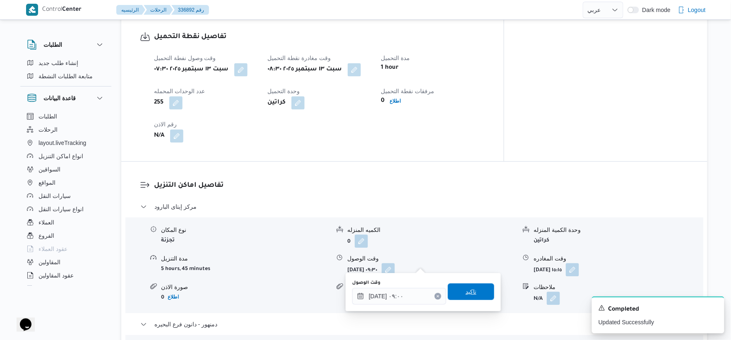
click at [477, 283] on span "تاكيد" at bounding box center [471, 291] width 46 height 17
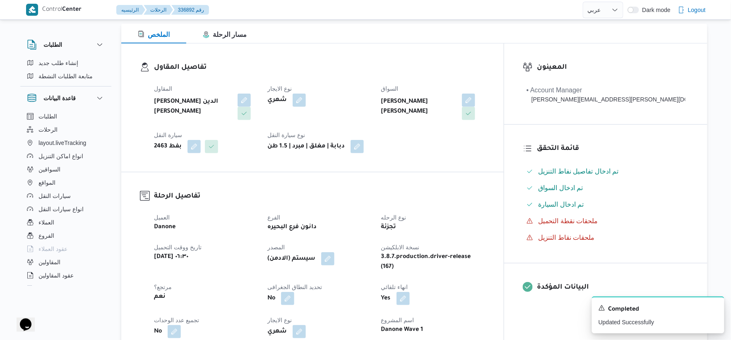
scroll to position [0, 0]
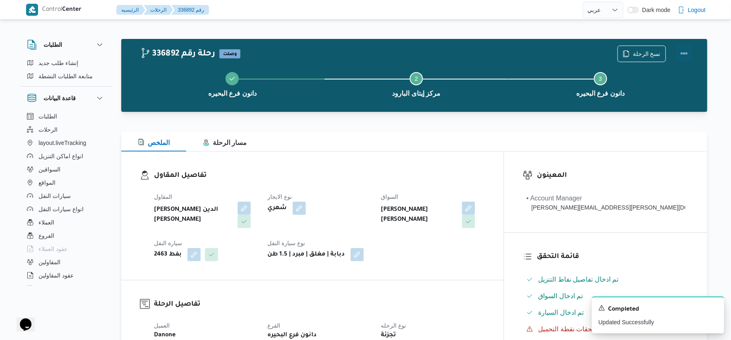
click at [689, 53] on button "Actions" at bounding box center [684, 53] width 17 height 17
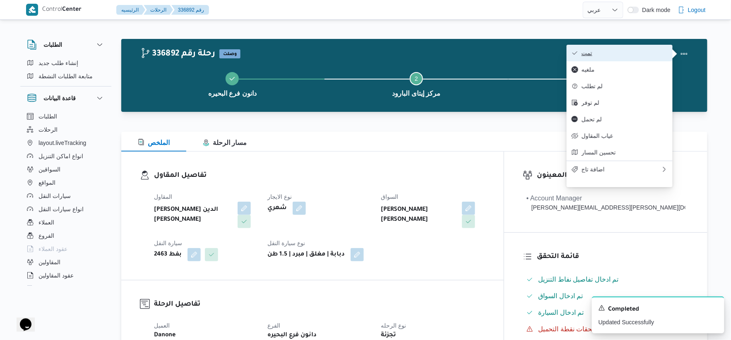
drag, startPoint x: 682, startPoint y: 53, endPoint x: 647, endPoint y: 51, distance: 34.8
click at [647, 51] on span "تمت" at bounding box center [624, 53] width 86 height 7
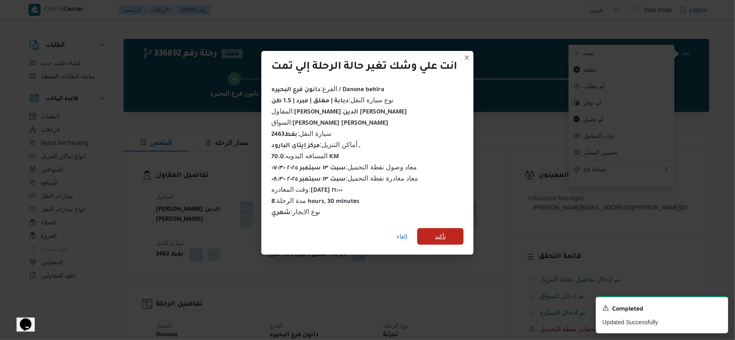
click at [447, 237] on span "تأكيد" at bounding box center [441, 236] width 46 height 17
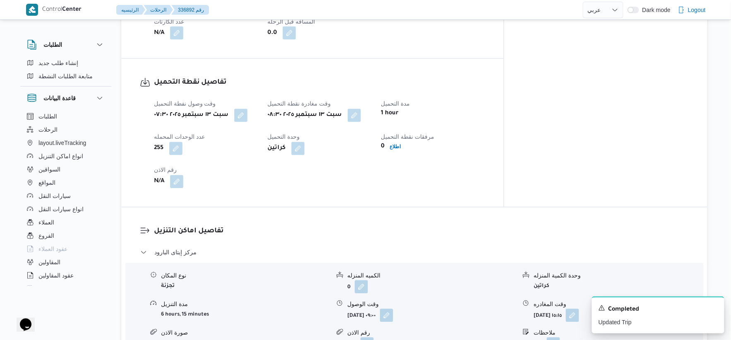
scroll to position [322, 0]
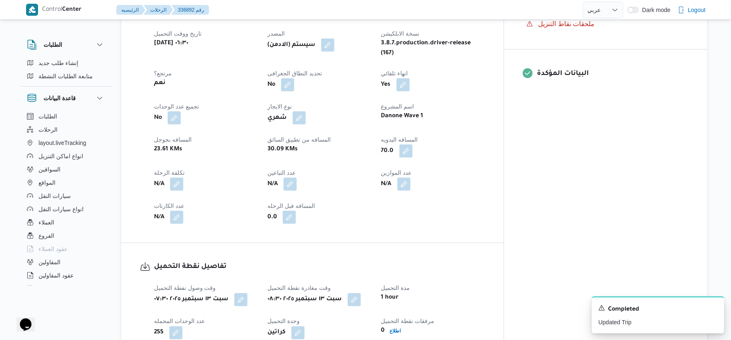
select select "ar"
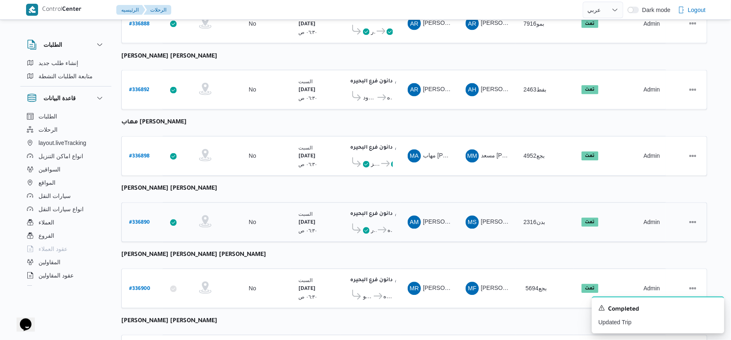
scroll to position [665, 0]
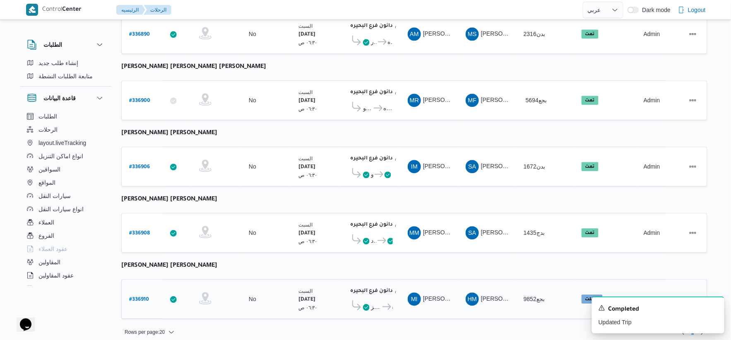
click at [142, 297] on b "# 336910" at bounding box center [139, 300] width 20 height 6
select select "ar"
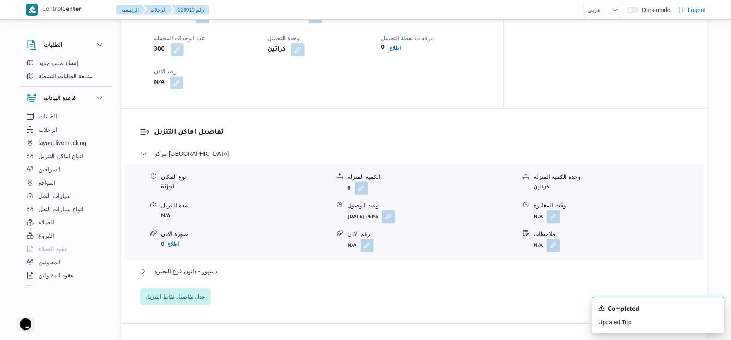
scroll to position [643, 0]
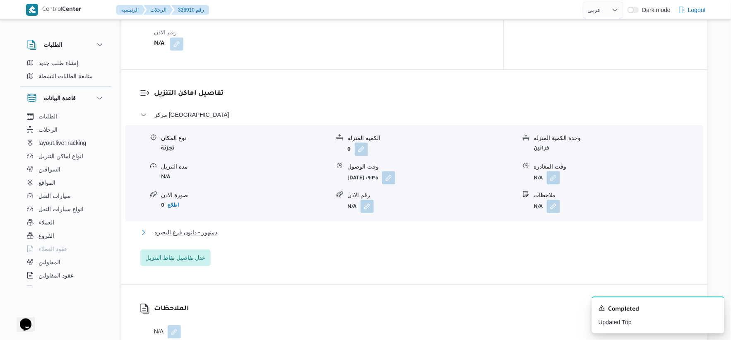
click at [227, 228] on button "دمنهور - دانون فرع البحيره" at bounding box center [414, 232] width 548 height 10
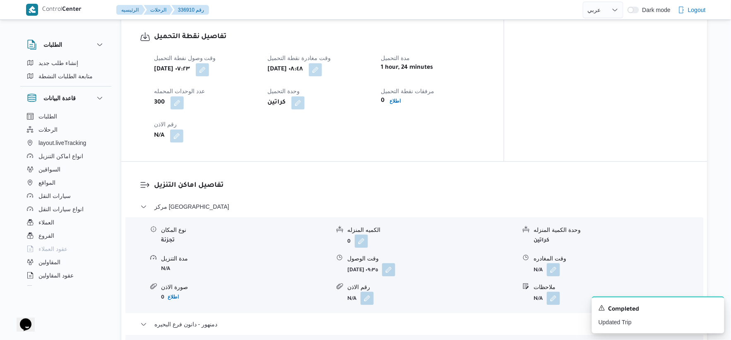
scroll to position [276, 0]
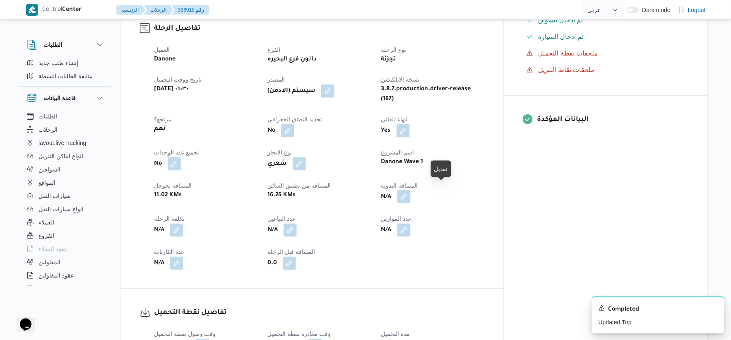
click at [410, 192] on button "button" at bounding box center [403, 196] width 13 height 13
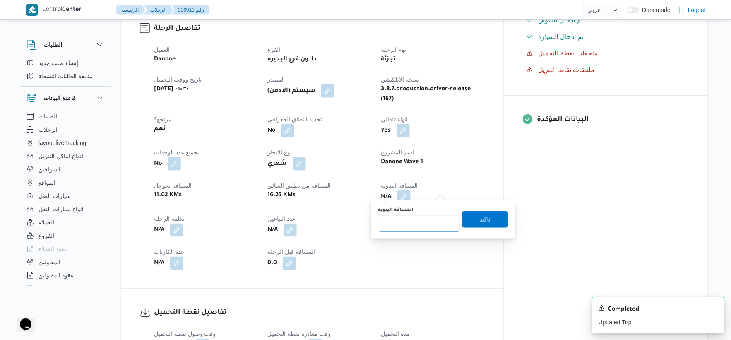
click at [413, 219] on input "المسافه اليدويه" at bounding box center [419, 223] width 82 height 17
type input "34"
click at [481, 216] on span "تاكيد" at bounding box center [485, 219] width 11 height 10
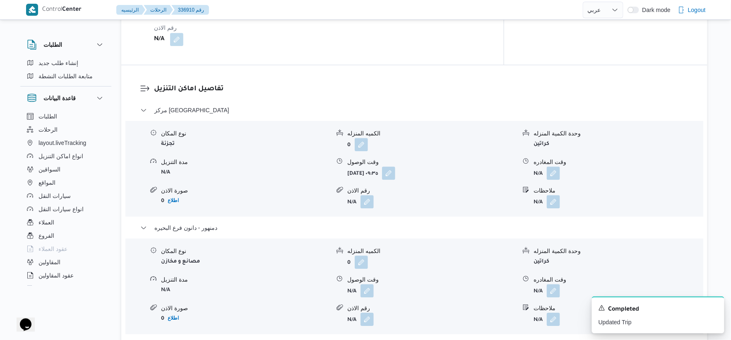
scroll to position [689, 0]
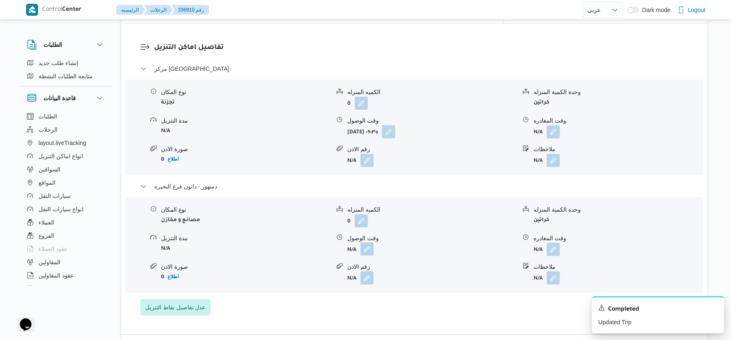
click at [367, 245] on button "button" at bounding box center [366, 248] width 13 height 13
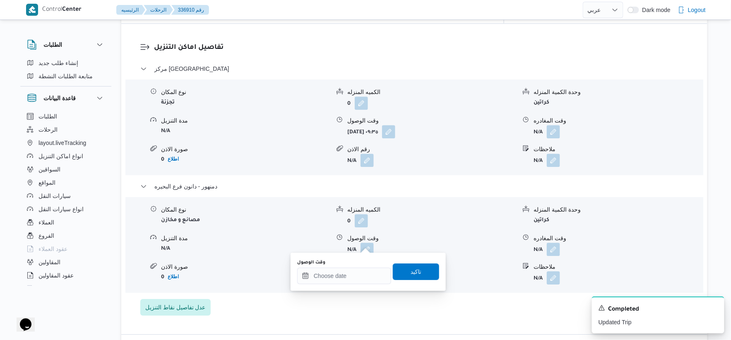
click at [345, 286] on div "You are in a dialog. To close this dialog, hit escape. وقت الوصول تاكيد" at bounding box center [367, 271] width 155 height 38
click at [353, 282] on input "وقت الوصول" at bounding box center [344, 275] width 94 height 17
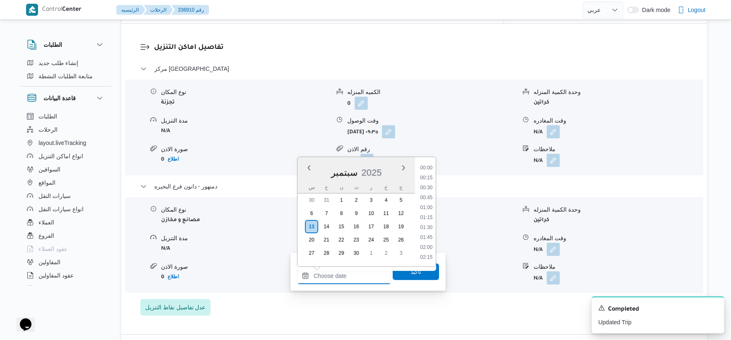
scroll to position [715, 0]
click at [423, 175] on li "18:15" at bounding box center [426, 178] width 19 height 8
type input "١٣/٠٩/٢٠٢٥ ١٨:١٥"
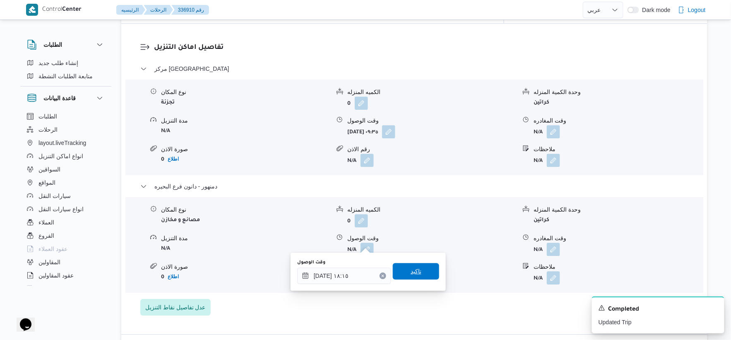
drag, startPoint x: 415, startPoint y: 262, endPoint x: 430, endPoint y: 267, distance: 16.4
click at [415, 263] on span "تاكيد" at bounding box center [416, 271] width 46 height 17
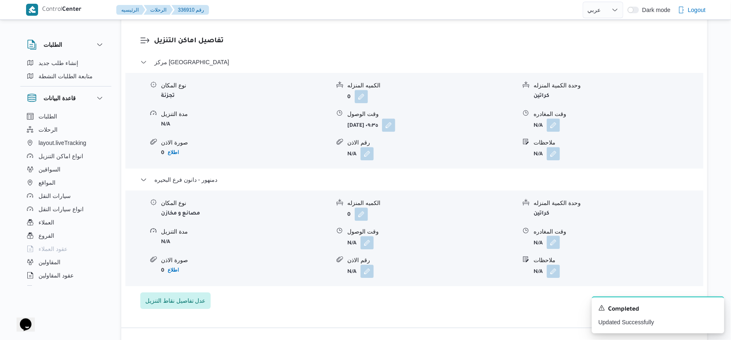
click at [552, 239] on button "button" at bounding box center [553, 241] width 13 height 13
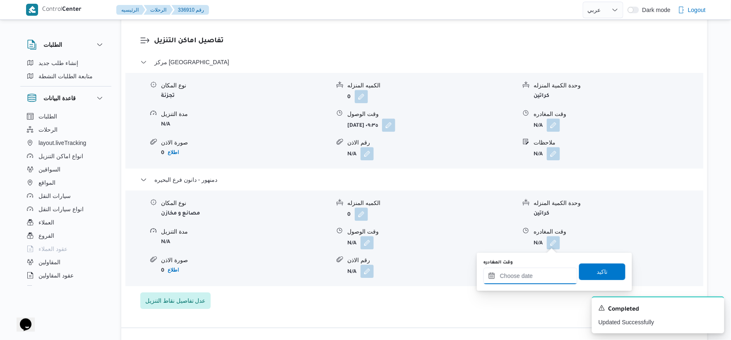
click at [541, 269] on div at bounding box center [530, 275] width 94 height 17
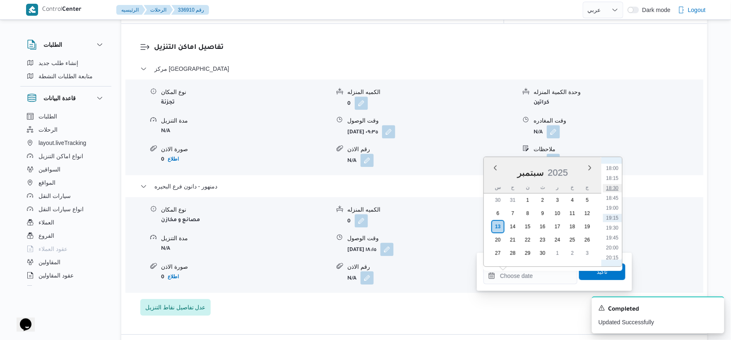
click at [615, 187] on li "18:30" at bounding box center [612, 188] width 19 height 8
type input "١٣/٠٩/٢٠٢٥ ١٨:٣٠"
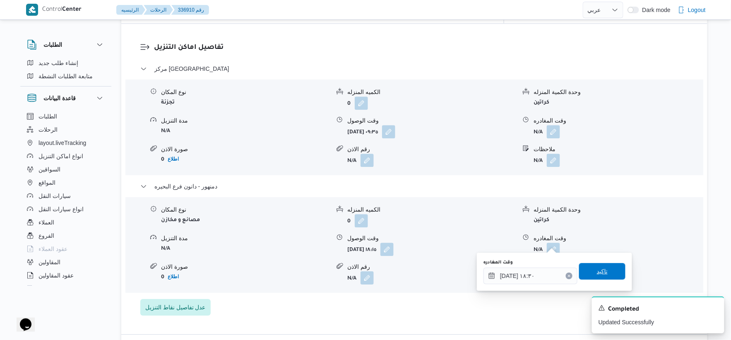
click at [603, 270] on span "تاكيد" at bounding box center [602, 271] width 46 height 17
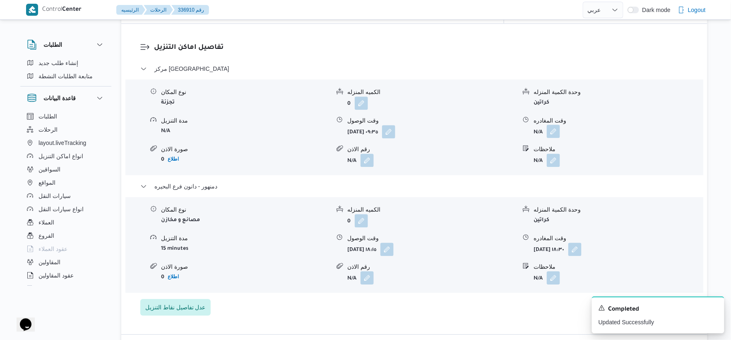
click at [554, 125] on button "button" at bounding box center [553, 131] width 13 height 13
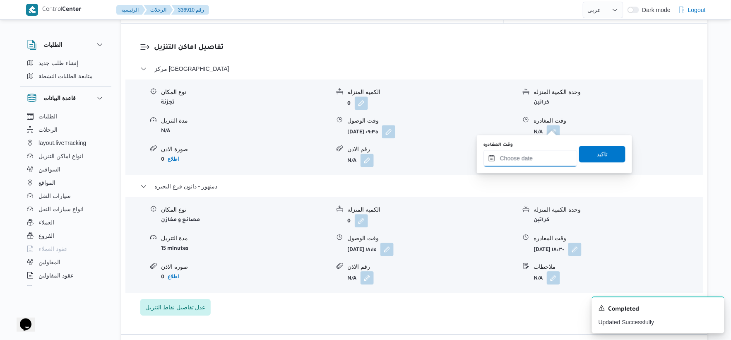
click at [544, 155] on input "وقت المغادره" at bounding box center [530, 158] width 94 height 17
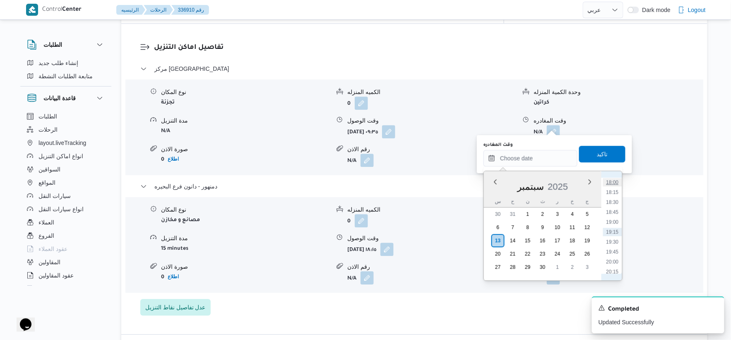
click at [609, 178] on li "18:00" at bounding box center [612, 182] width 19 height 8
type input "١٣/٠٩/٢٠٢٥ ١٨:٠٠"
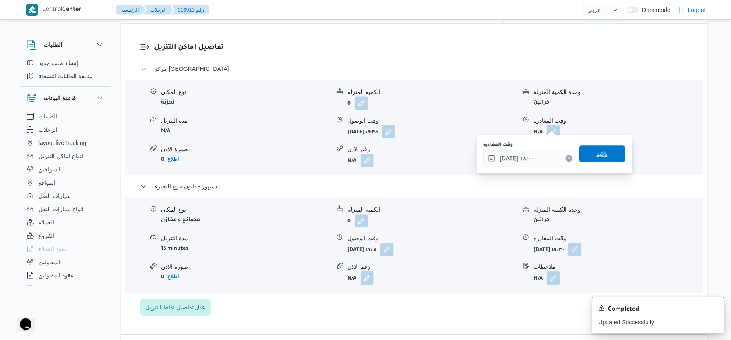
click at [602, 153] on span "تاكيد" at bounding box center [602, 154] width 11 height 10
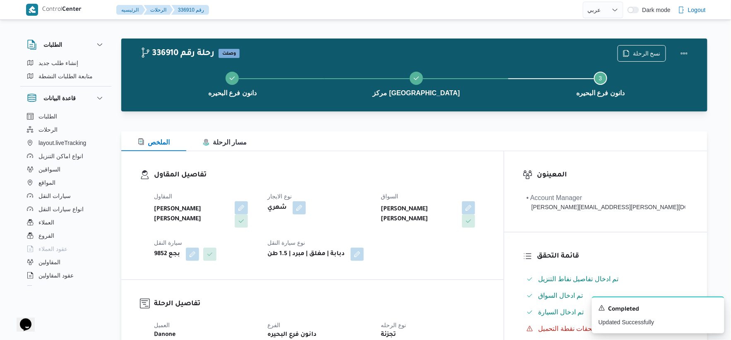
scroll to position [0, 0]
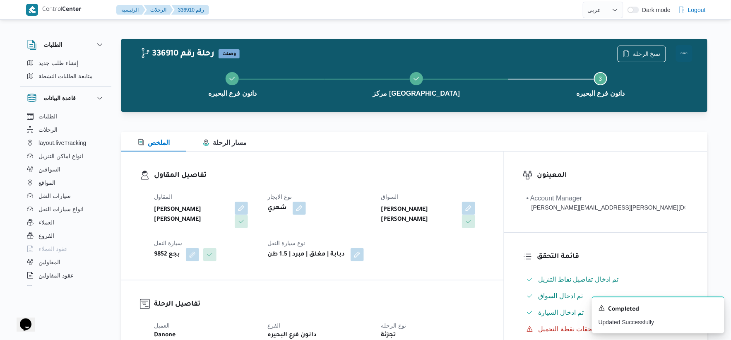
click at [683, 51] on button "Actions" at bounding box center [684, 53] width 17 height 17
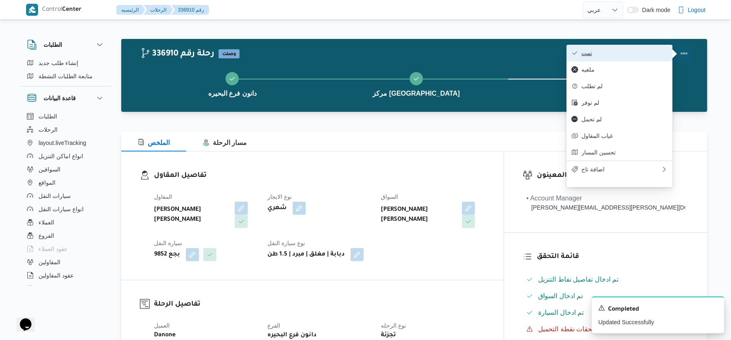
click at [631, 46] on button "تمت" at bounding box center [619, 53] width 106 height 17
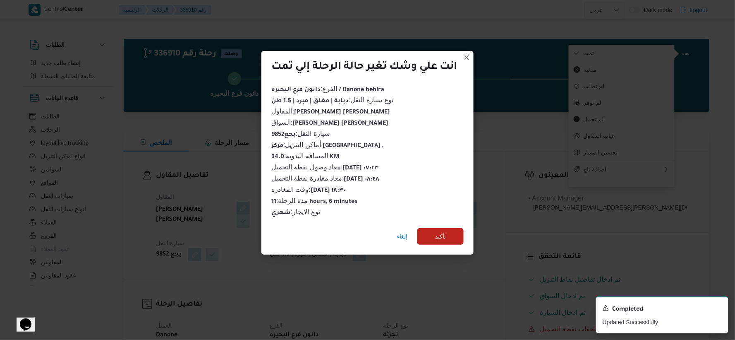
click at [447, 221] on div "إلغاء تأكيد" at bounding box center [368, 237] width 212 height 33
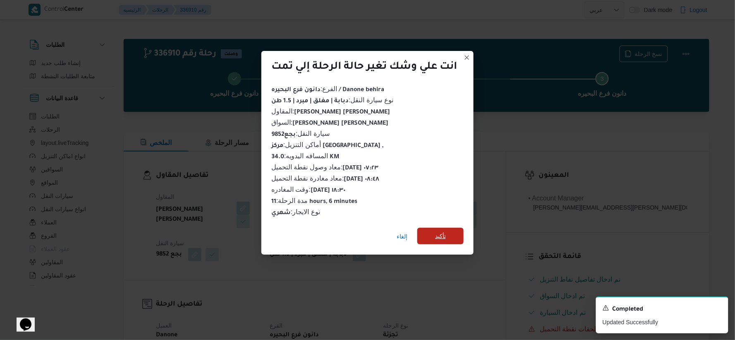
click at [452, 231] on span "تأكيد" at bounding box center [441, 236] width 46 height 17
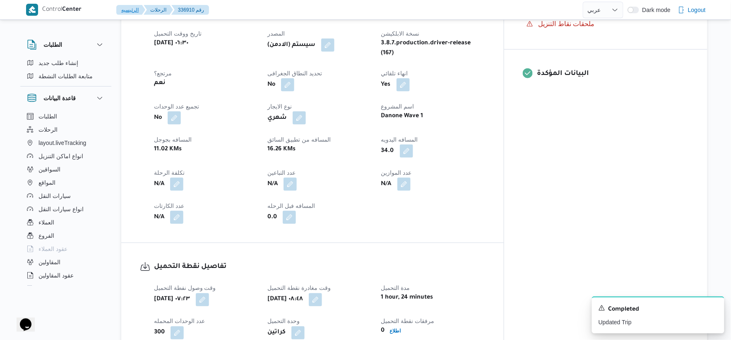
scroll to position [506, 0]
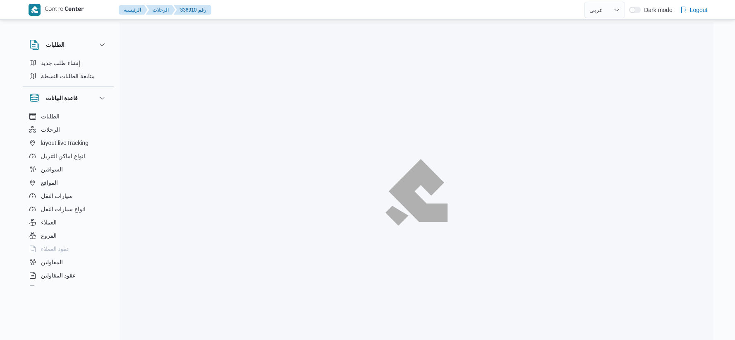
select select "ar"
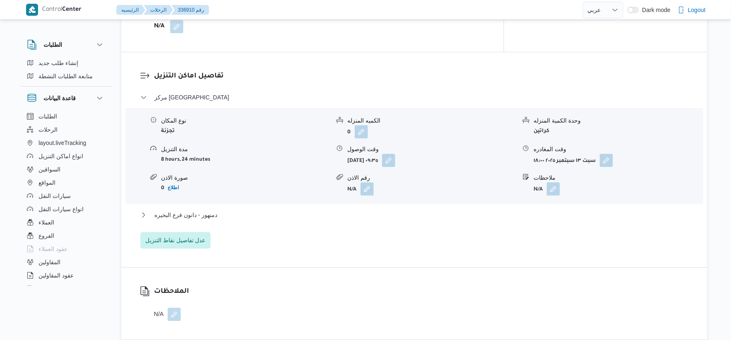
scroll to position [712, 0]
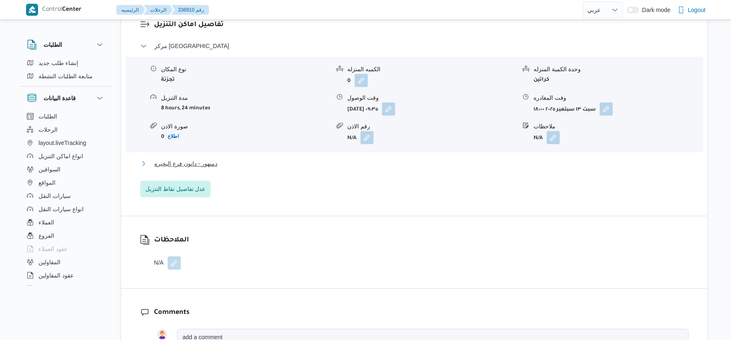
click at [246, 158] on button "دمنهور - دانون فرع البحيره" at bounding box center [414, 163] width 548 height 10
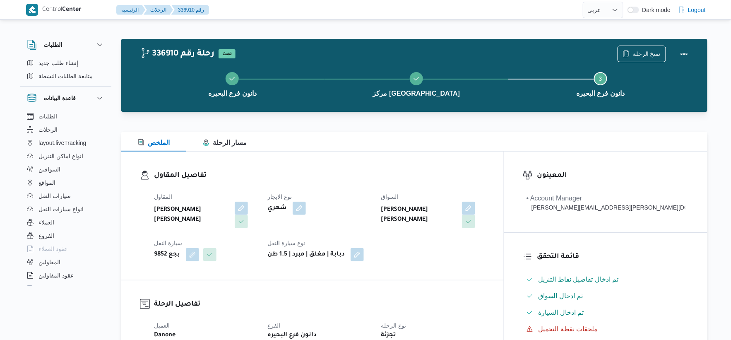
scroll to position [276, 0]
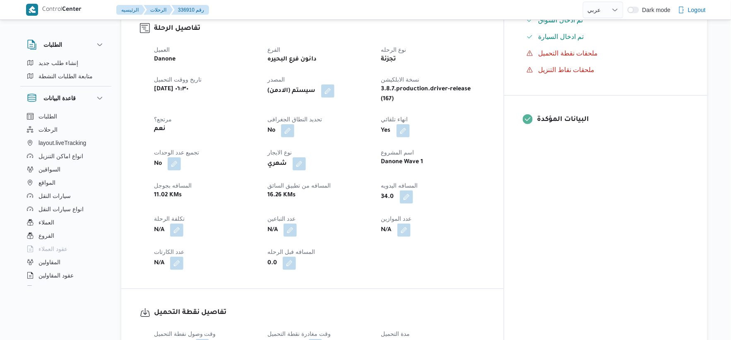
select select "ar"
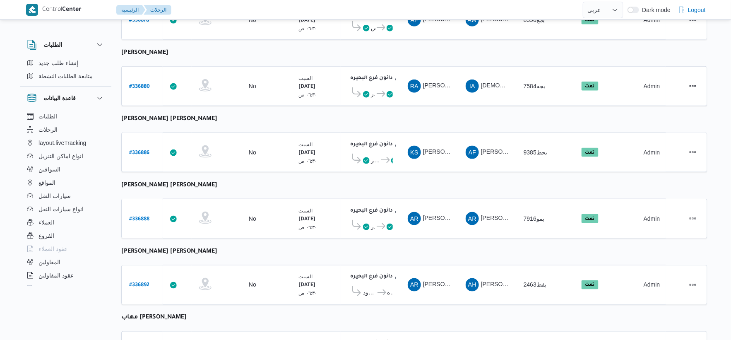
scroll to position [113, 0]
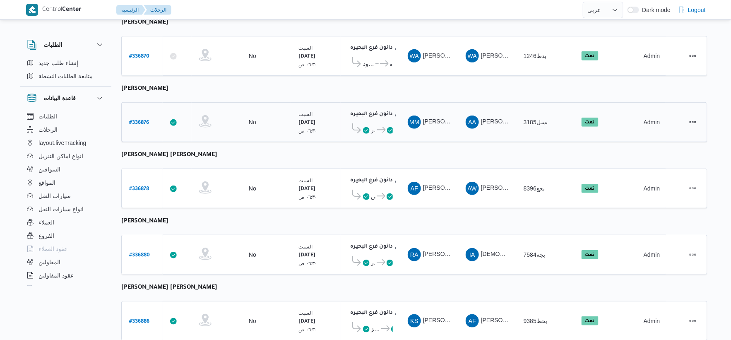
click at [143, 122] on b "# 336876" at bounding box center [139, 123] width 20 height 6
select select "ar"
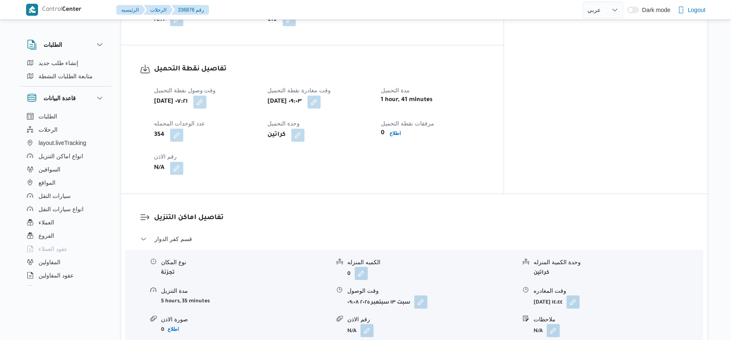
scroll to position [643, 0]
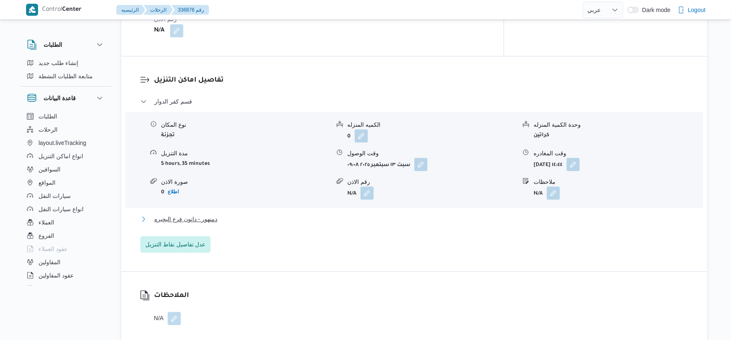
click at [240, 222] on button "دمنهور - دانون فرع البحيره" at bounding box center [414, 219] width 548 height 10
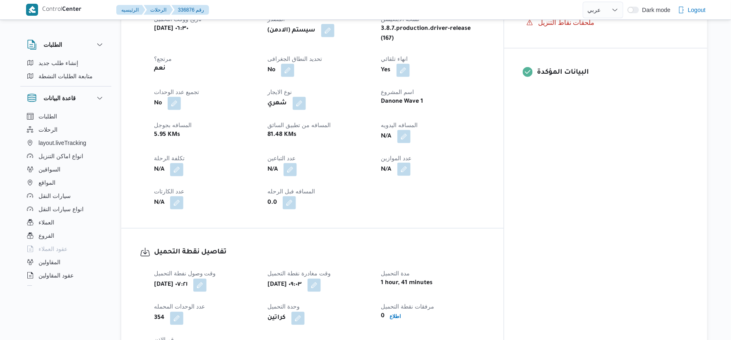
scroll to position [322, 0]
click at [410, 144] on button "button" at bounding box center [403, 137] width 13 height 13
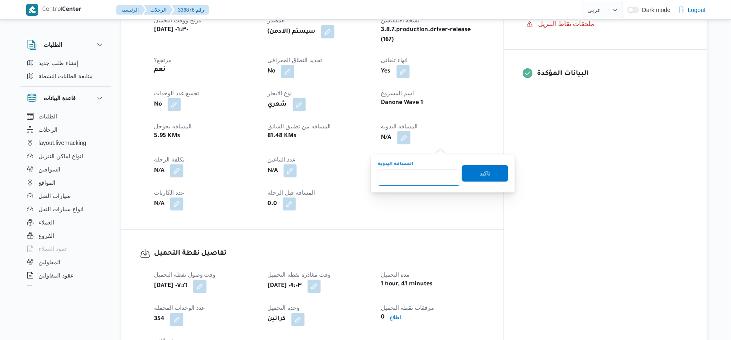
click at [414, 178] on input "المسافه اليدويه" at bounding box center [419, 177] width 82 height 17
type input "104"
click at [489, 175] on span "تاكيد" at bounding box center [485, 173] width 46 height 17
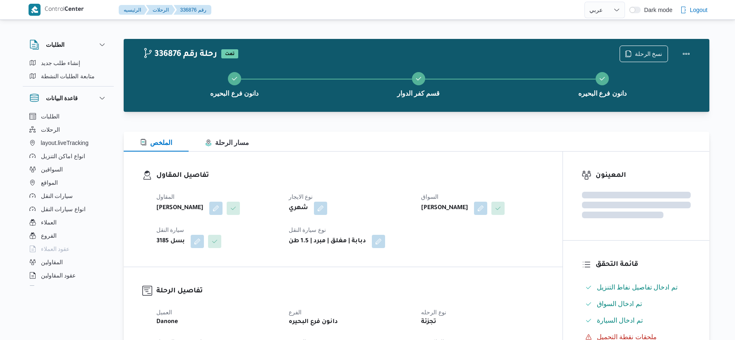
select select "ar"
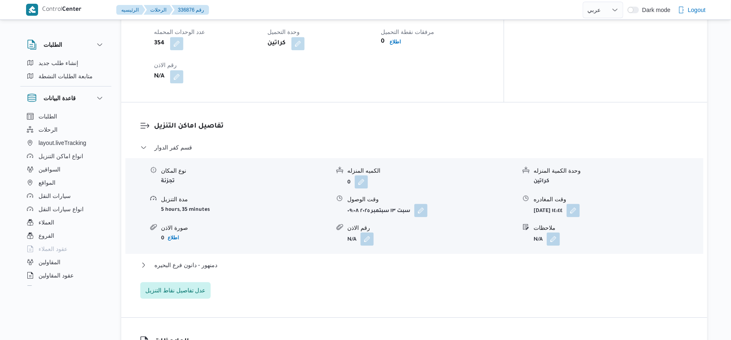
scroll to position [735, 0]
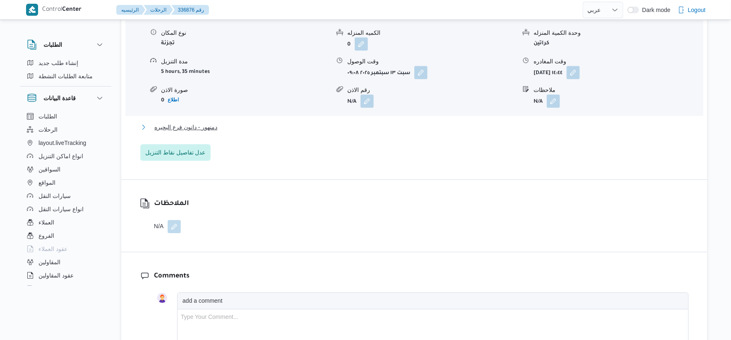
click at [221, 132] on button "دمنهور - دانون فرع البحيره" at bounding box center [414, 127] width 548 height 10
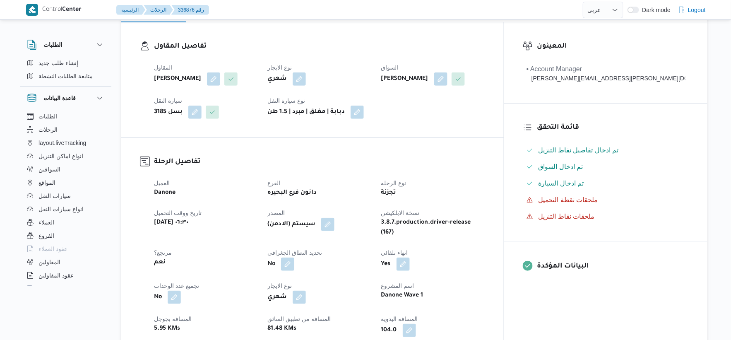
scroll to position [322, 0]
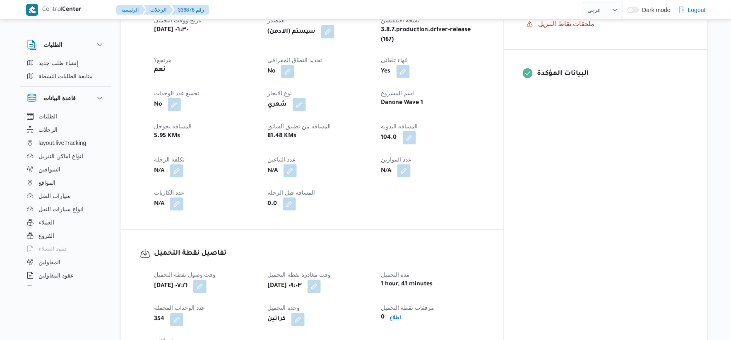
select select "ar"
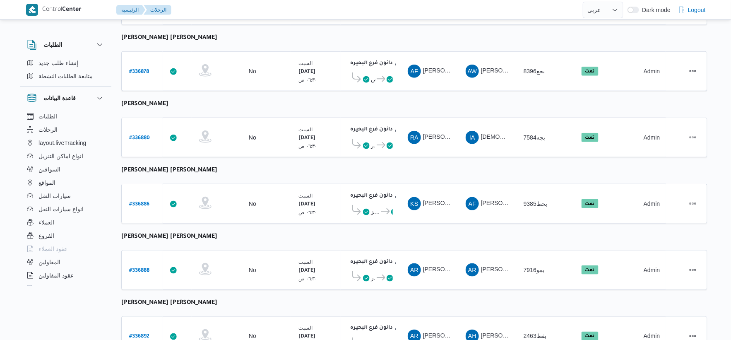
scroll to position [230, 0]
click at [144, 136] on b "# 336880" at bounding box center [139, 139] width 21 height 6
select select "ar"
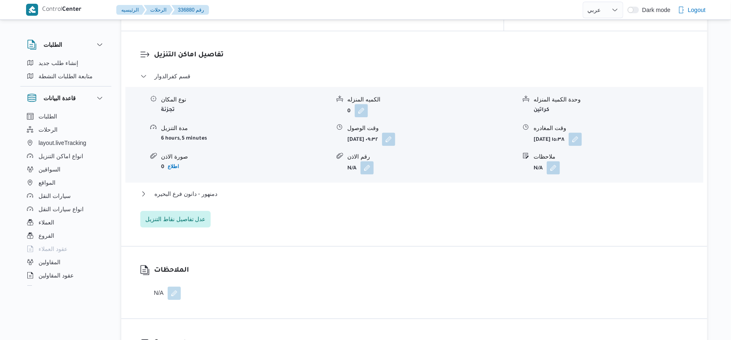
scroll to position [689, 0]
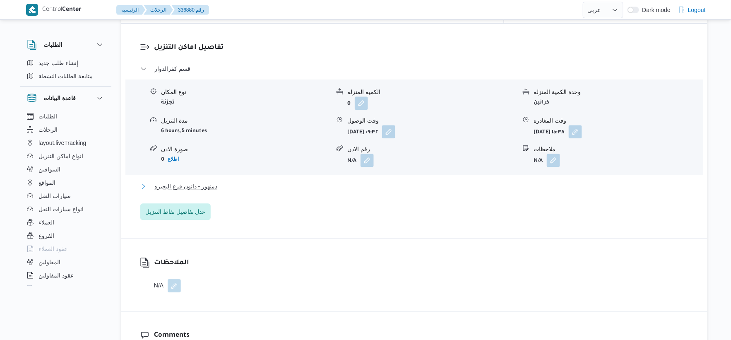
click at [225, 181] on button "دمنهور - دانون فرع البحيره" at bounding box center [414, 186] width 548 height 10
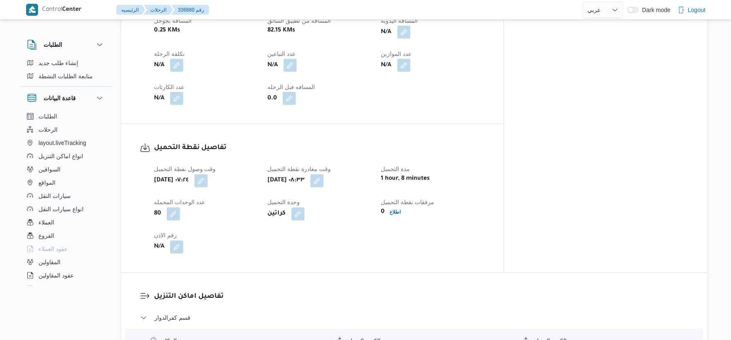
scroll to position [414, 0]
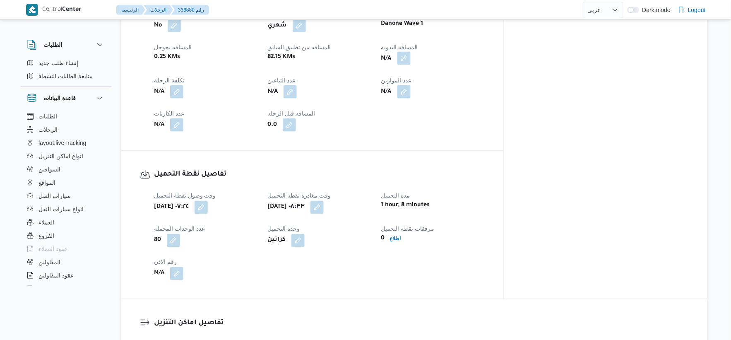
click at [410, 52] on button "button" at bounding box center [403, 58] width 13 height 13
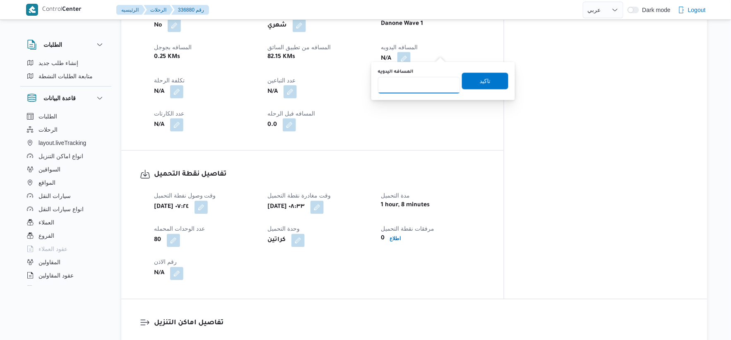
click at [423, 81] on input "المسافه اليدويه" at bounding box center [419, 85] width 82 height 17
type input "110"
click at [482, 77] on span "تاكيد" at bounding box center [485, 81] width 11 height 10
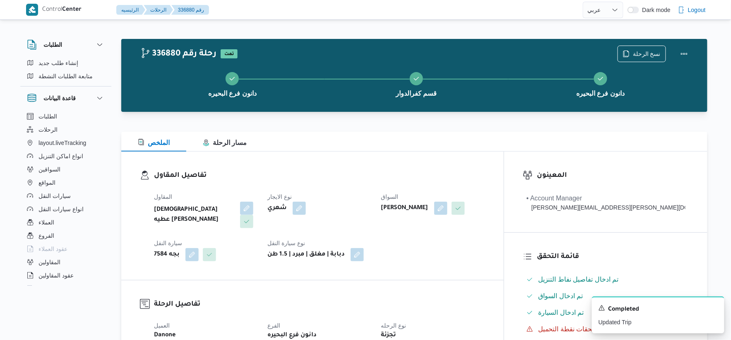
scroll to position [322, 0]
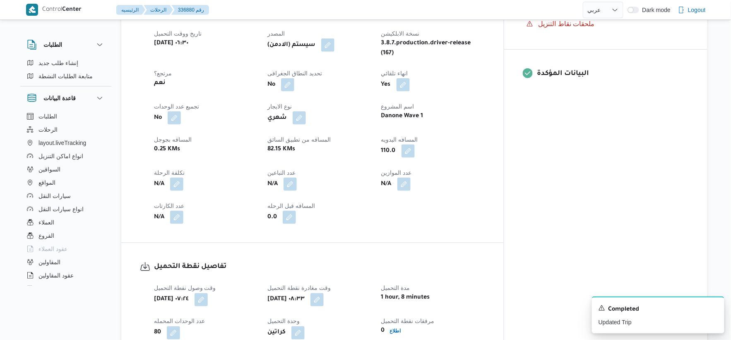
select select "ar"
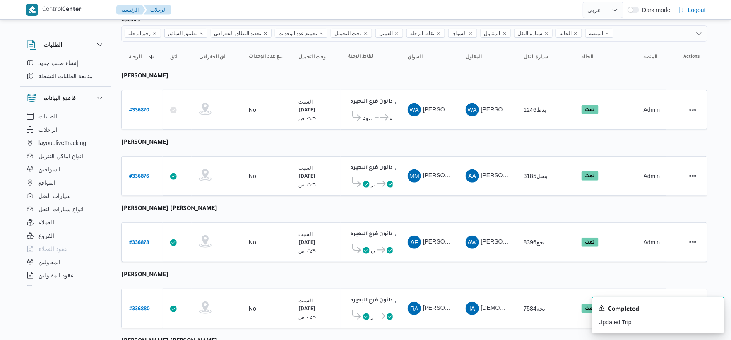
scroll to position [55, 0]
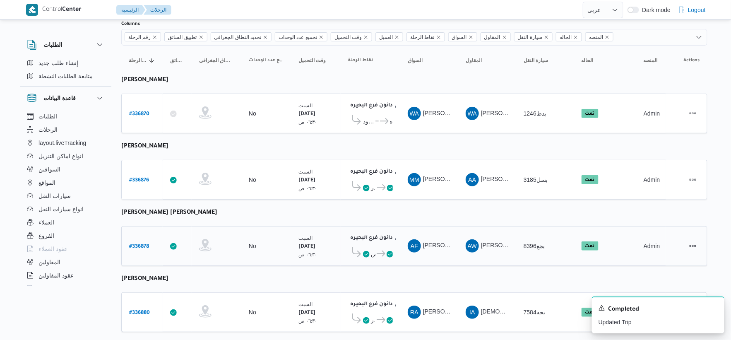
click at [143, 244] on b "# 336878" at bounding box center [139, 247] width 20 height 6
select select "ar"
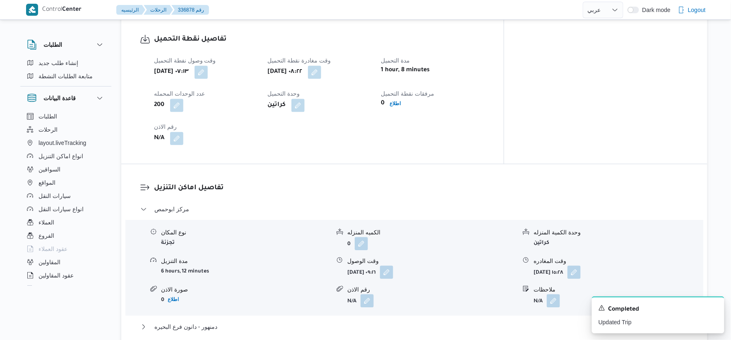
scroll to position [506, 0]
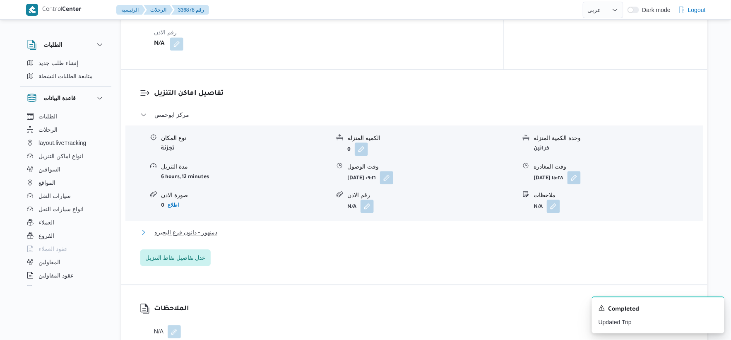
click at [235, 227] on button "دمنهور - دانون فرع البحيره" at bounding box center [414, 232] width 548 height 10
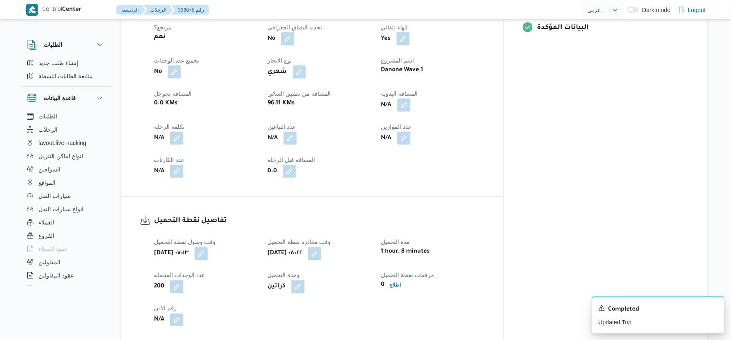
scroll to position [322, 0]
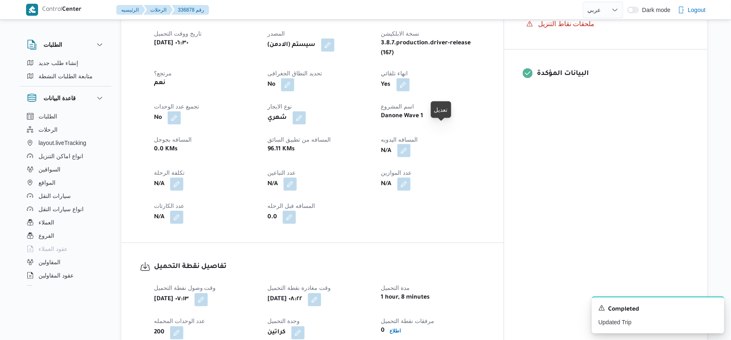
click at [410, 144] on button "button" at bounding box center [403, 150] width 13 height 13
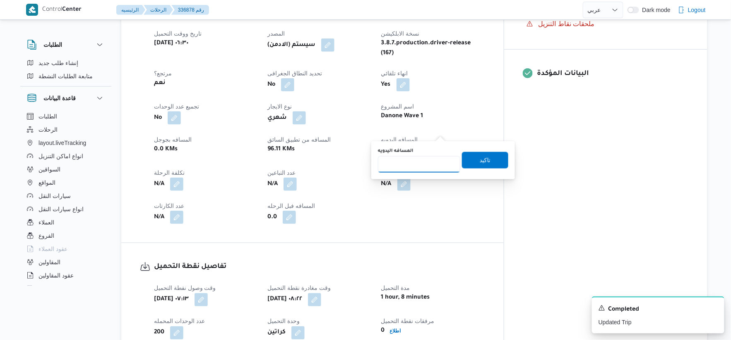
click at [419, 162] on input "المسافه اليدويه" at bounding box center [419, 164] width 82 height 17
type input "91"
click at [488, 162] on span "تاكيد" at bounding box center [485, 159] width 46 height 17
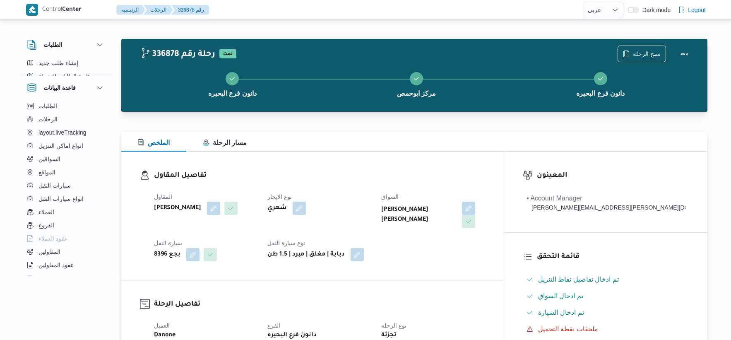
select select "ar"
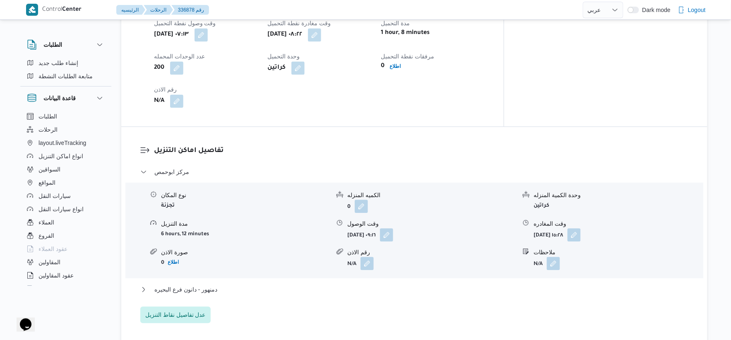
scroll to position [643, 0]
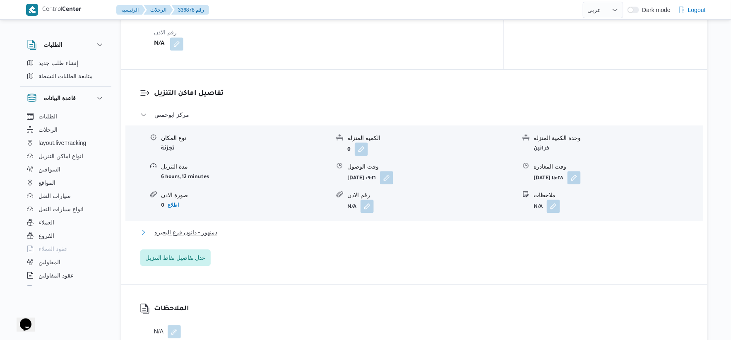
click at [234, 227] on button "دمنهور - دانون فرع البحيره" at bounding box center [414, 232] width 548 height 10
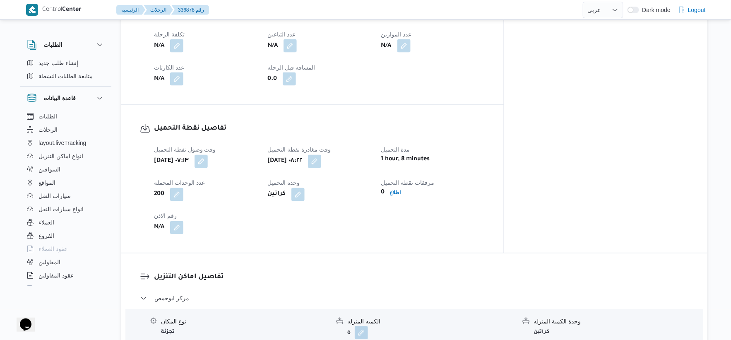
scroll to position [230, 0]
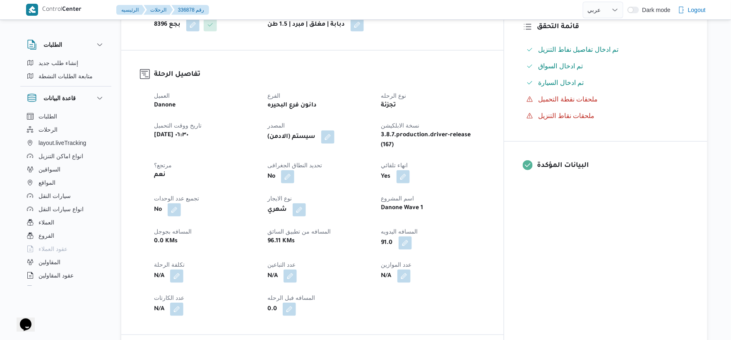
select select "ar"
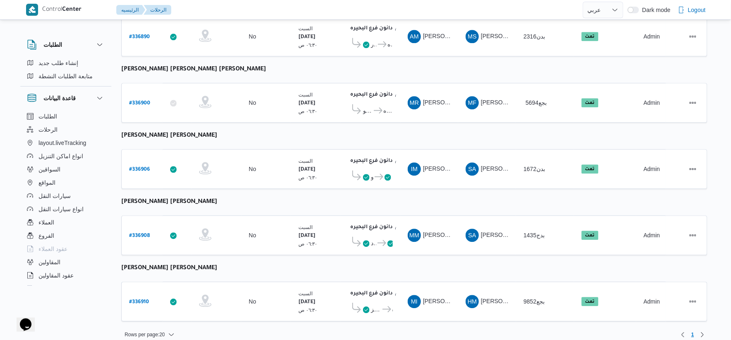
scroll to position [665, 0]
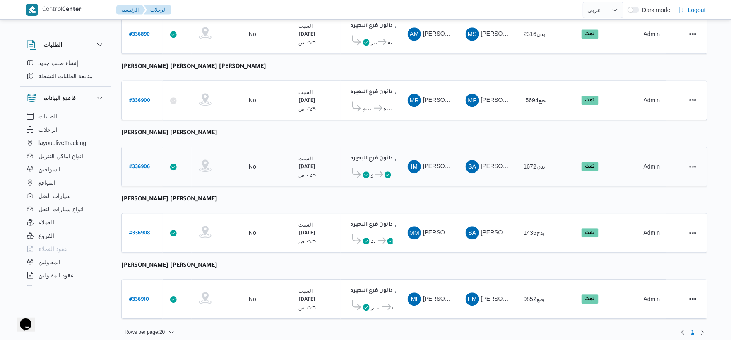
click at [142, 164] on b "# 336906" at bounding box center [139, 167] width 21 height 6
select select "ar"
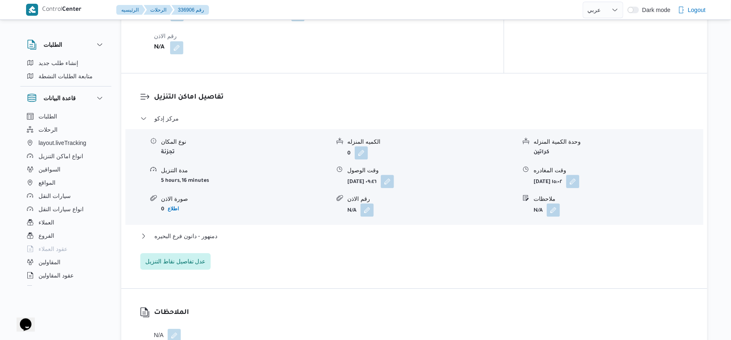
scroll to position [643, 0]
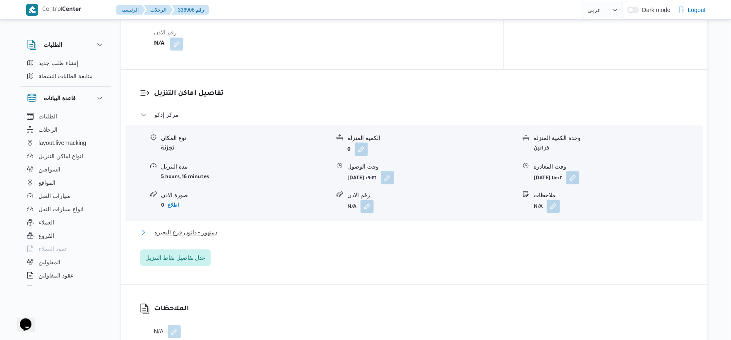
click at [228, 228] on button "دمنهور - دانون فرع البحيره" at bounding box center [414, 232] width 548 height 10
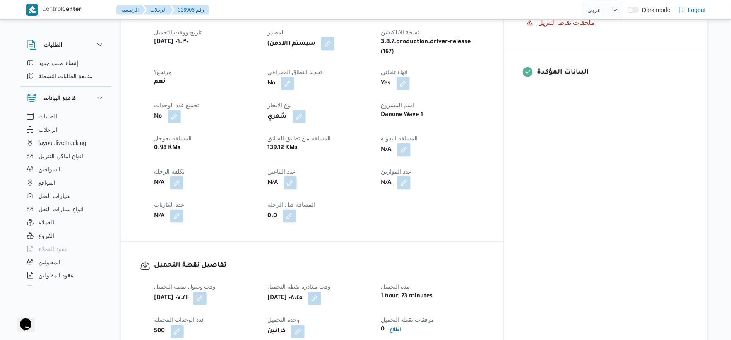
scroll to position [322, 0]
click at [410, 144] on button "button" at bounding box center [403, 150] width 13 height 13
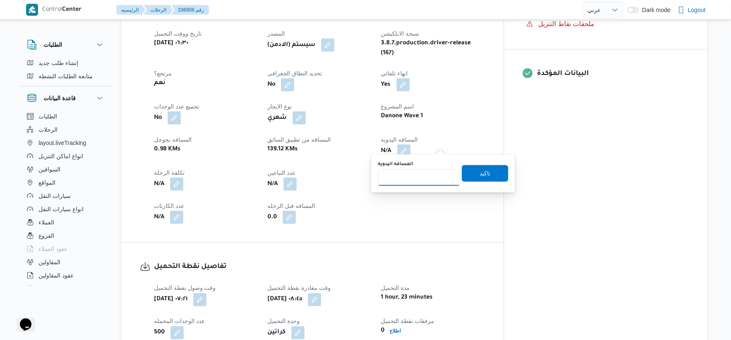
click at [418, 174] on input "المسافه اليدويه" at bounding box center [419, 177] width 82 height 17
type input "166"
click at [487, 173] on span "تاكيد" at bounding box center [485, 173] width 46 height 17
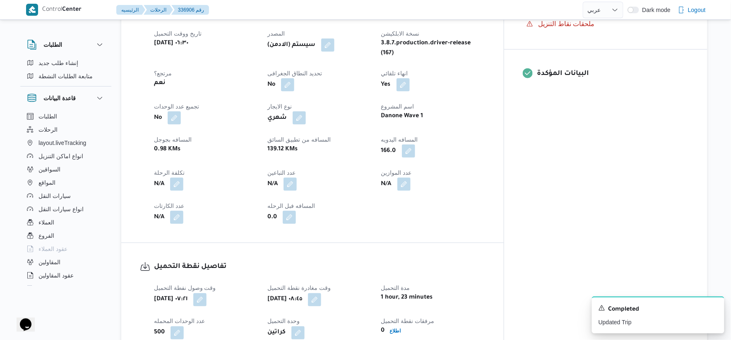
select select "ar"
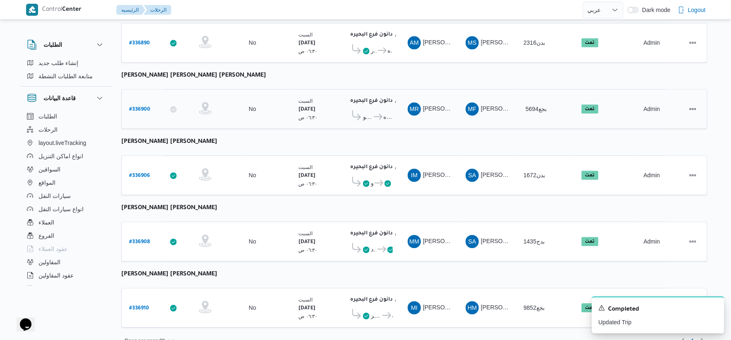
scroll to position [665, 0]
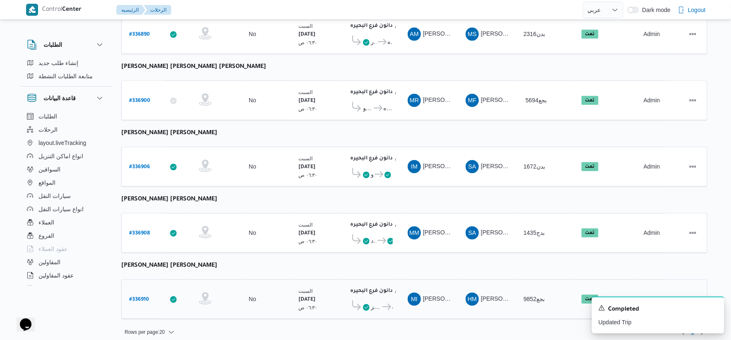
click at [372, 302] on span "مركز [GEOGRAPHIC_DATA]" at bounding box center [376, 307] width 10 height 10
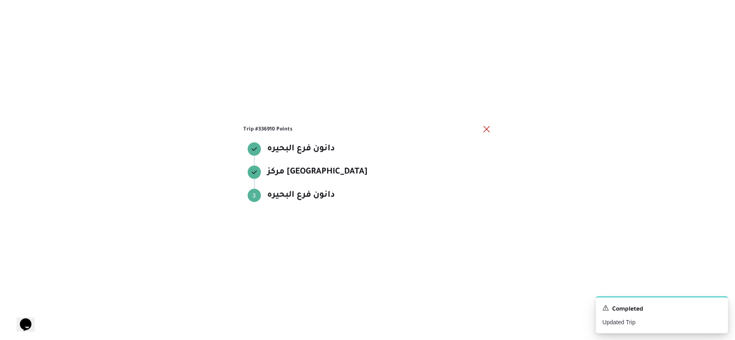
click at [372, 294] on div "Trip #336910 Points دانون فرع البحيره دانون فرع البحيره مركز دمنهور مركز دمنهور…" at bounding box center [367, 170] width 735 height 340
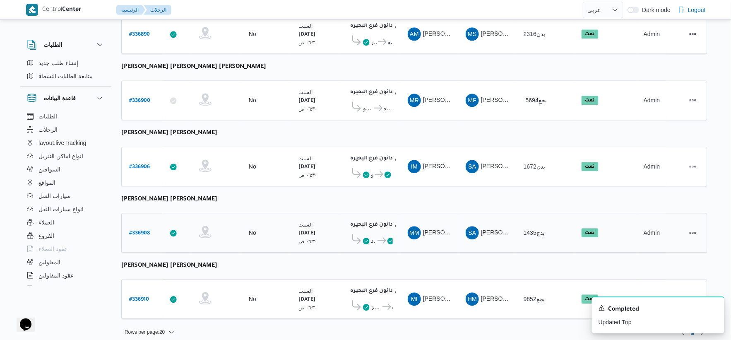
click at [379, 237] on icon at bounding box center [381, 240] width 9 height 6
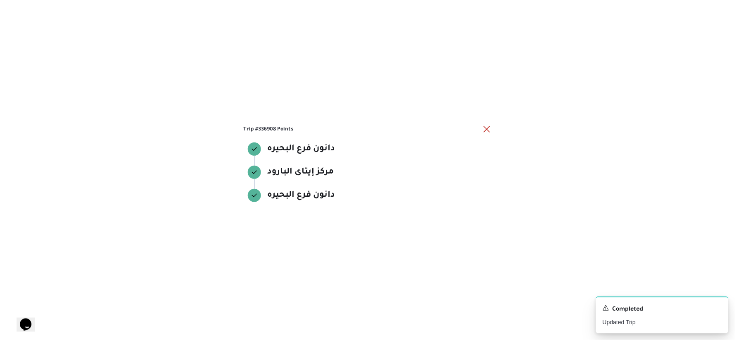
click at [379, 233] on div "Trip #336908 Points دانون فرع البحيره دانون فرع البحيره مركز إيتاى البارود مركز…" at bounding box center [367, 170] width 735 height 340
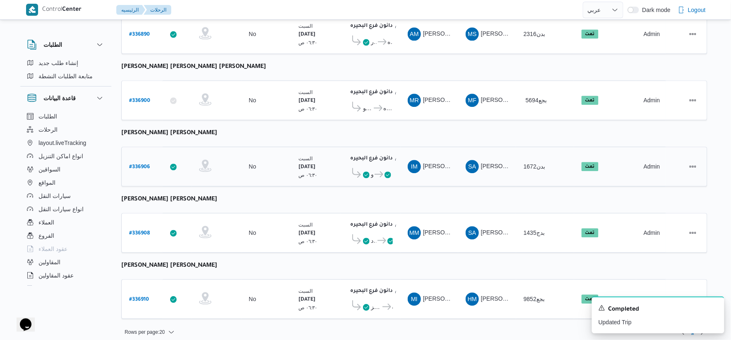
click at [374, 171] on icon at bounding box center [378, 174] width 9 height 6
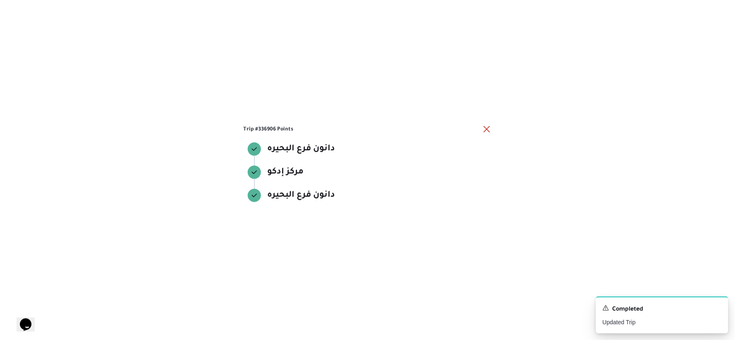
click at [374, 168] on div "مركز إدكو" at bounding box center [368, 172] width 240 height 13
click at [382, 218] on div "Trip #336906 Points دانون فرع البحيره دانون فرع البحيره مركز إدكو مركز إدكو دان…" at bounding box center [367, 170] width 735 height 340
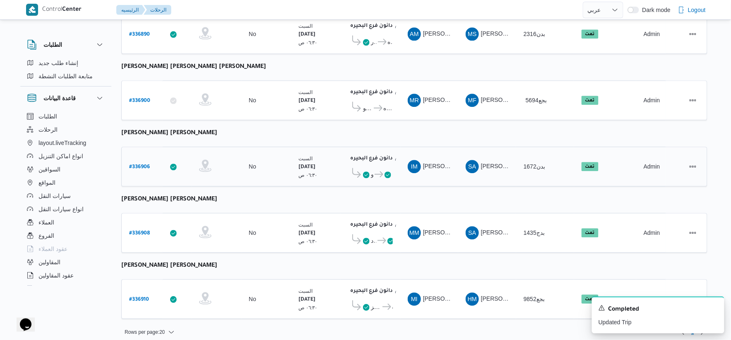
scroll to position [619, 0]
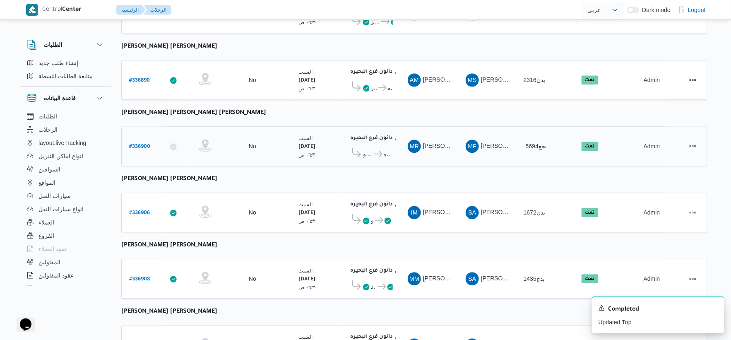
click at [384, 149] on span "دانون فرع البحيره" at bounding box center [388, 154] width 9 height 10
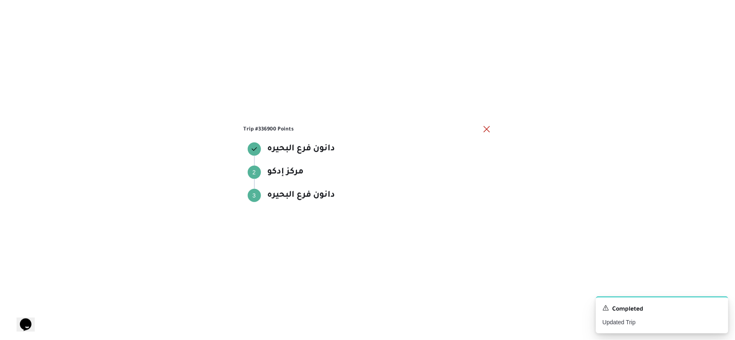
click at [393, 185] on div "مركز إدكو" at bounding box center [370, 185] width 233 height 7
click at [485, 130] on button "close" at bounding box center [487, 129] width 10 height 10
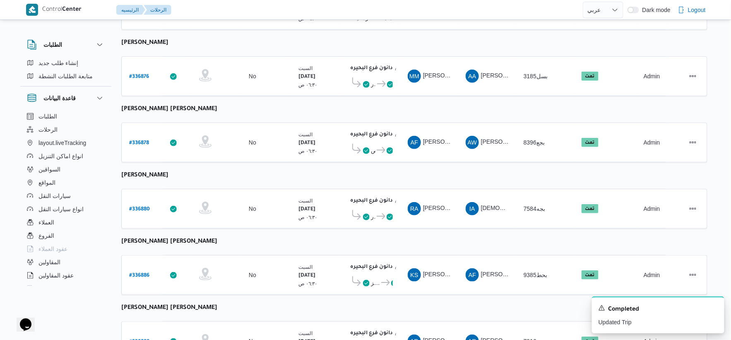
scroll to position [0, 0]
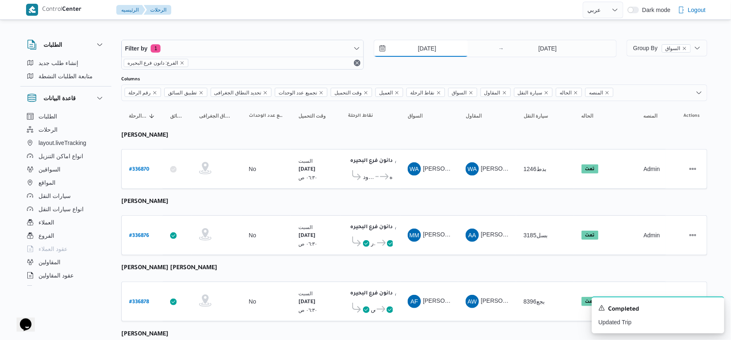
click at [440, 50] on input "[DATE]" at bounding box center [421, 48] width 94 height 17
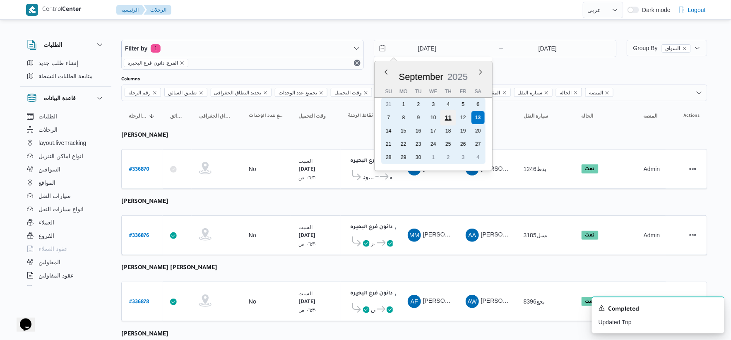
click at [450, 113] on div "11" at bounding box center [448, 118] width 16 height 16
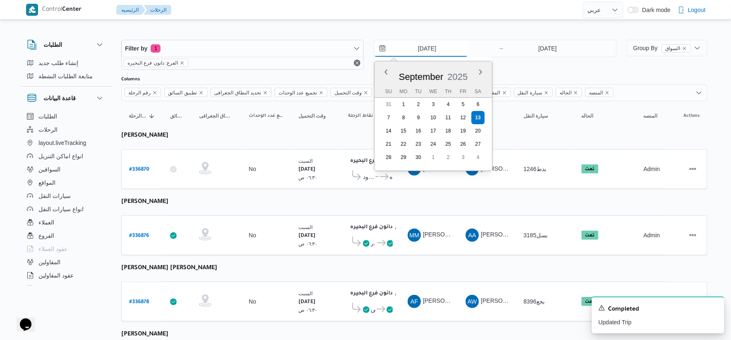
type input "[DATE]"
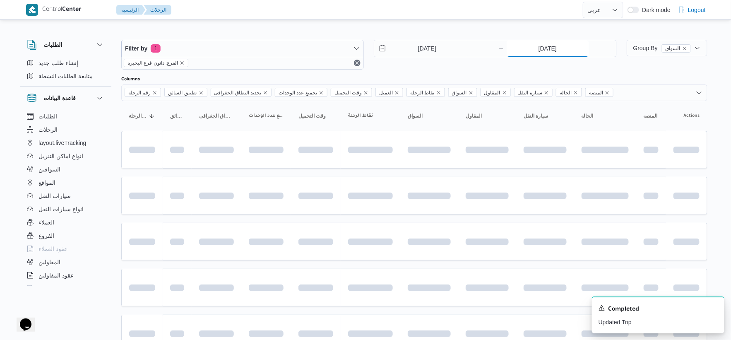
click at [559, 46] on input "[DATE]" at bounding box center [547, 48] width 82 height 17
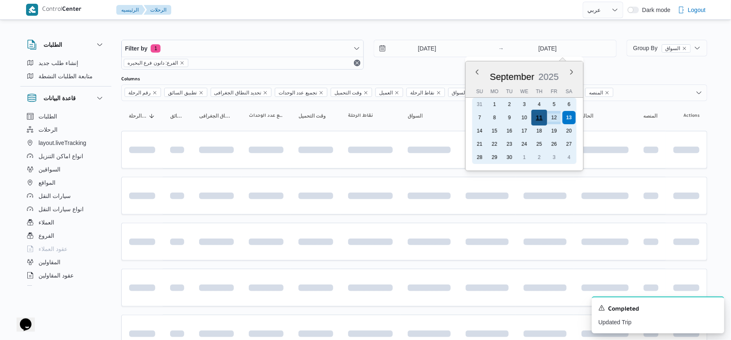
click at [539, 118] on div "11" at bounding box center [539, 118] width 16 height 16
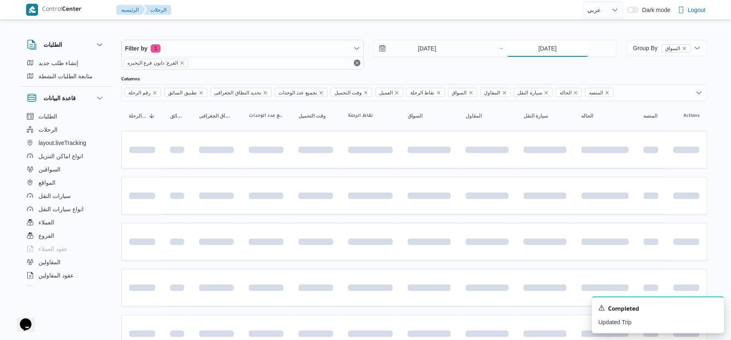
type input "[DATE]"
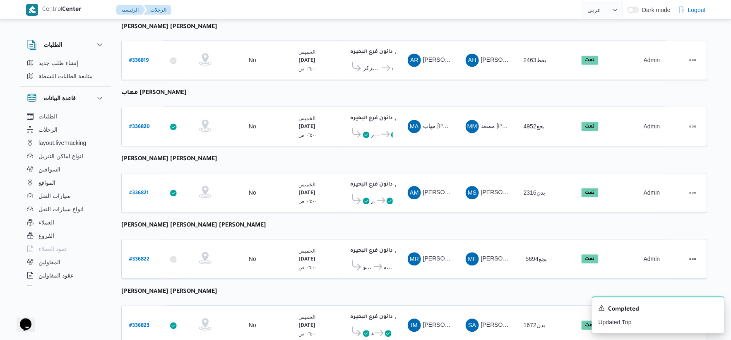
scroll to position [665, 0]
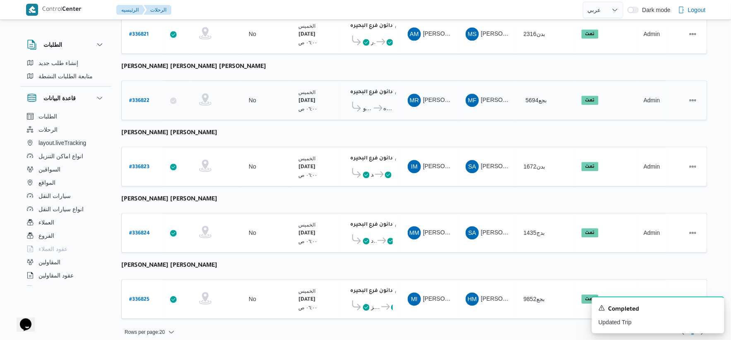
click at [375, 105] on icon at bounding box center [378, 108] width 9 height 6
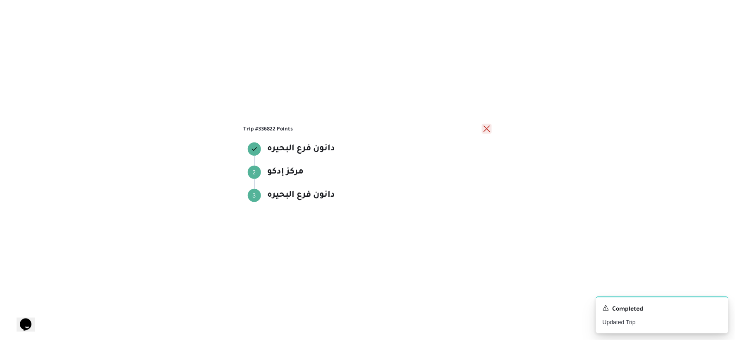
click at [487, 130] on button "close" at bounding box center [487, 129] width 10 height 10
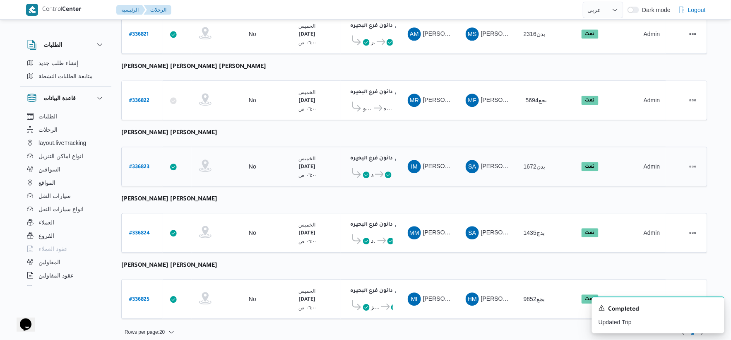
click at [373, 169] on span "مركز رشيد" at bounding box center [372, 174] width 3 height 10
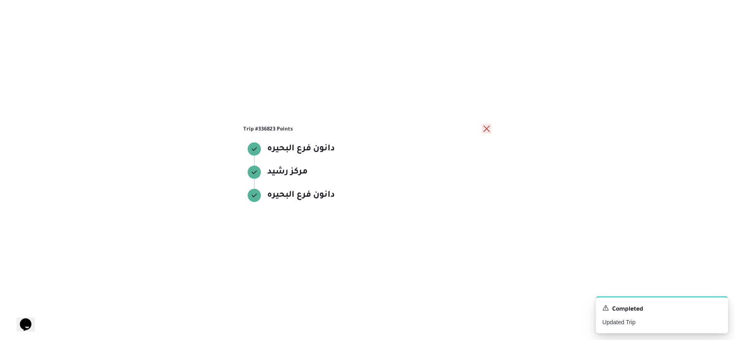
click at [486, 129] on button "close" at bounding box center [487, 129] width 10 height 10
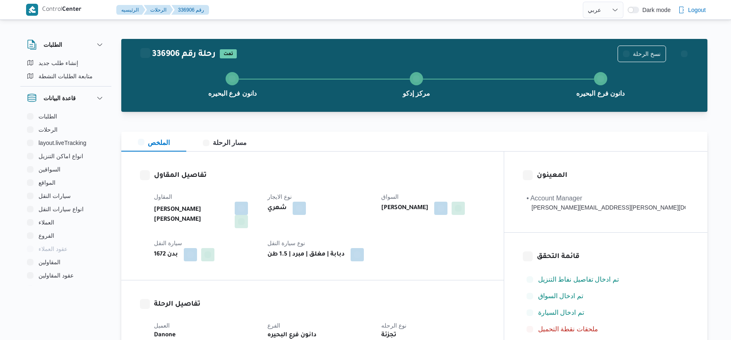
select select "ar"
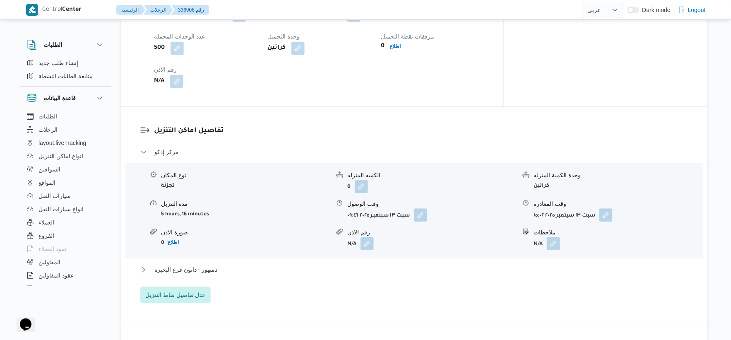
scroll to position [735, 0]
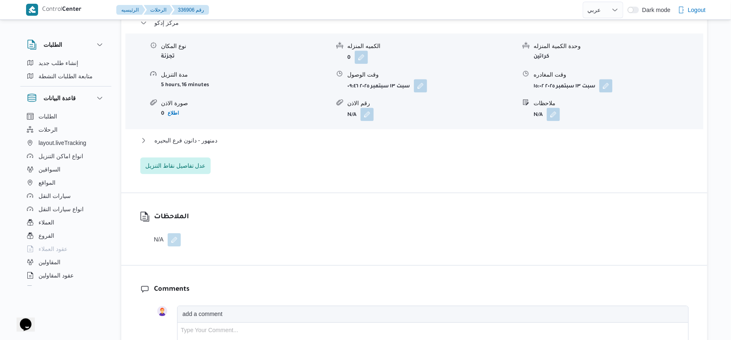
click at [182, 170] on div "تفاصيل اماكن التنزيل مركز إدكو نوع المكان تجزئة الكميه المنزله 0 وحدة الكمية ال…" at bounding box center [414, 85] width 586 height 215
click at [187, 166] on span "عدل تفاصيل نقاط التنزيل" at bounding box center [175, 165] width 70 height 17
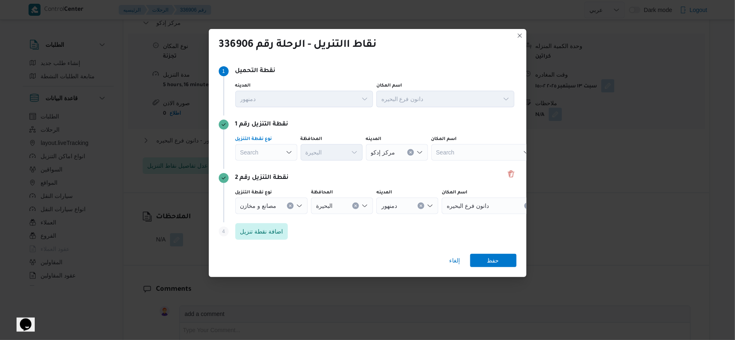
click at [274, 157] on div "Search" at bounding box center [266, 152] width 62 height 17
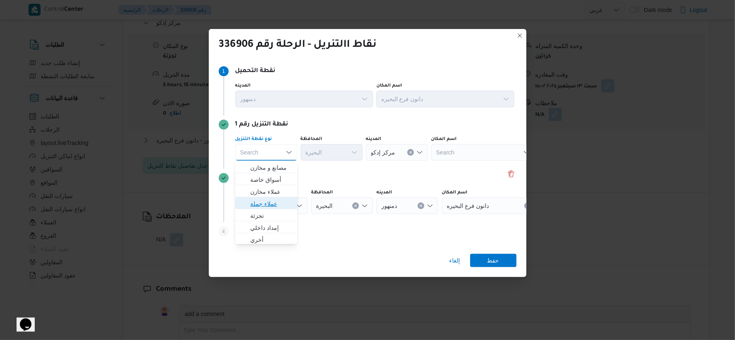
click at [272, 207] on span "عملاء جملة" at bounding box center [271, 204] width 42 height 10
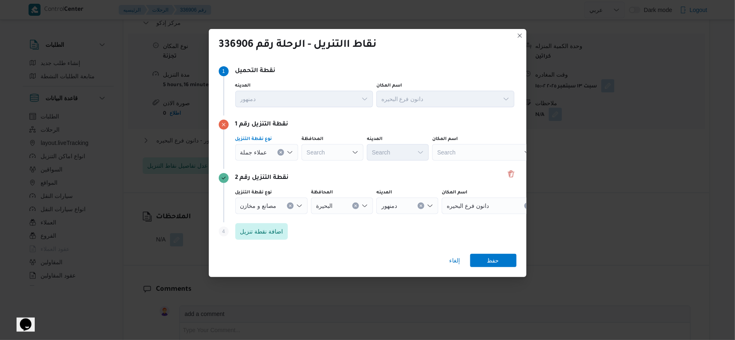
click at [348, 155] on div "Search" at bounding box center [333, 152] width 62 height 17
type input "h"
type input "البحير"
click at [338, 149] on div "البحير البحير" at bounding box center [333, 152] width 62 height 17
click at [335, 164] on span "البحير ة" at bounding box center [337, 168] width 42 height 10
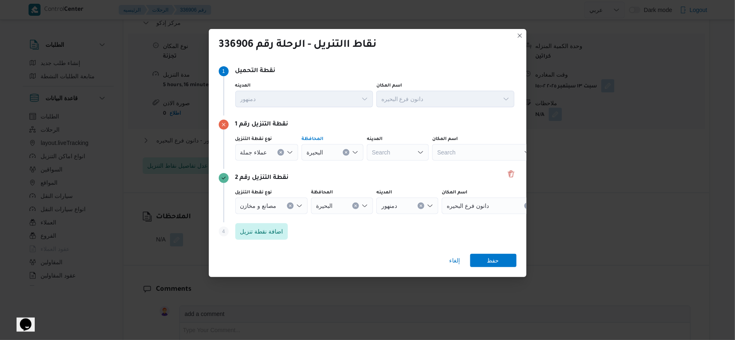
click at [262, 151] on span "عملاء جملة" at bounding box center [253, 151] width 27 height 9
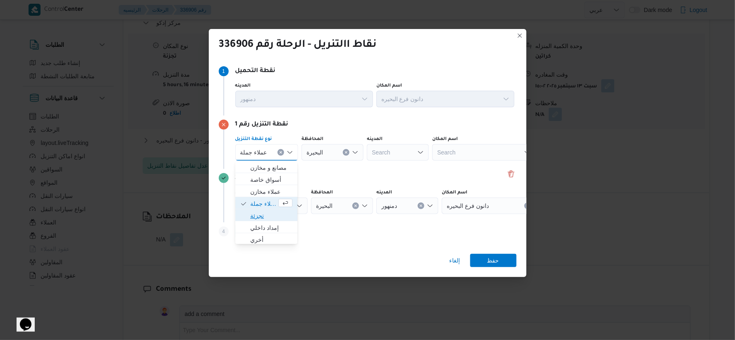
click at [266, 212] on span "تجزئة" at bounding box center [271, 216] width 42 height 10
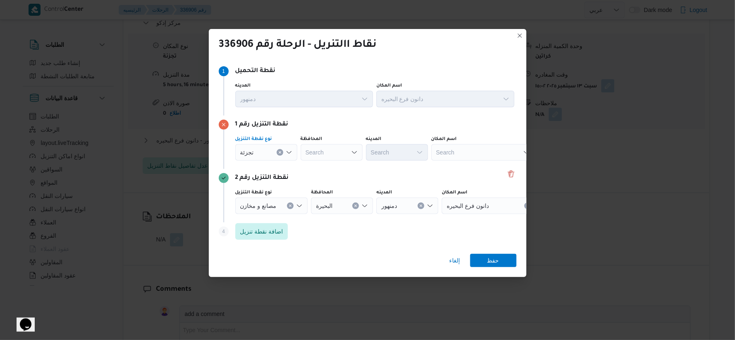
click at [319, 151] on div "Search" at bounding box center [332, 152] width 62 height 17
click at [324, 189] on span "البحيرة" at bounding box center [337, 192] width 42 height 10
click at [394, 151] on div "Search" at bounding box center [397, 152] width 62 height 17
type input "رش"
click at [394, 131] on div "نقطة التنزيل رقم 1 نوع نقطة التنزيل تجزئة المحافظة البحيرة المدينه رش رش اسم ال…" at bounding box center [368, 141] width 298 height 53
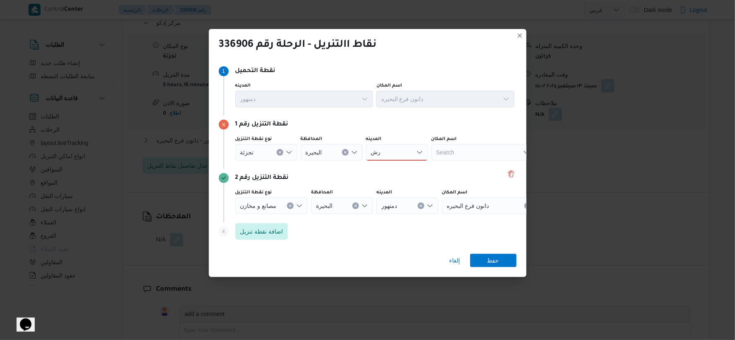
click at [390, 150] on div "رش رش" at bounding box center [397, 152] width 62 height 17
click at [399, 166] on span "مركز رش يد" at bounding box center [402, 168] width 42 height 10
click at [493, 261] on span "حفظ" at bounding box center [493, 259] width 12 height 13
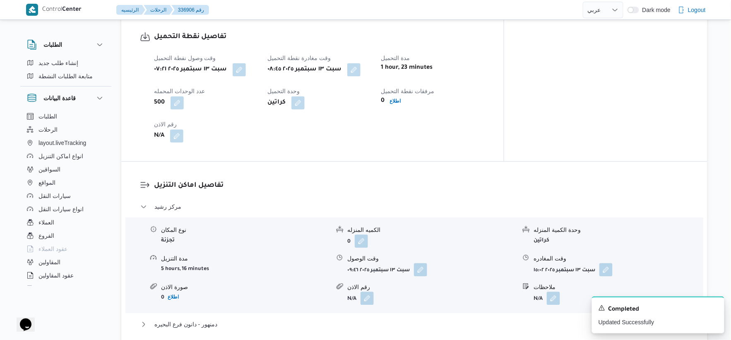
scroll to position [598, 0]
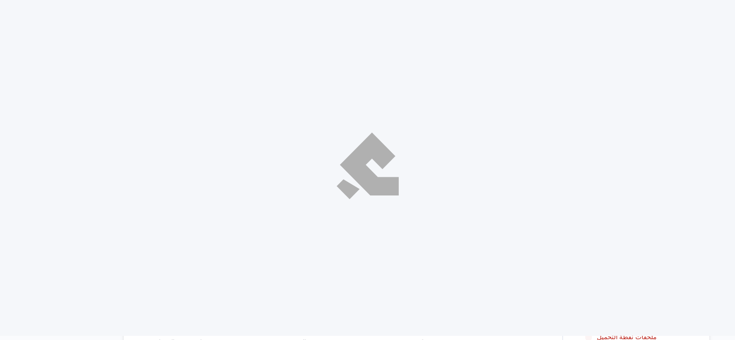
select select "ar"
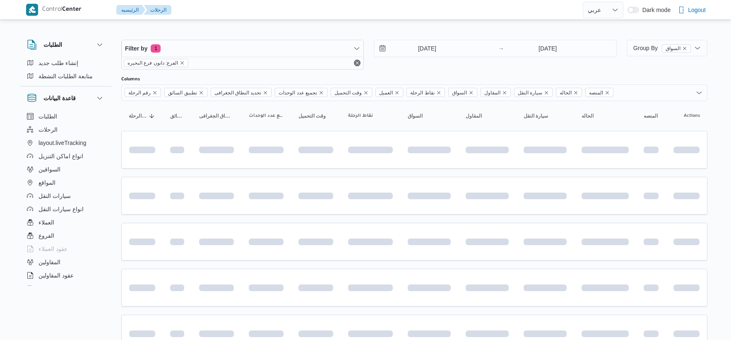
select select "ar"
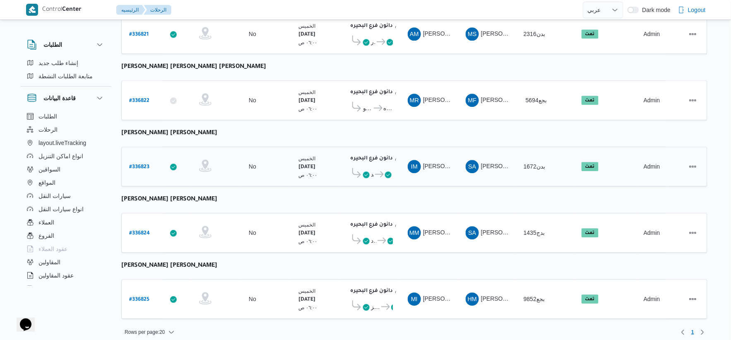
click at [372, 169] on span "مركز رشيد" at bounding box center [372, 174] width 3 height 10
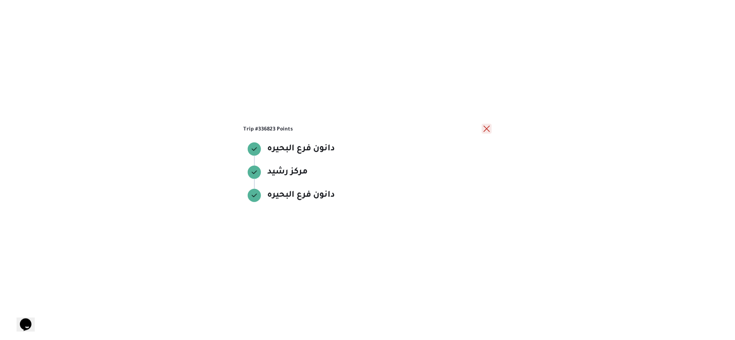
click at [487, 132] on button "close" at bounding box center [487, 129] width 10 height 10
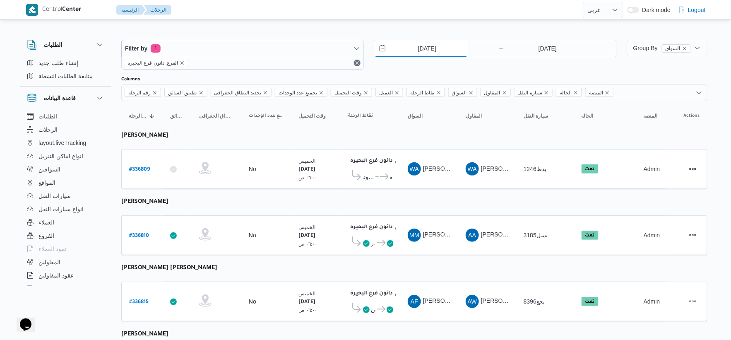
click at [436, 51] on input "[DATE]" at bounding box center [421, 48] width 94 height 17
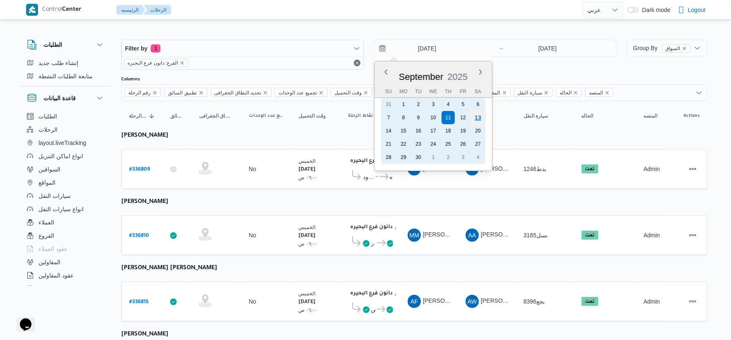
click at [478, 117] on div "13" at bounding box center [478, 118] width 16 height 16
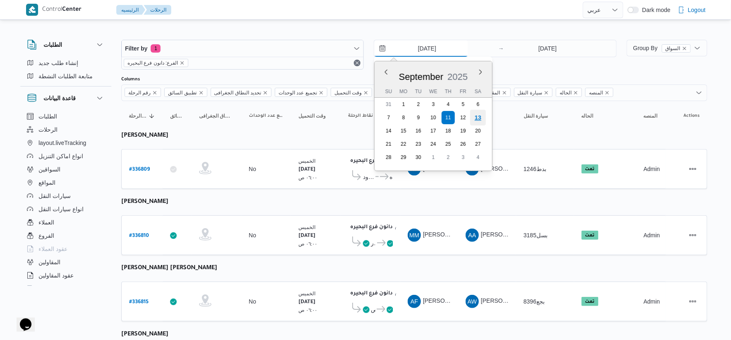
type input "[DATE]"
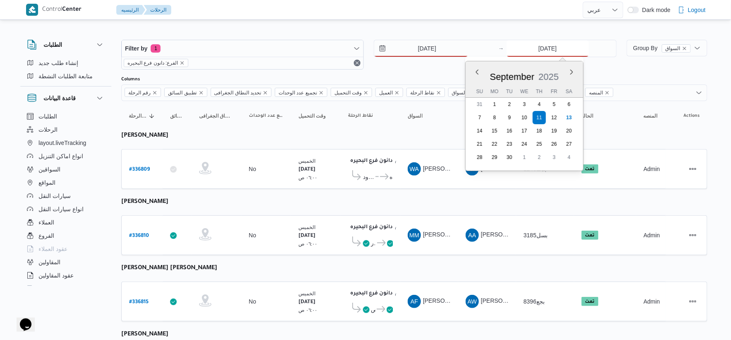
click at [545, 50] on input "[DATE]" at bounding box center [547, 48] width 82 height 17
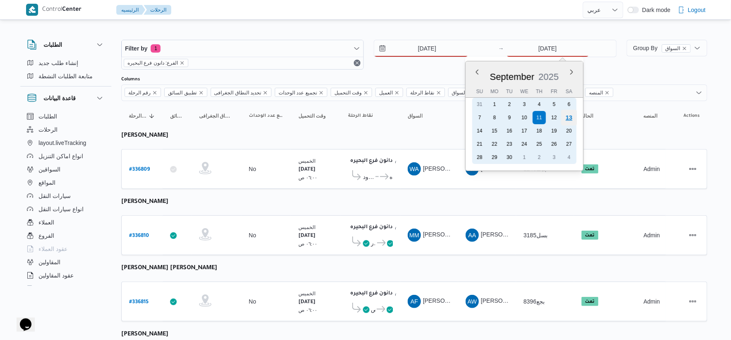
click at [570, 118] on div "13" at bounding box center [569, 118] width 16 height 16
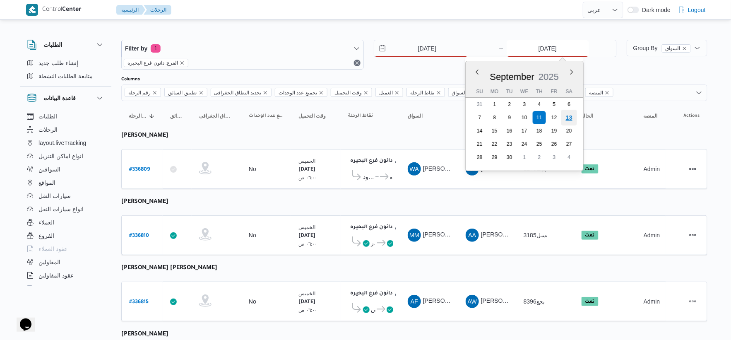
type input "[DATE]"
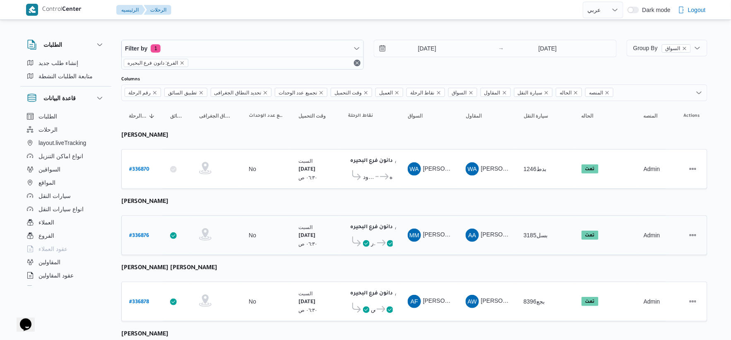
click at [343, 217] on td "نقاط الرحلة دانون فرع البحيره ٠٢:٠٢ م قسم [GEOGRAPHIC_DATA] فرع البحيره" at bounding box center [371, 235] width 60 height 40
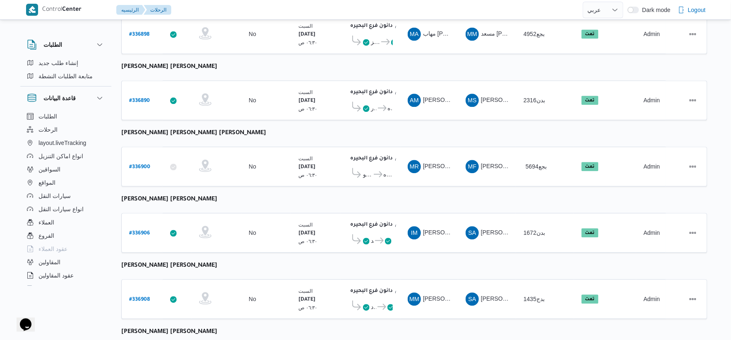
scroll to position [665, 0]
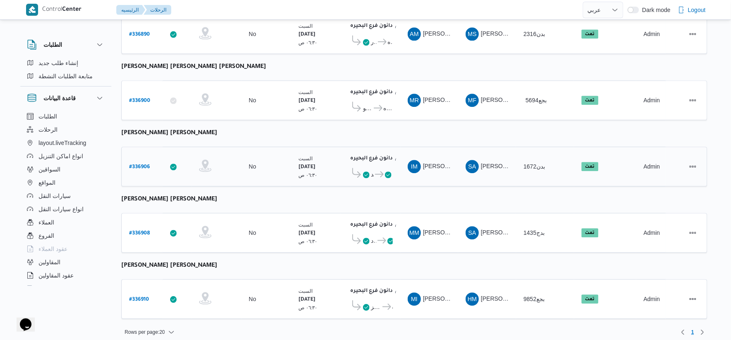
click at [382, 169] on span "دانون فرع البحيره" at bounding box center [383, 174] width 19 height 10
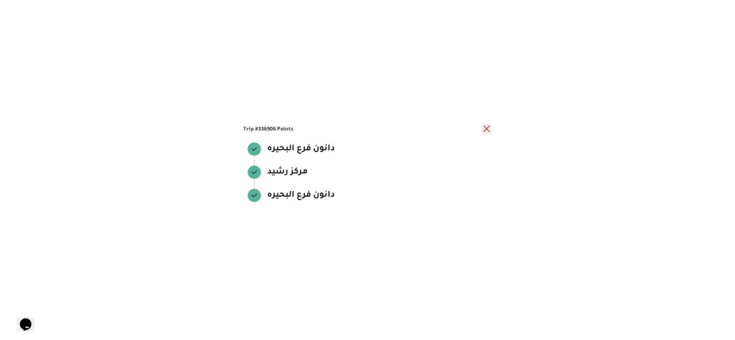
click at [483, 128] on button "close" at bounding box center [487, 129] width 10 height 10
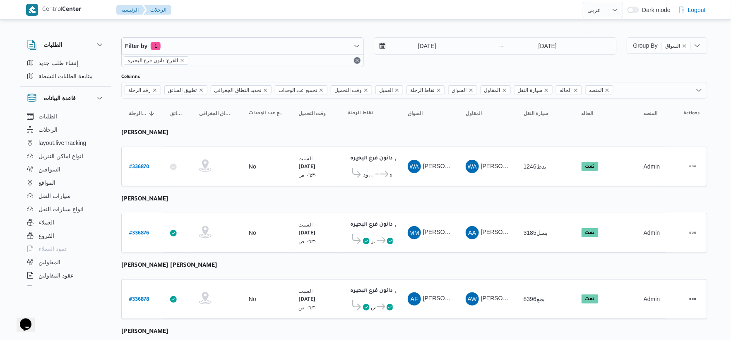
scroll to position [0, 0]
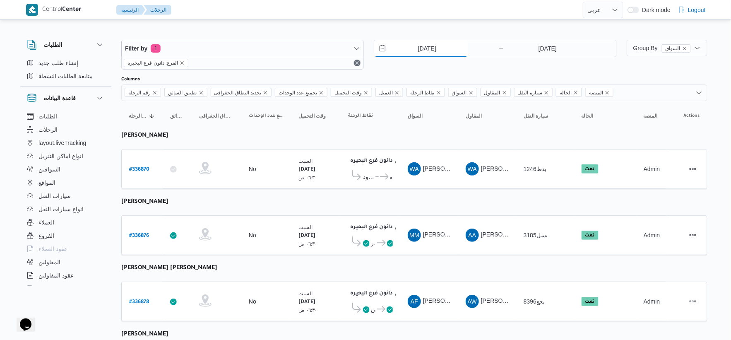
click at [425, 53] on input "[DATE]" at bounding box center [421, 48] width 94 height 17
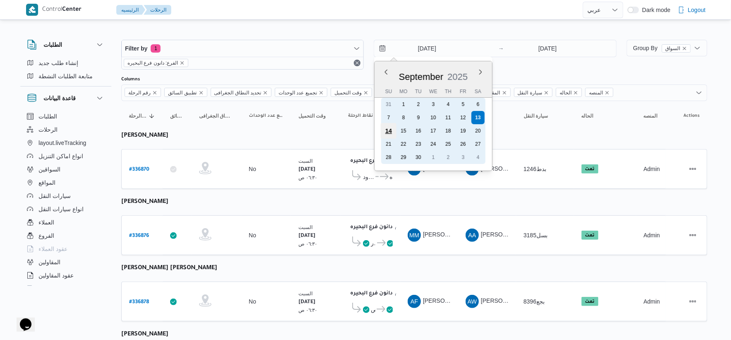
click at [391, 128] on div "14" at bounding box center [389, 131] width 16 height 16
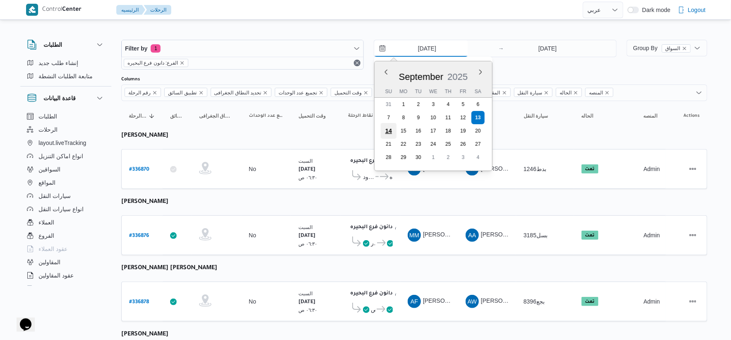
type input "[DATE]"
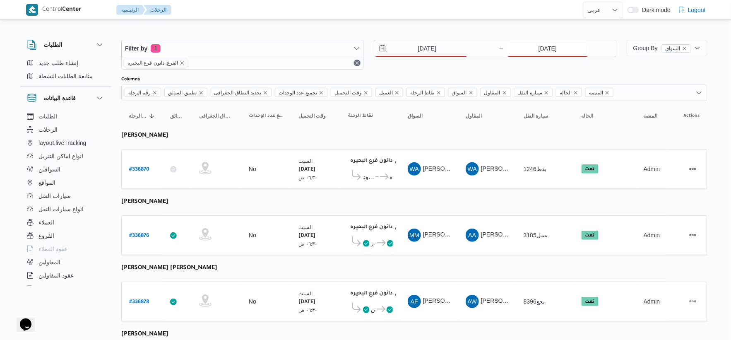
click at [551, 50] on input "13/9/2025" at bounding box center [547, 48] width 82 height 17
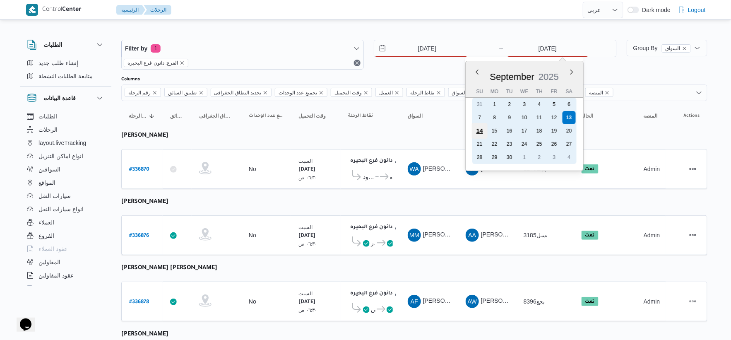
click at [479, 128] on div "14" at bounding box center [479, 131] width 16 height 16
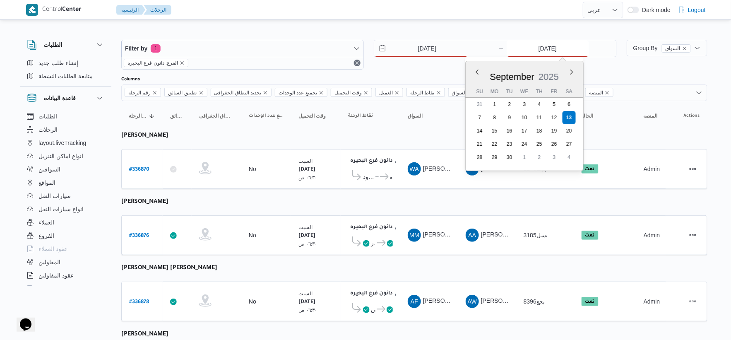
type input "14/9/2025"
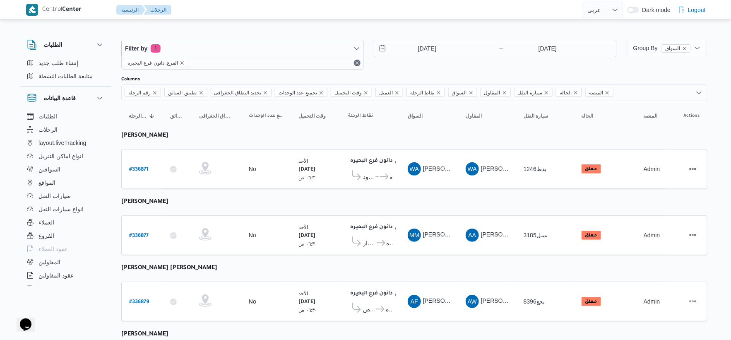
click at [380, 177] on icon at bounding box center [384, 176] width 9 height 6
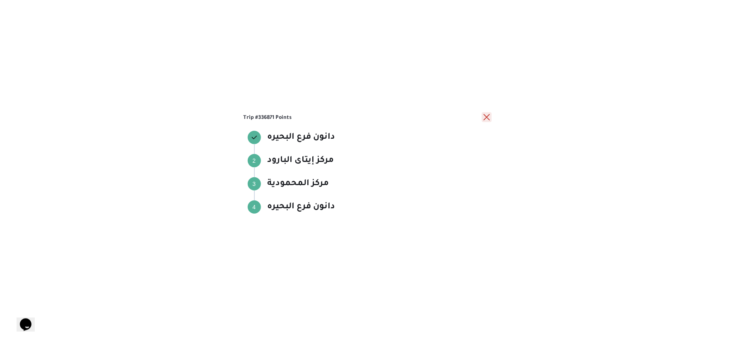
click at [487, 115] on button "close" at bounding box center [487, 117] width 10 height 10
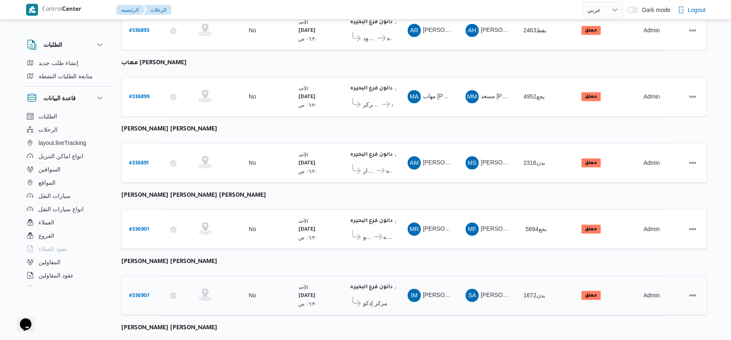
scroll to position [527, 0]
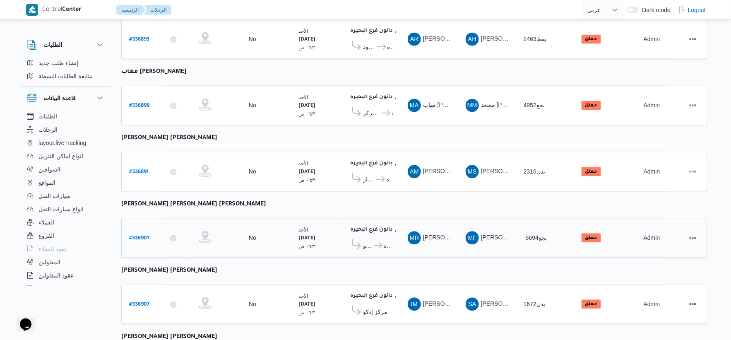
click at [135, 236] on b "# 336901" at bounding box center [139, 239] width 20 height 6
select select "ar"
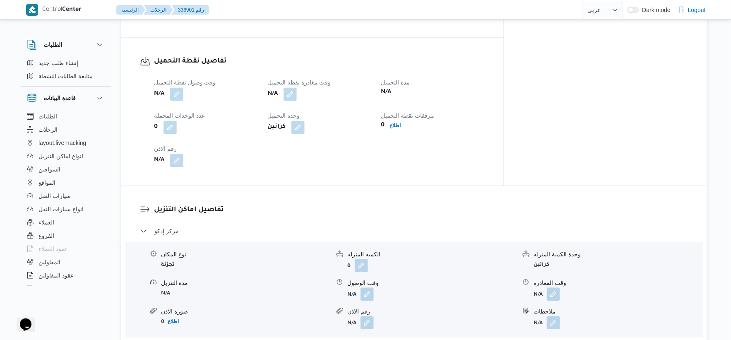
scroll to position [665, 0]
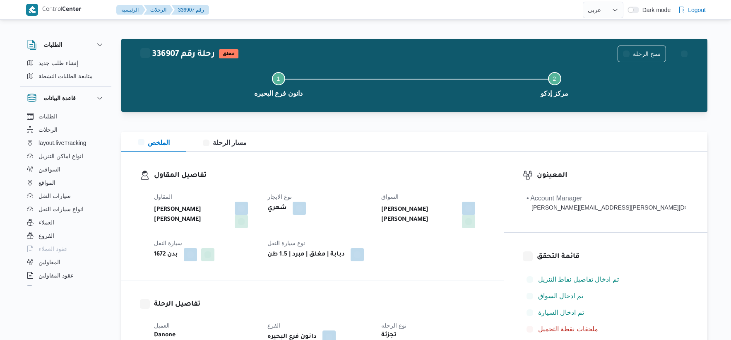
select select "ar"
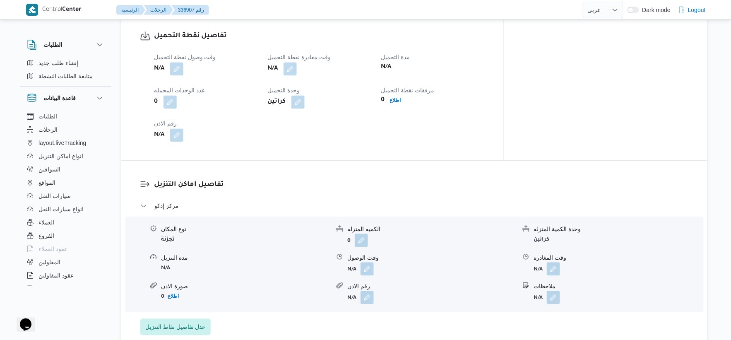
scroll to position [552, 0]
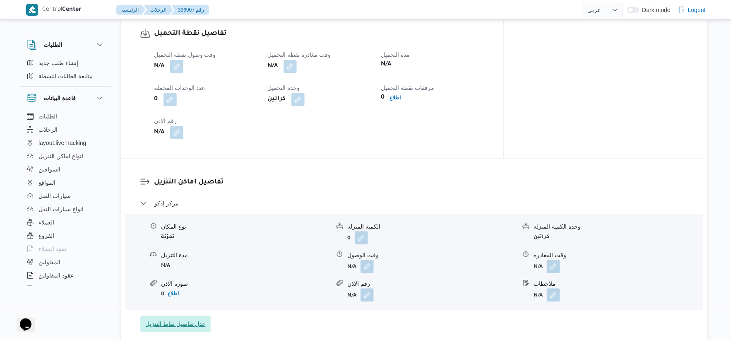
click at [184, 321] on span "عدل تفاصيل نقاط التنزيل" at bounding box center [175, 324] width 60 height 10
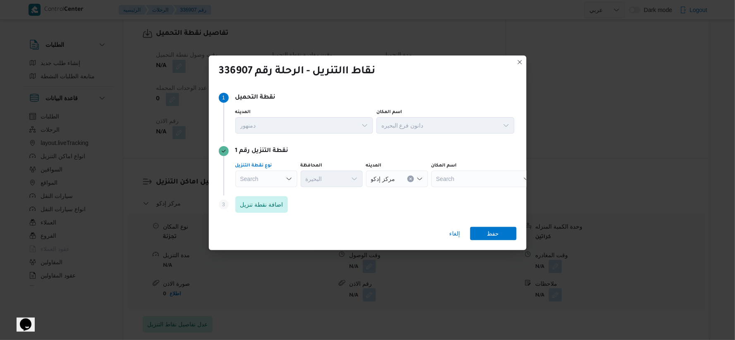
click at [278, 172] on div "Search" at bounding box center [266, 178] width 62 height 17
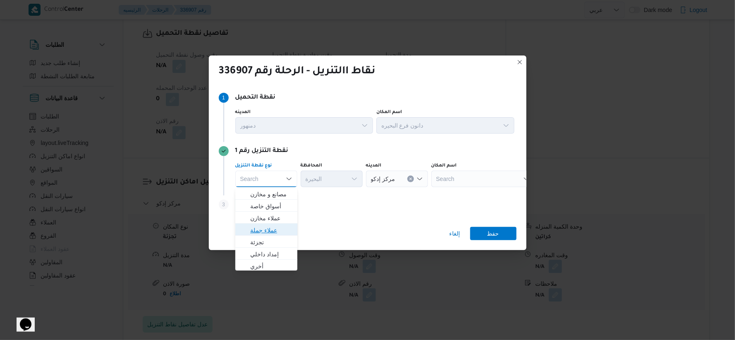
drag, startPoint x: 276, startPoint y: 230, endPoint x: 317, endPoint y: 195, distance: 54.0
click at [278, 230] on span "عملاء جملة" at bounding box center [271, 230] width 42 height 10
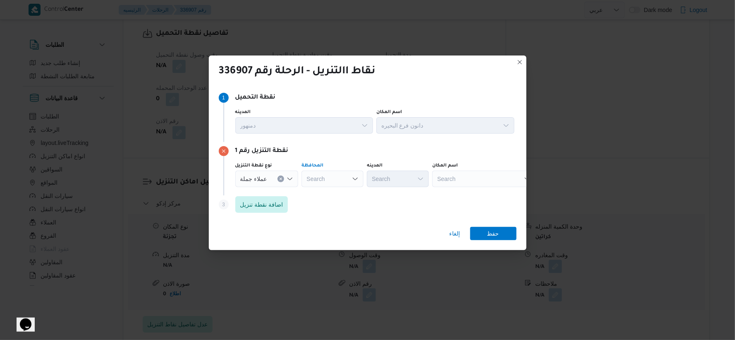
click at [325, 184] on div "Search" at bounding box center [333, 178] width 62 height 17
type input "البحير"
click at [327, 180] on div "البحير البحير Combo box. Selected. البحير. Selected. Combo box input. Search. T…" at bounding box center [333, 178] width 62 height 17
click at [346, 178] on icon "Clear input" at bounding box center [347, 179] width 2 height 2
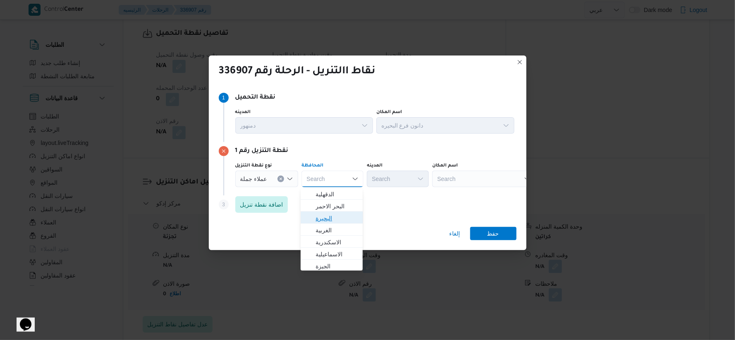
click at [337, 221] on span "البحيرة" at bounding box center [337, 218] width 42 height 10
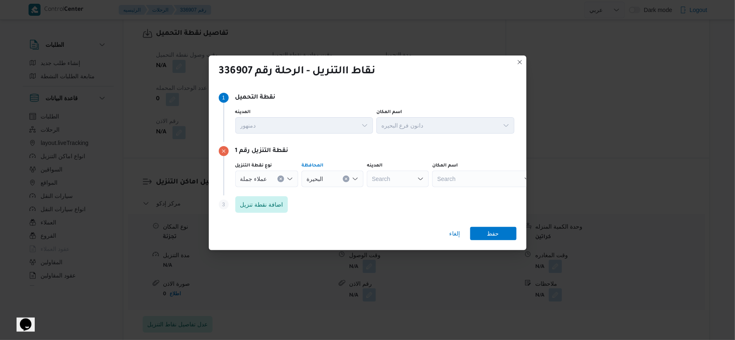
click at [265, 176] on span "عملاء جملة" at bounding box center [253, 178] width 27 height 9
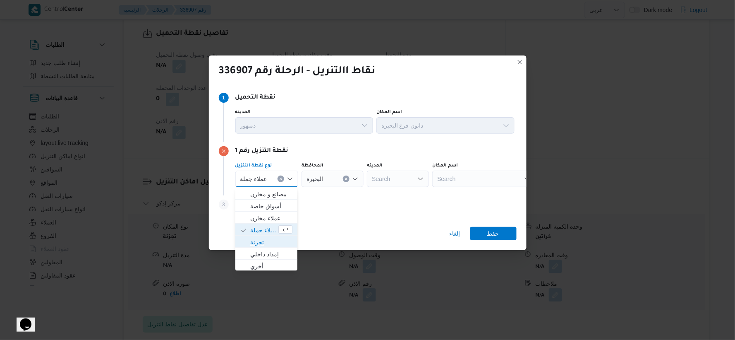
click at [259, 242] on span "تجزئة" at bounding box center [271, 242] width 42 height 10
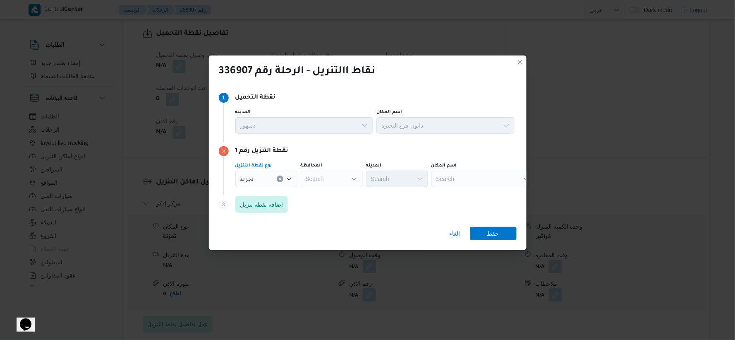
click at [336, 179] on div "Search" at bounding box center [332, 178] width 62 height 17
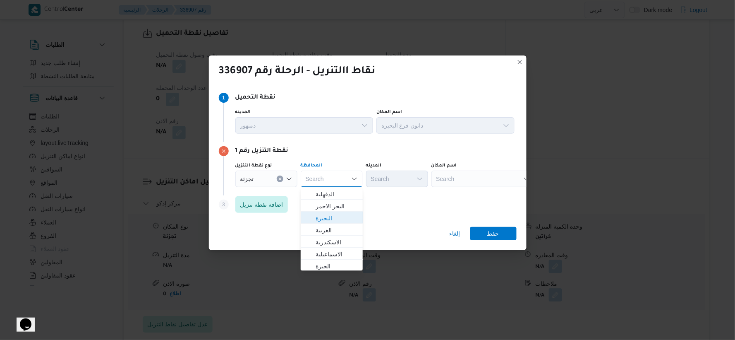
click at [323, 218] on span "البحيرة" at bounding box center [337, 218] width 42 height 10
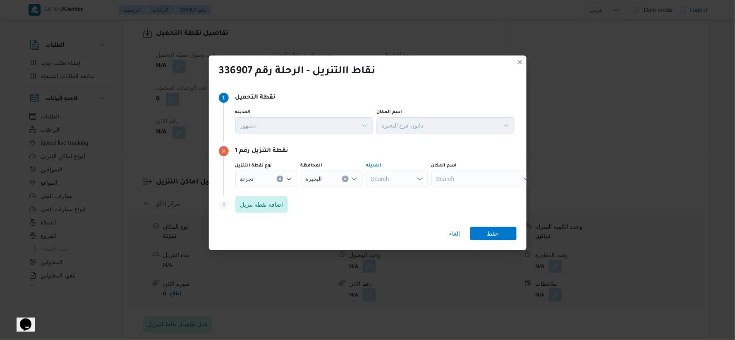
click at [392, 178] on div "Search" at bounding box center [397, 178] width 62 height 17
type input "رشيد"
click at [400, 194] on span "مركز رشيد" at bounding box center [402, 194] width 42 height 10
click at [497, 234] on span "حفظ" at bounding box center [493, 232] width 12 height 13
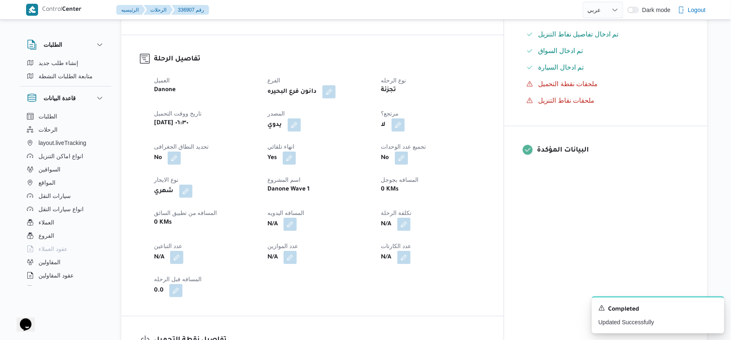
scroll to position [184, 0]
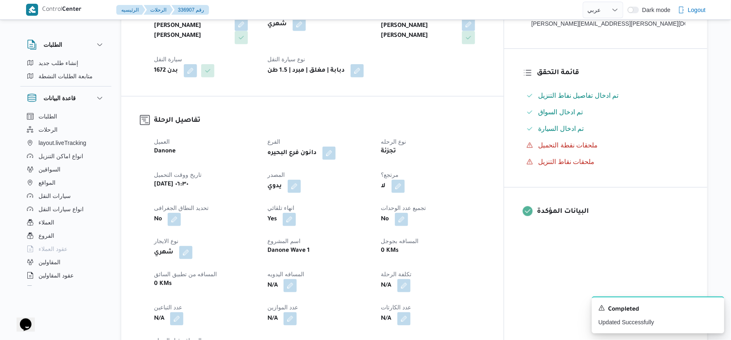
click at [405, 183] on span at bounding box center [395, 186] width 17 height 13
click at [405, 188] on button "button" at bounding box center [397, 185] width 13 height 13
click at [415, 211] on label "هل هناك مرتجع؟" at bounding box center [410, 211] width 50 height 10
checkbox input "true"
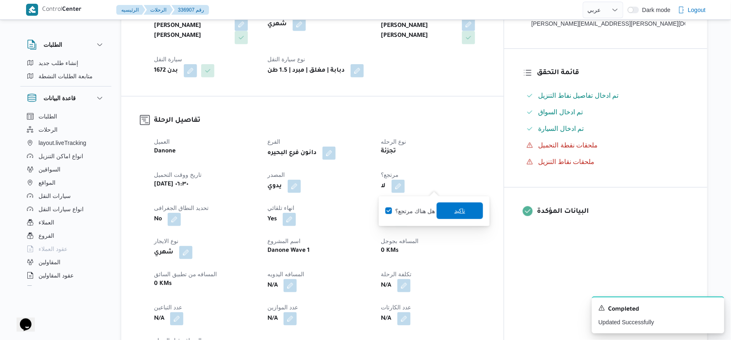
click at [456, 210] on span "تاكيد" at bounding box center [459, 211] width 11 height 10
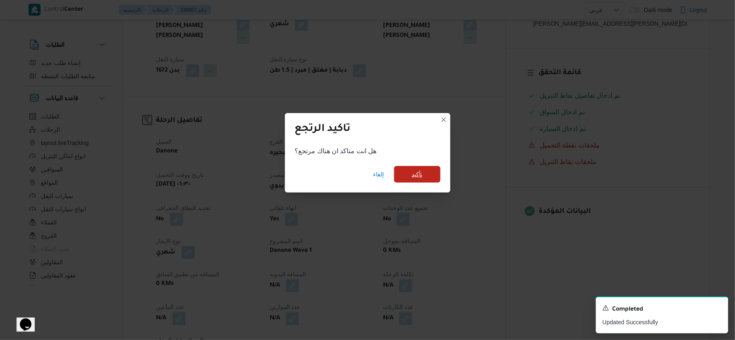
click at [420, 170] on span "تأكيد" at bounding box center [417, 174] width 11 height 10
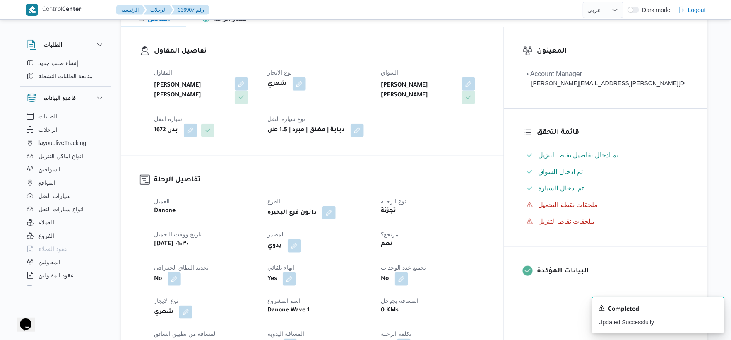
scroll to position [0, 0]
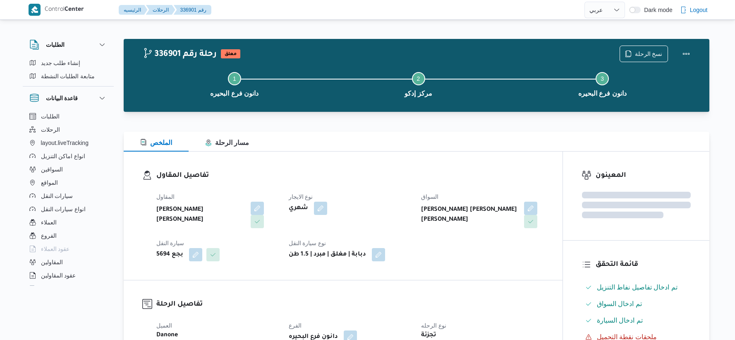
select select "ar"
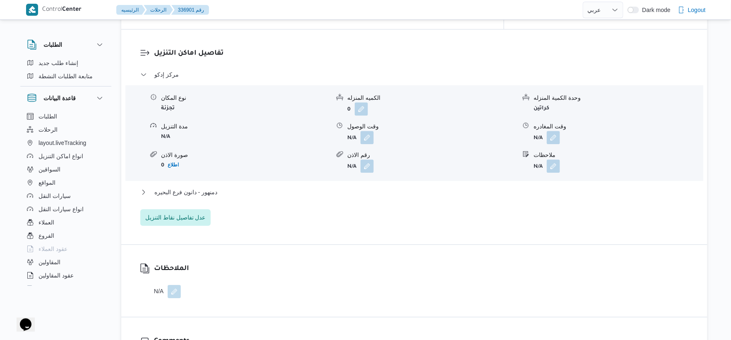
scroll to position [689, 0]
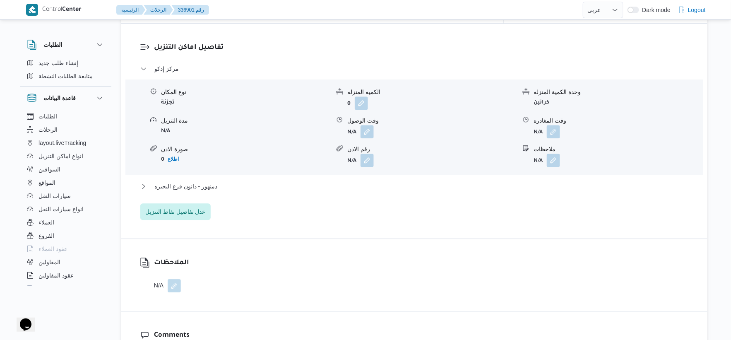
select select "ar"
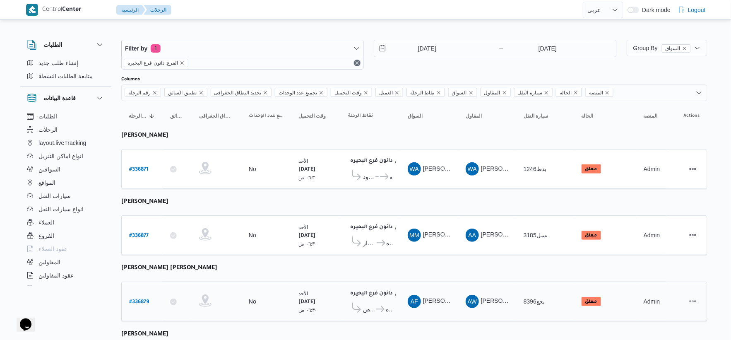
click at [285, 295] on div "No" at bounding box center [265, 301] width 41 height 14
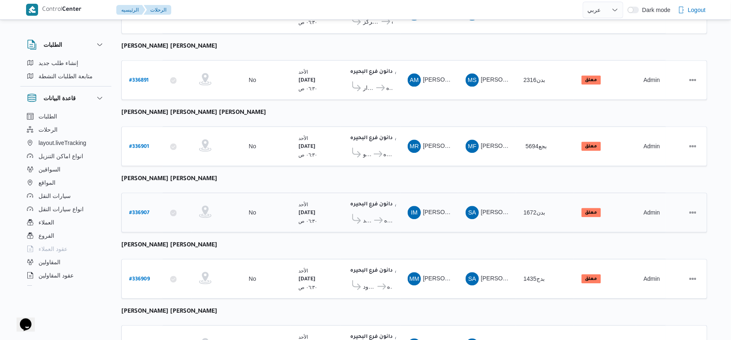
scroll to position [665, 0]
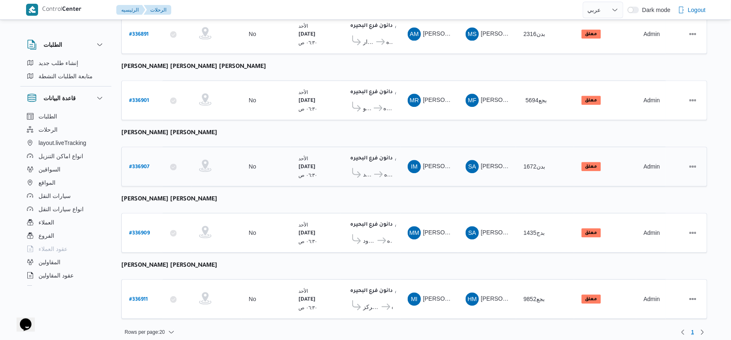
click at [366, 169] on span "مركز رشيد" at bounding box center [368, 174] width 10 height 10
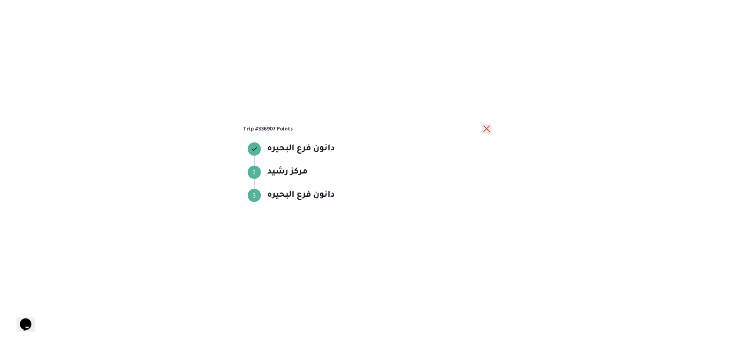
click at [485, 125] on button "close" at bounding box center [487, 129] width 10 height 10
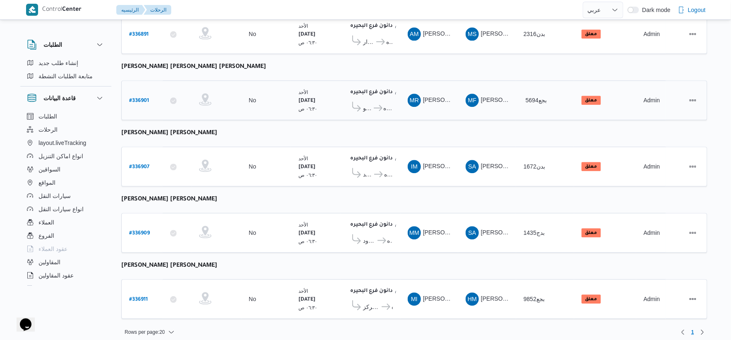
click at [377, 105] on icon at bounding box center [378, 108] width 9 height 6
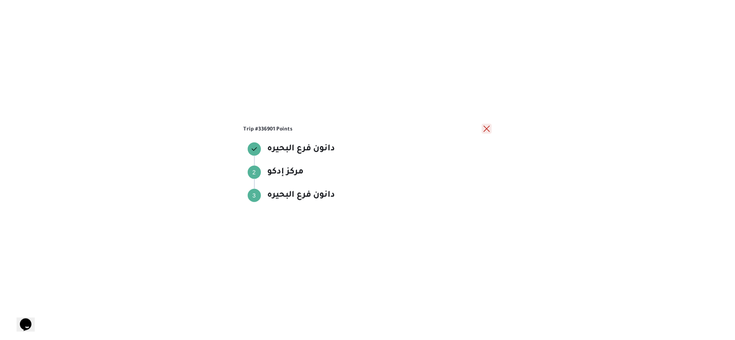
click at [487, 132] on button "close" at bounding box center [487, 129] width 10 height 10
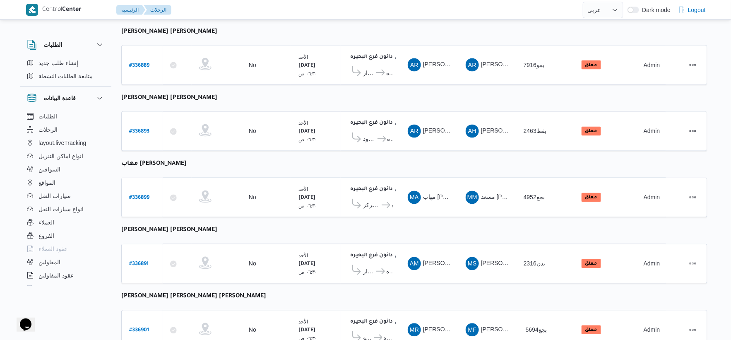
scroll to position [389, 0]
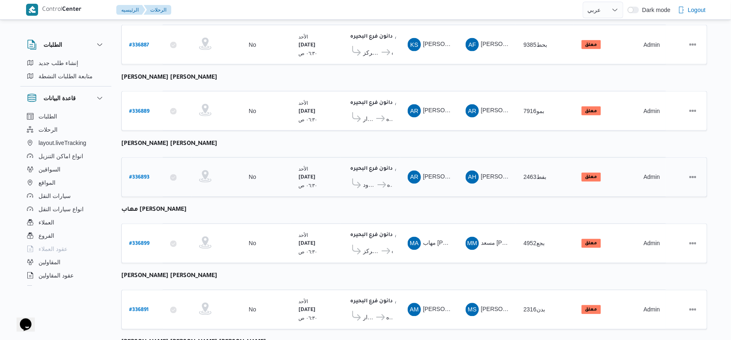
click at [141, 175] on b "# 336893" at bounding box center [139, 178] width 20 height 6
select select "ar"
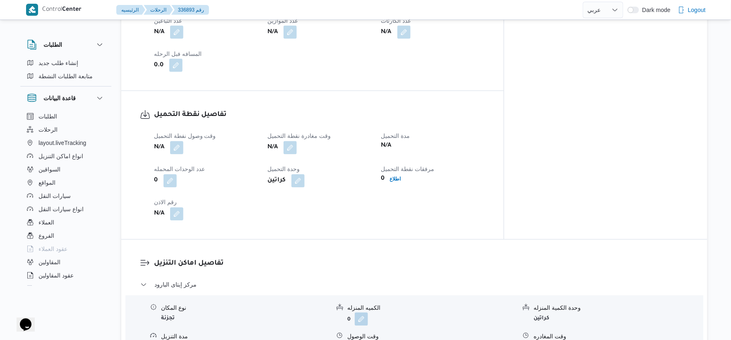
scroll to position [665, 0]
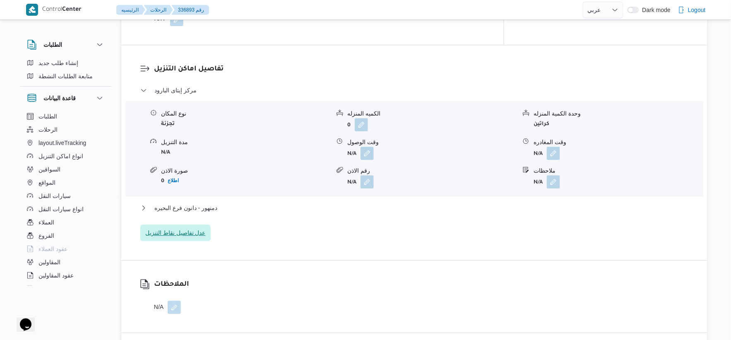
click at [197, 233] on span "عدل تفاصيل نقاط التنزيل" at bounding box center [175, 233] width 60 height 10
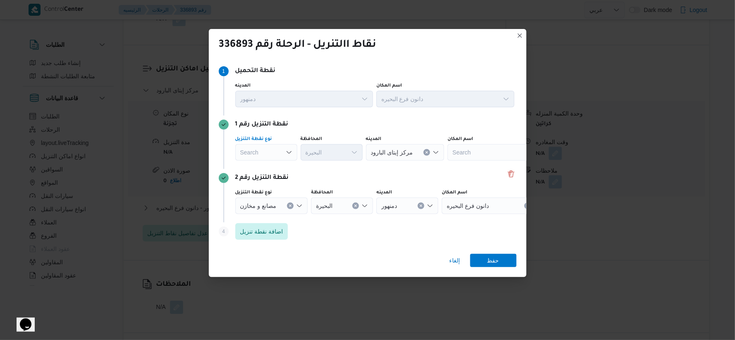
click at [257, 146] on div "Search" at bounding box center [266, 152] width 62 height 17
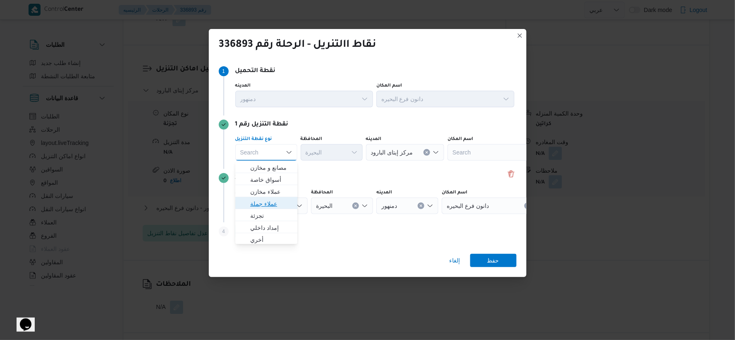
drag, startPoint x: 275, startPoint y: 202, endPoint x: 349, endPoint y: 159, distance: 84.9
click at [278, 201] on span "عملاء جملة" at bounding box center [271, 204] width 42 height 10
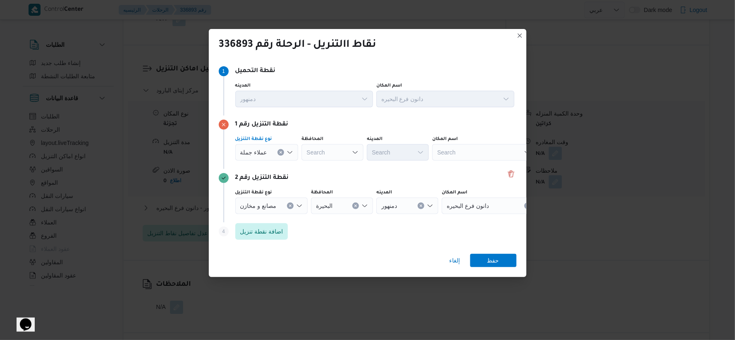
click at [350, 156] on div "Search" at bounding box center [333, 152] width 62 height 17
type input "البحير"
click at [343, 154] on div "البحير البحير" at bounding box center [333, 152] width 62 height 17
click at [319, 190] on mark "البحير" at bounding box center [326, 191] width 14 height 7
click at [269, 146] on div at bounding box center [271, 152] width 4 height 13
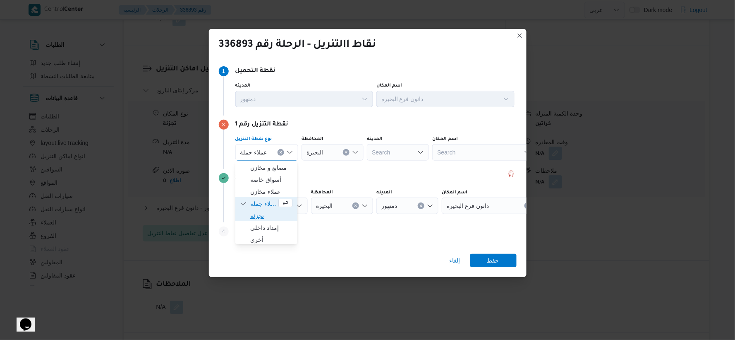
click at [258, 217] on span "تجزئة" at bounding box center [271, 216] width 42 height 10
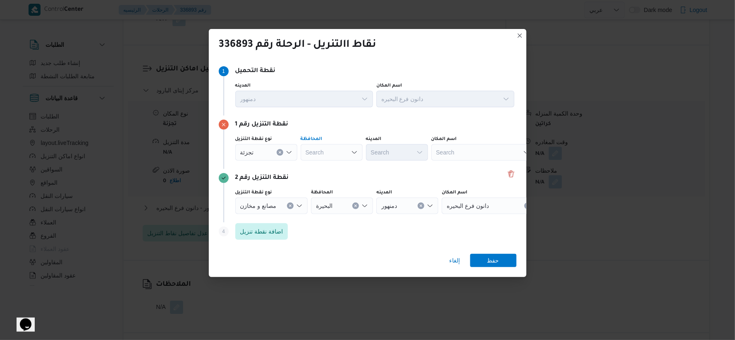
click at [331, 154] on div "Search" at bounding box center [332, 152] width 62 height 17
drag, startPoint x: 329, startPoint y: 193, endPoint x: 386, endPoint y: 168, distance: 62.1
click at [330, 193] on span "البحيرة" at bounding box center [337, 192] width 42 height 10
click at [395, 154] on div "Search" at bounding box center [397, 152] width 62 height 17
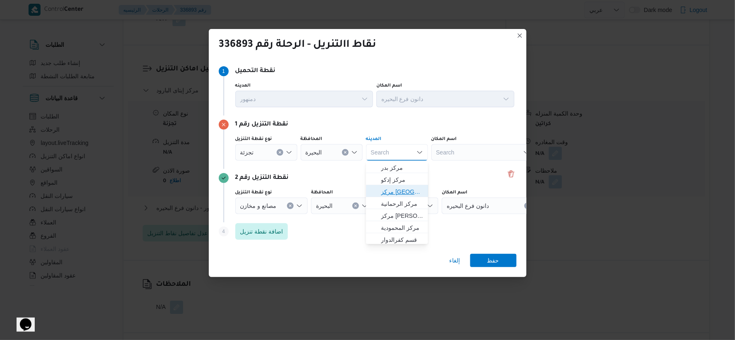
click at [406, 192] on span "مركز دمنهور" at bounding box center [402, 192] width 42 height 10
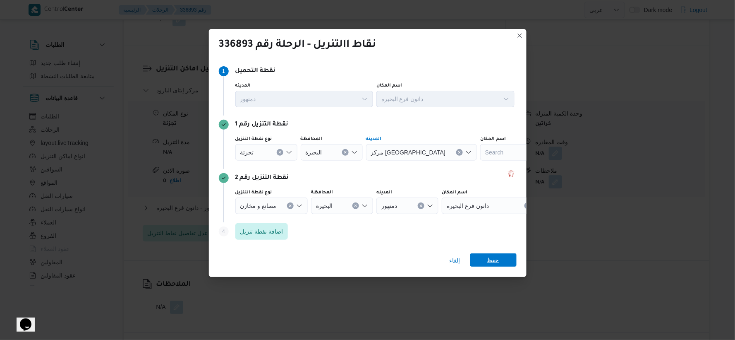
click at [505, 258] on span "حفظ" at bounding box center [493, 259] width 46 height 13
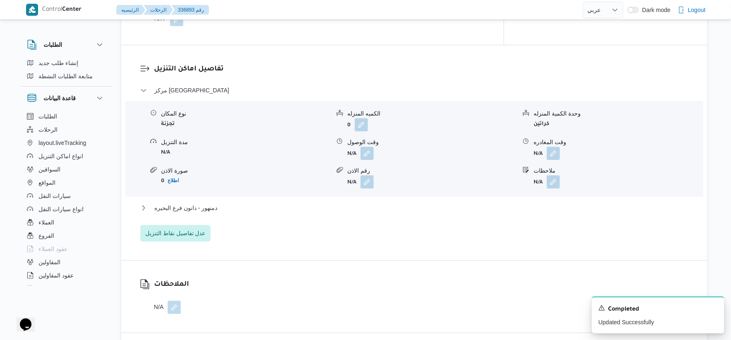
select select "ar"
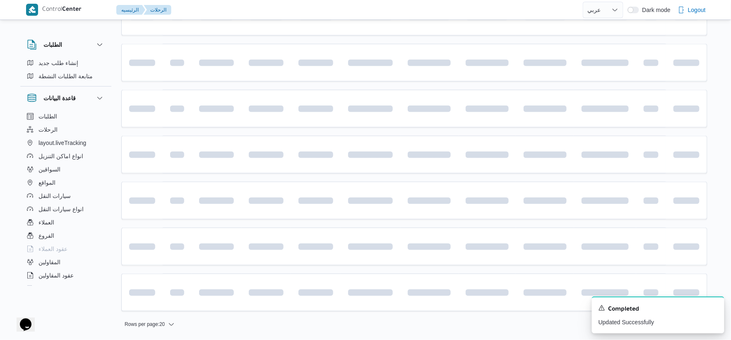
scroll to position [389, 0]
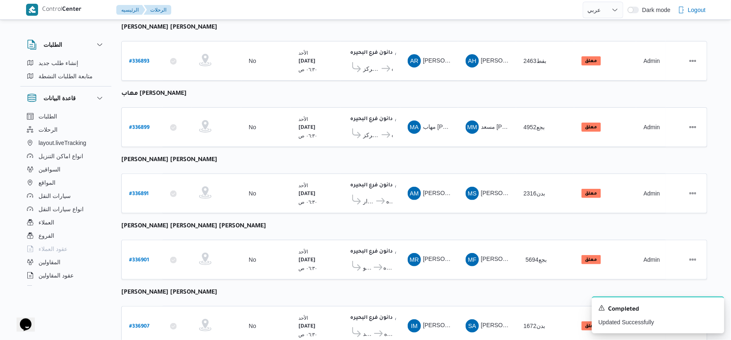
select select "ar"
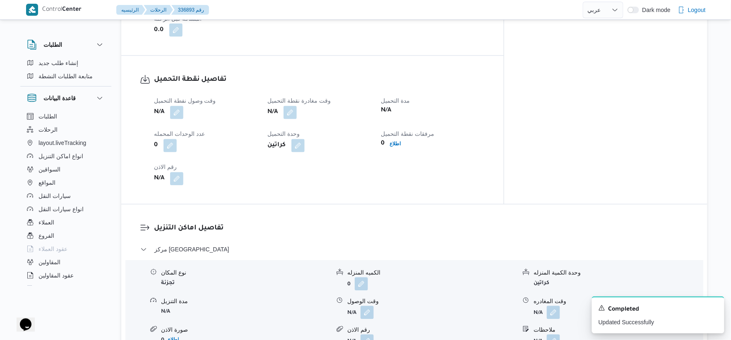
scroll to position [643, 0]
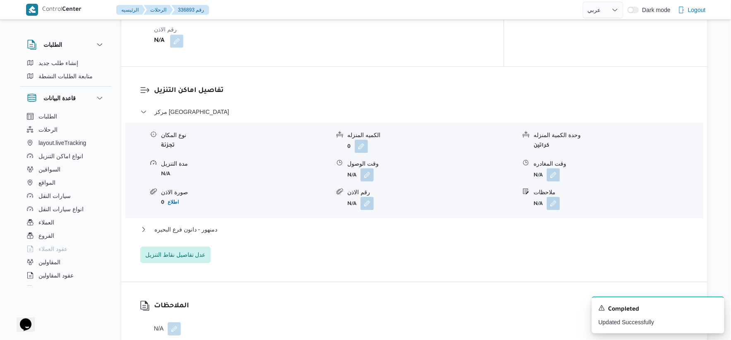
select select "ar"
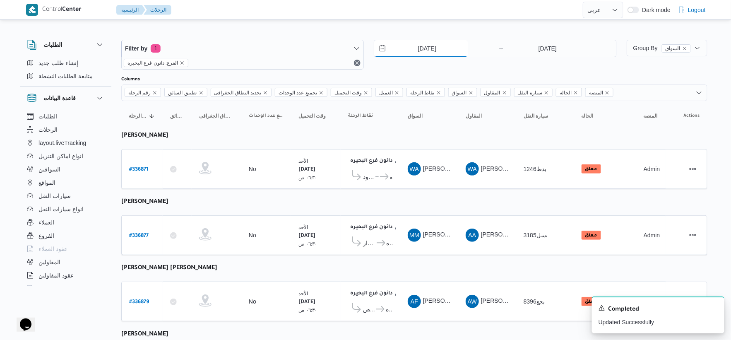
click at [446, 51] on input "[DATE]" at bounding box center [421, 48] width 94 height 17
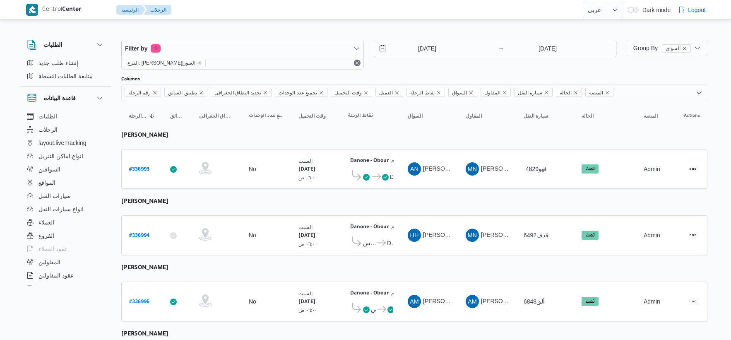
select select "ar"
click at [437, 53] on input "[DATE]" at bounding box center [421, 48] width 94 height 17
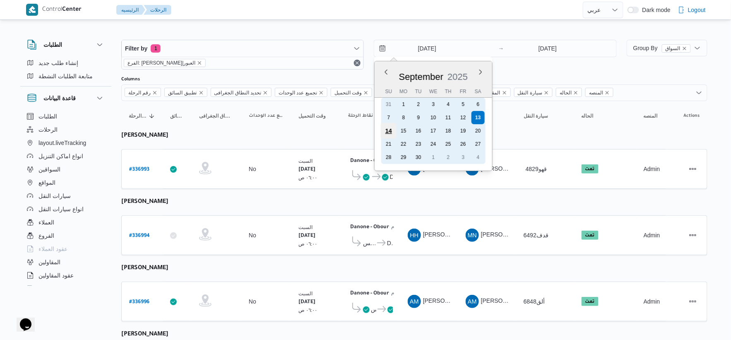
click at [389, 132] on div "14" at bounding box center [389, 131] width 16 height 16
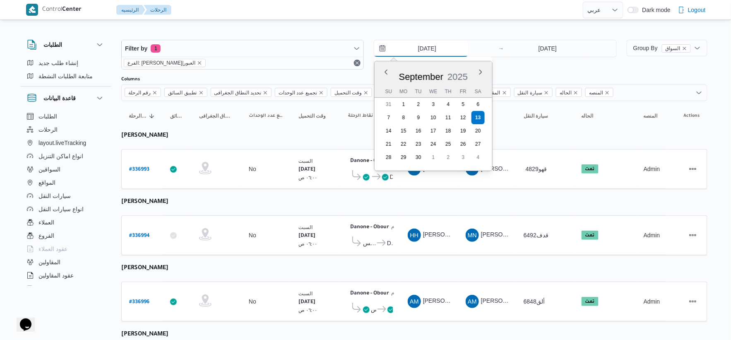
type input "[DATE]"
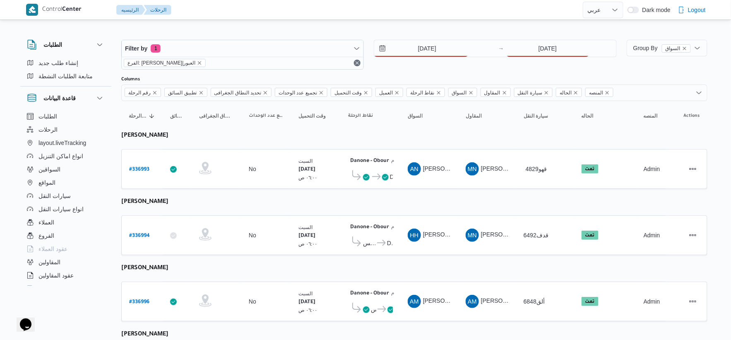
click at [555, 36] on div "Filter by 1 الفرع: دانون|العبور [DATE] → [DATE]" at bounding box center [368, 55] width 505 height 40
click at [552, 38] on div "Filter by 1 الفرع: دانون|العبور [DATE] → [DATE]" at bounding box center [368, 55] width 505 height 40
click at [551, 52] on input "[DATE]" at bounding box center [547, 48] width 82 height 17
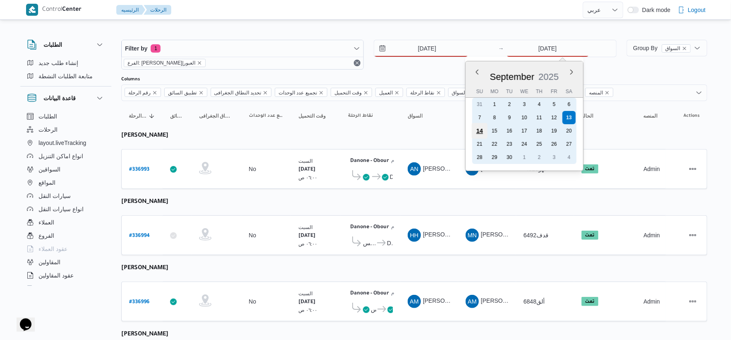
click at [478, 130] on div "14" at bounding box center [479, 131] width 16 height 16
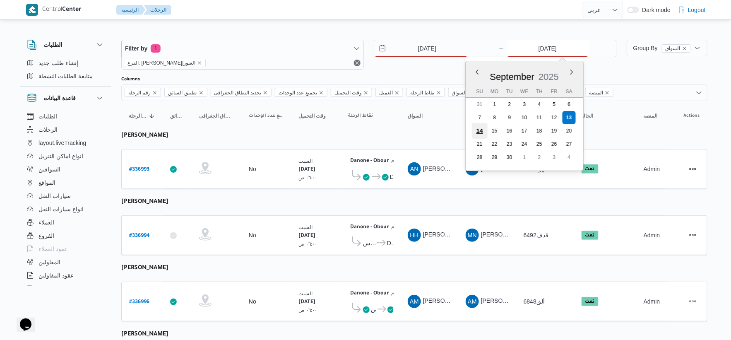
type input "[DATE]"
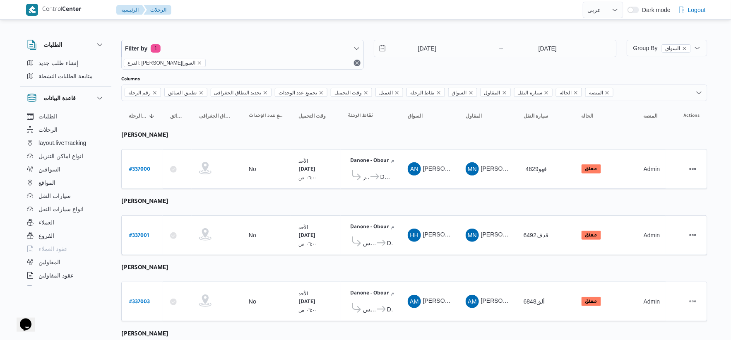
click at [360, 224] on b "Danone - Obour" at bounding box center [369, 227] width 39 height 6
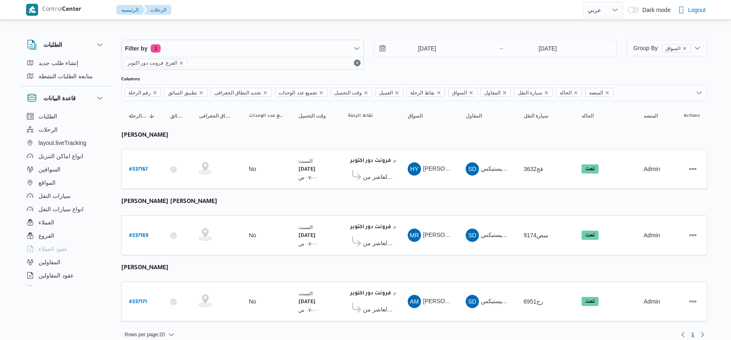
select select "ar"
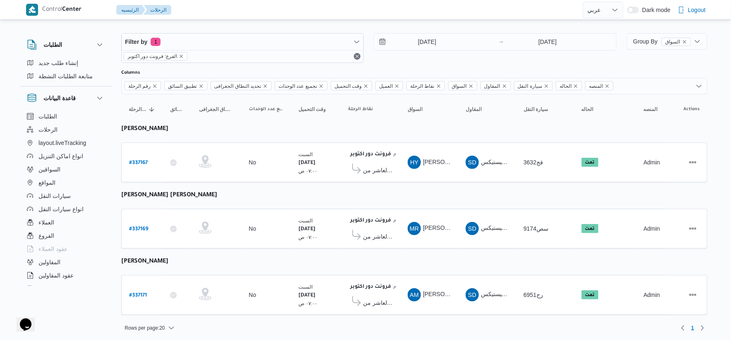
scroll to position [8, 0]
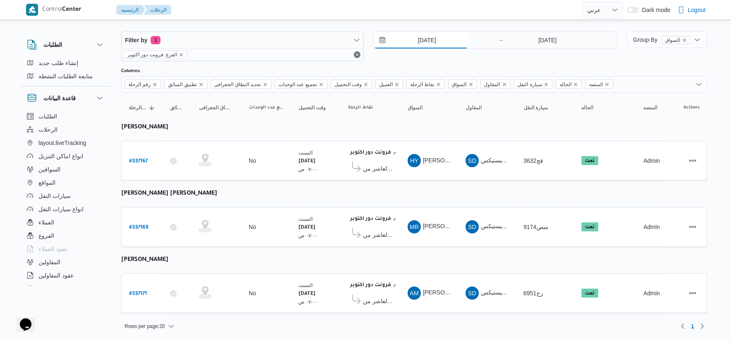
click at [435, 37] on input "[DATE]" at bounding box center [421, 40] width 94 height 17
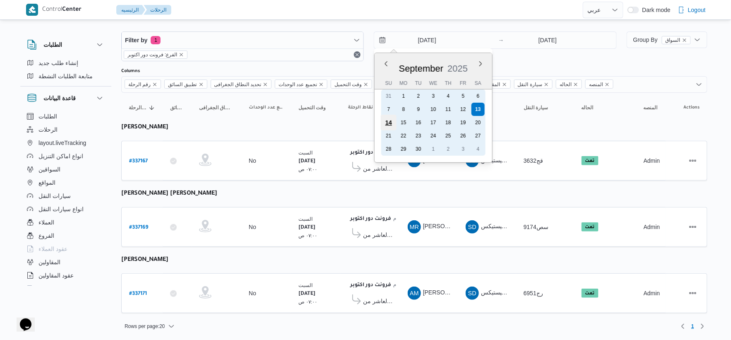
click at [390, 121] on div "14" at bounding box center [389, 123] width 16 height 16
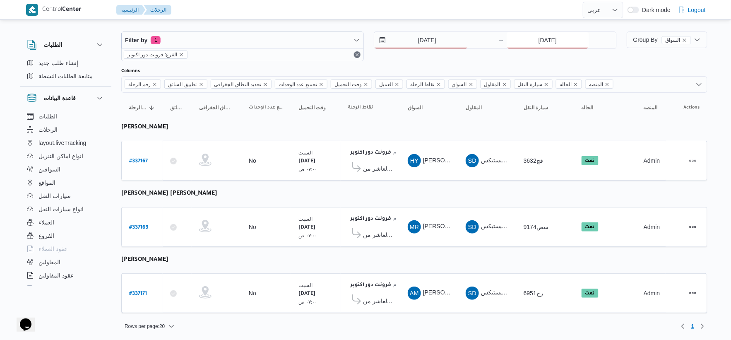
click at [554, 40] on input "[DATE]" at bounding box center [547, 40] width 82 height 17
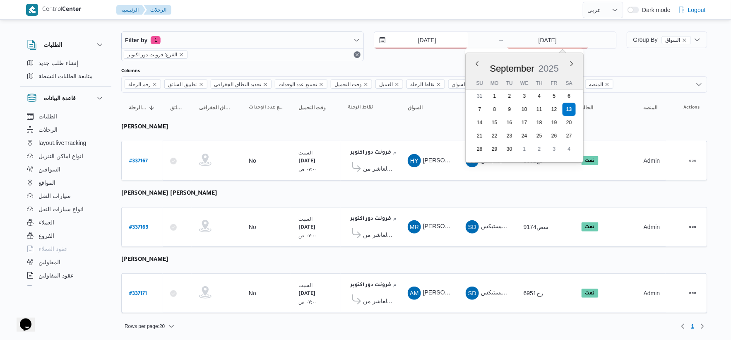
click at [427, 40] on input "[DATE]" at bounding box center [421, 40] width 94 height 17
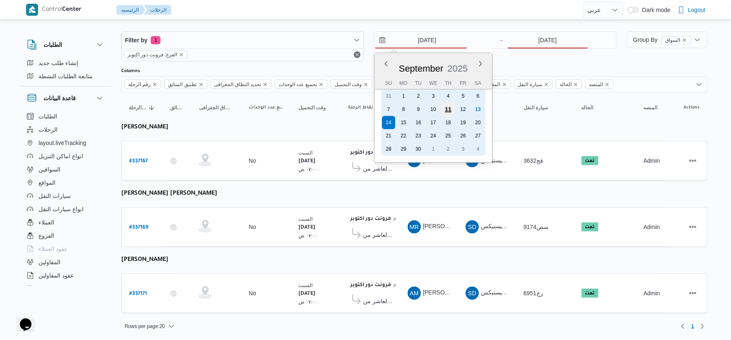
click at [449, 108] on div "11" at bounding box center [448, 109] width 16 height 16
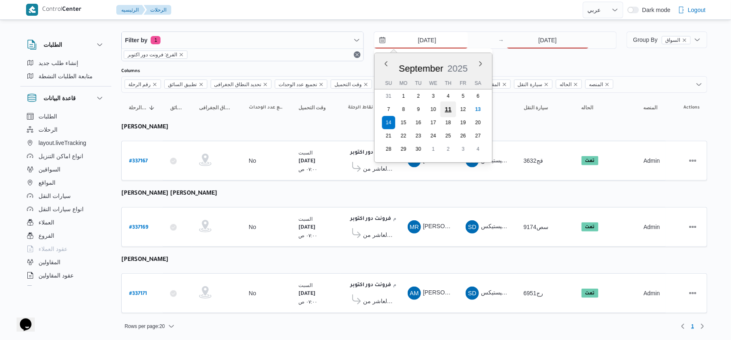
type input "[DATE]"
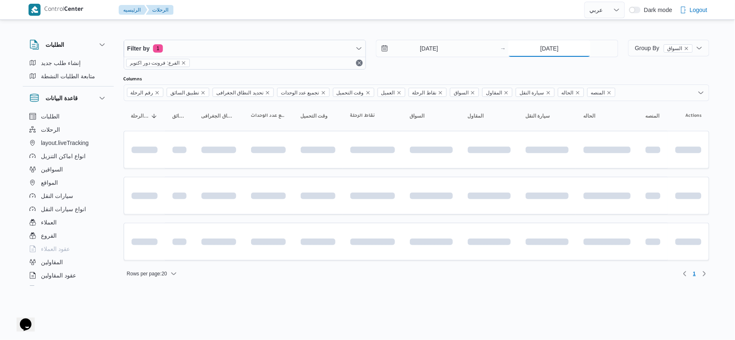
click at [556, 50] on input "[DATE]" at bounding box center [550, 48] width 82 height 17
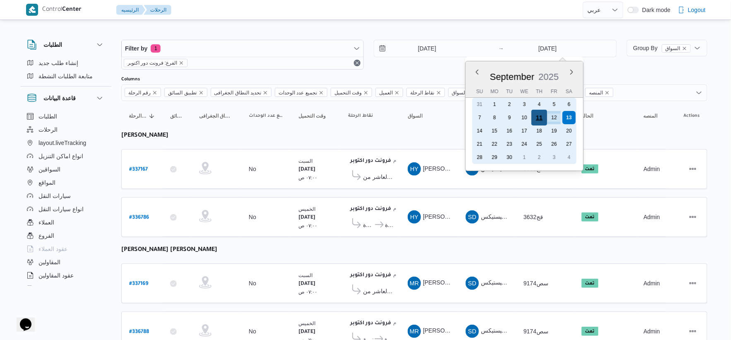
click at [538, 117] on div "11" at bounding box center [539, 118] width 16 height 16
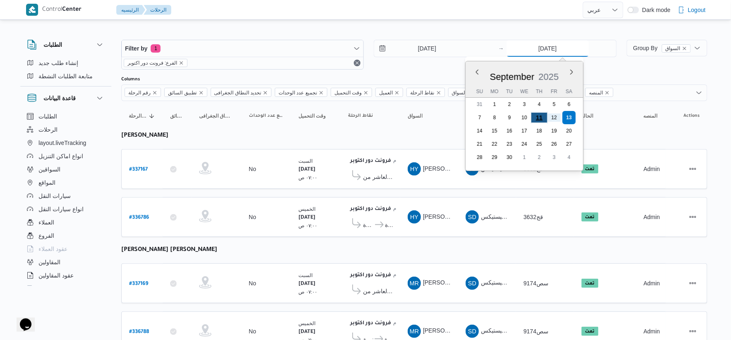
type input "[DATE]"
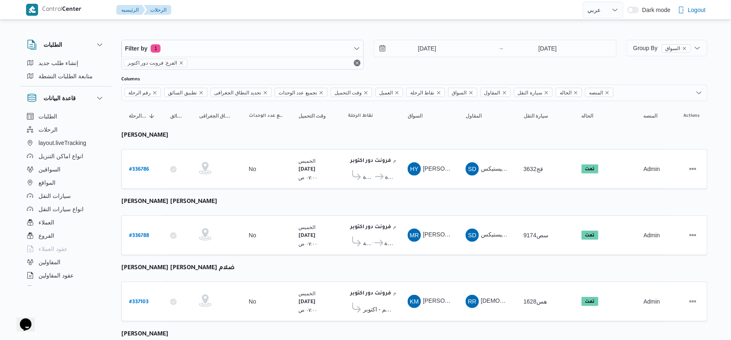
click at [371, 202] on table "رقم الرحلة Click to sort in ascending order تطبيق السائق Click to sort in ascen…" at bounding box center [414, 281] width 586 height 361
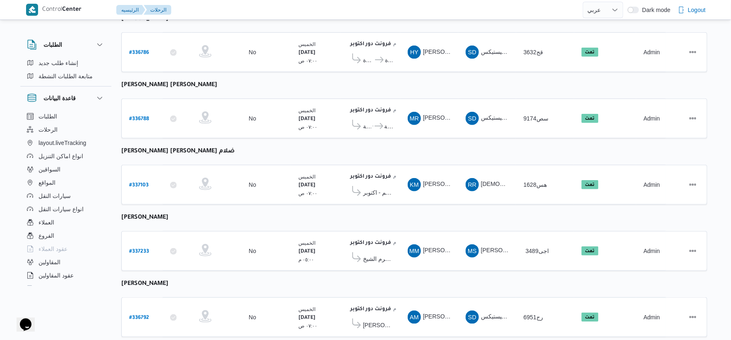
scroll to position [139, 0]
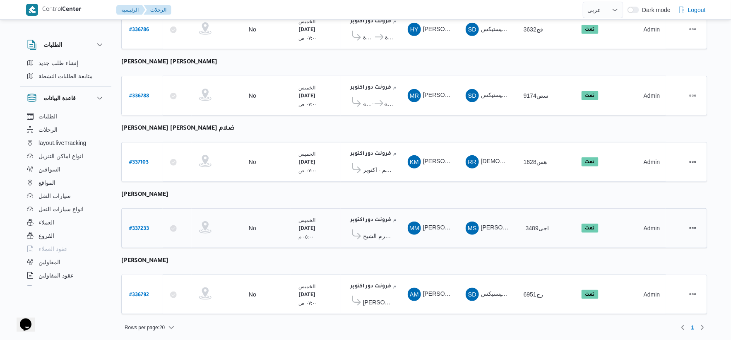
click at [146, 226] on b "# 337233" at bounding box center [139, 229] width 20 height 6
select select "ar"
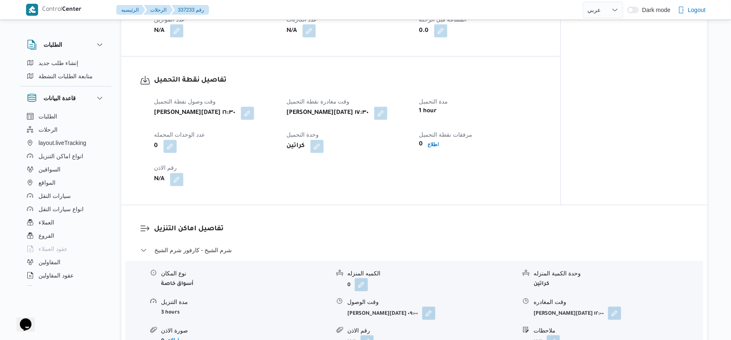
scroll to position [460, 0]
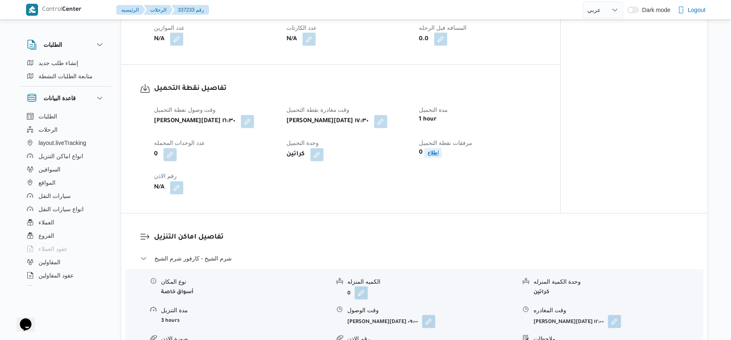
click at [432, 154] on b "اطلاع" at bounding box center [432, 153] width 11 height 6
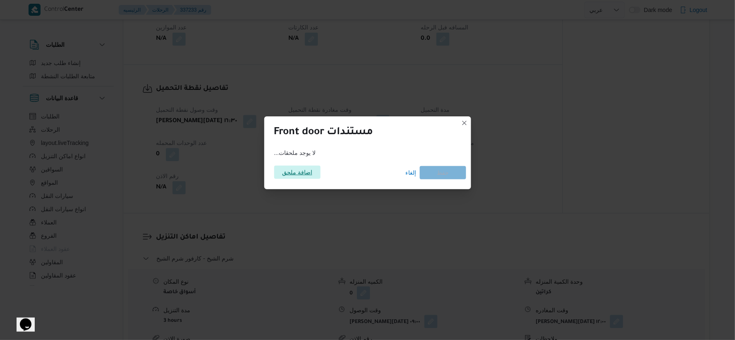
click at [301, 170] on span "اضافة ملحق" at bounding box center [297, 172] width 30 height 13
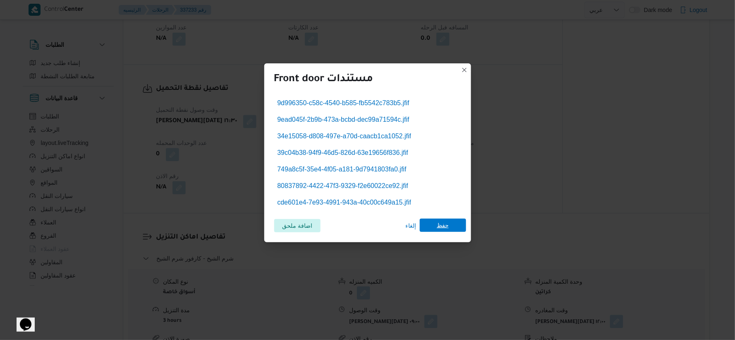
click at [444, 221] on span "حفظ" at bounding box center [443, 224] width 12 height 13
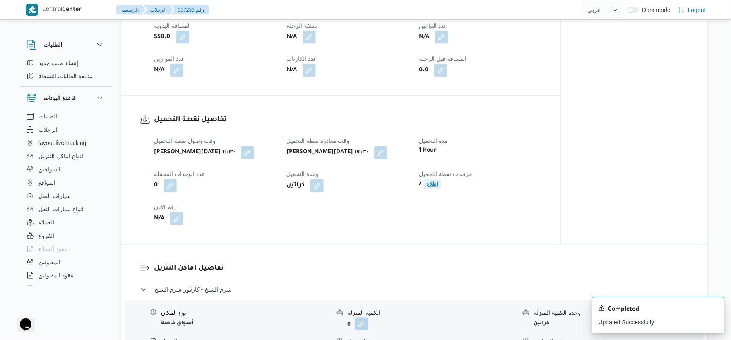
scroll to position [552, 0]
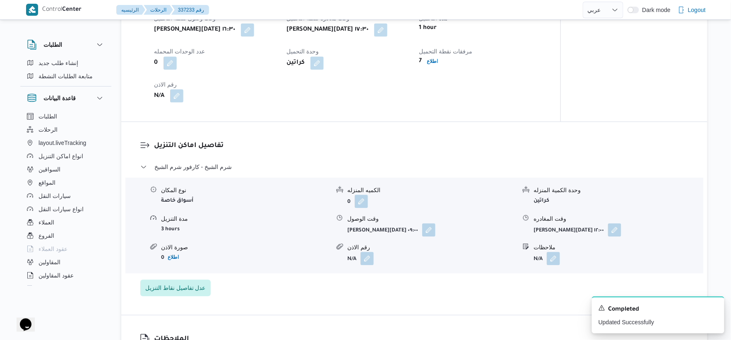
click at [181, 96] on button "button" at bounding box center [176, 95] width 13 height 13
click at [166, 124] on input "رقم الاذن" at bounding box center [154, 129] width 82 height 17
type input "8577"
click at [226, 120] on span "تاكيد" at bounding box center [220, 124] width 46 height 17
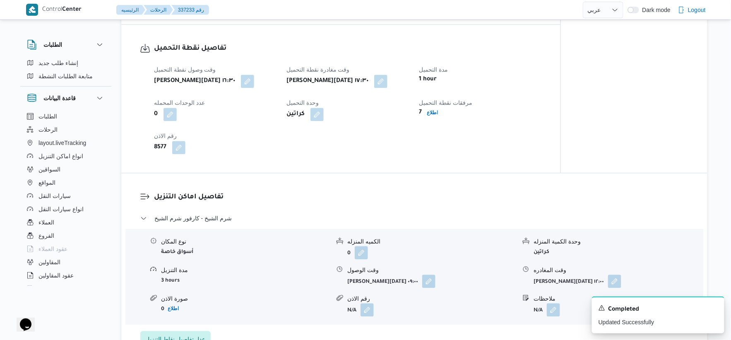
scroll to position [506, 0]
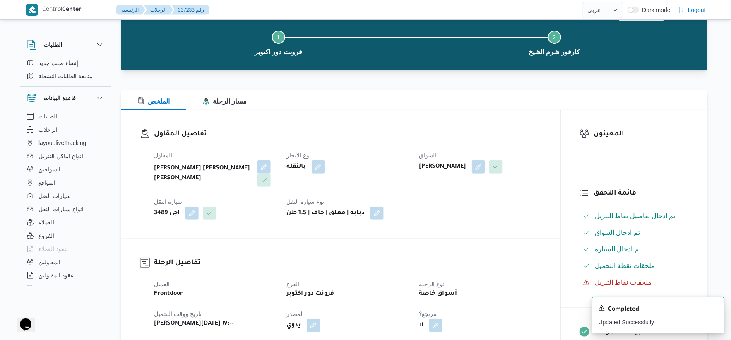
select select "ar"
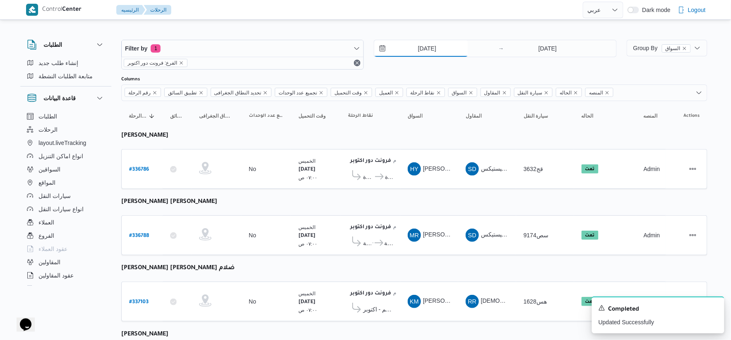
click at [447, 45] on input "[DATE]" at bounding box center [421, 48] width 94 height 17
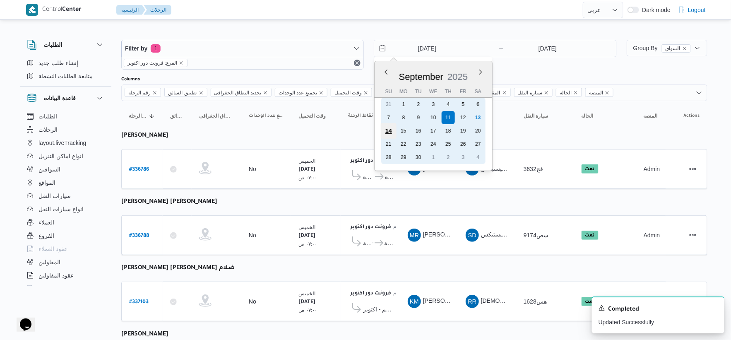
click at [391, 128] on div "14" at bounding box center [389, 131] width 16 height 16
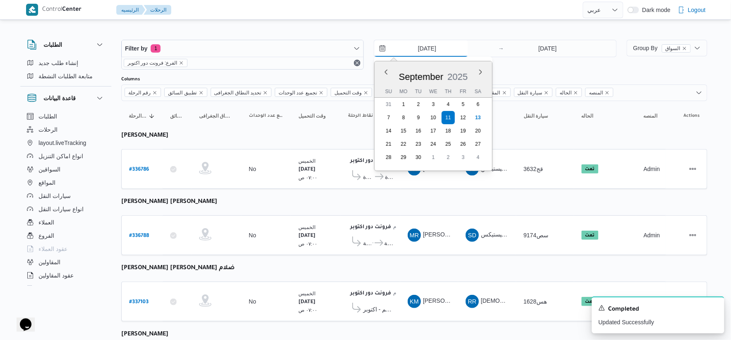
type input "[DATE]"
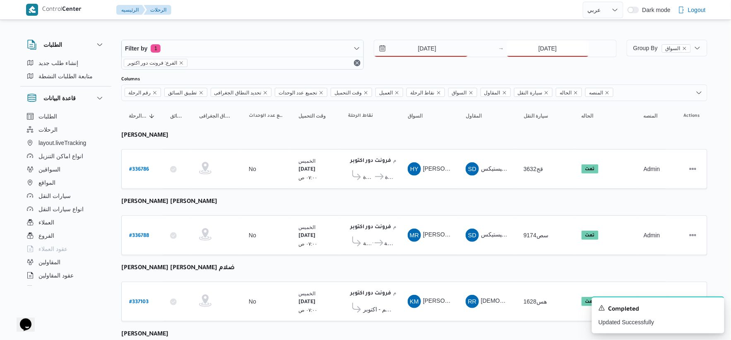
click at [551, 44] on input "[DATE]" at bounding box center [547, 48] width 82 height 17
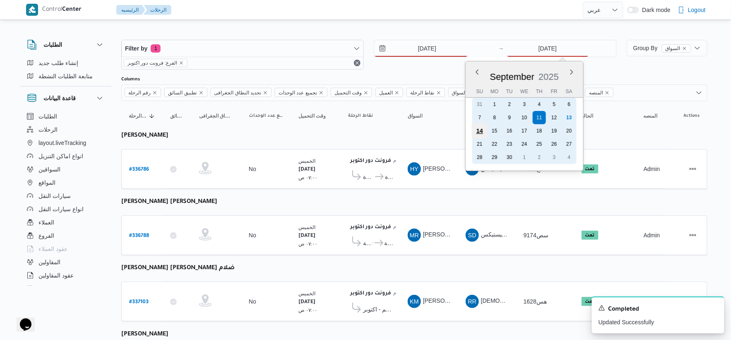
click at [482, 130] on div "14" at bounding box center [479, 131] width 16 height 16
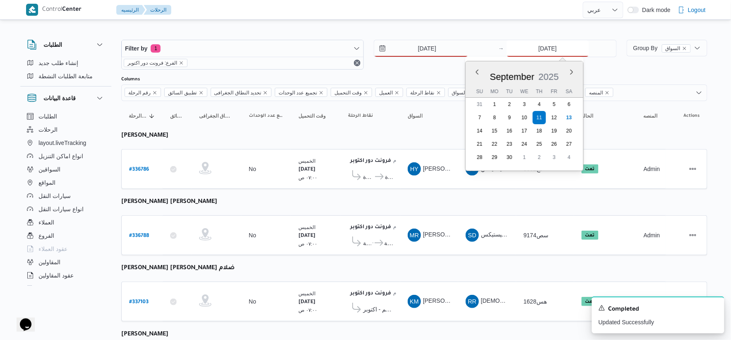
type input "[DATE]"
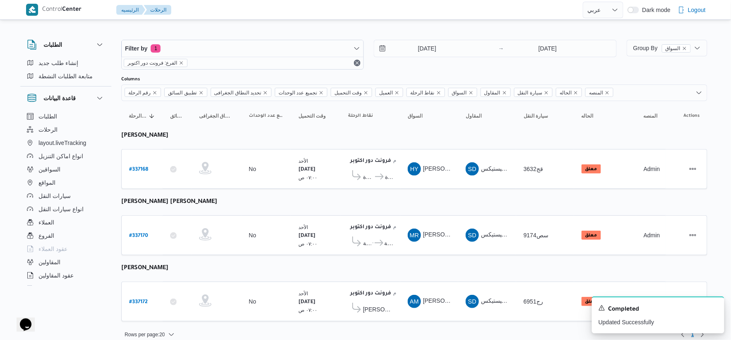
click at [416, 203] on table "رقم الرحلة Click to sort in ascending order تطبيق السائق Click to sort in ascen…" at bounding box center [414, 215] width 586 height 228
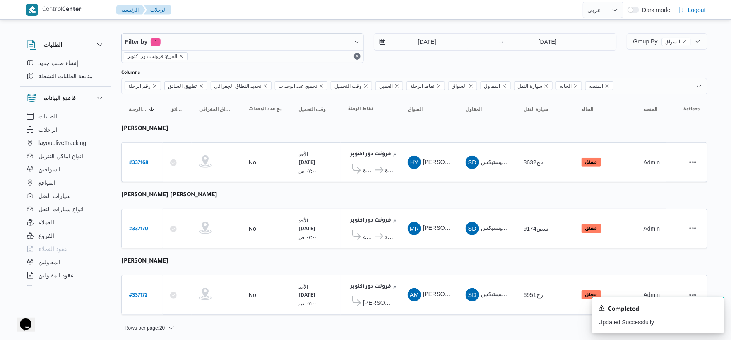
scroll to position [8, 0]
